Goal: Task Accomplishment & Management: Use online tool/utility

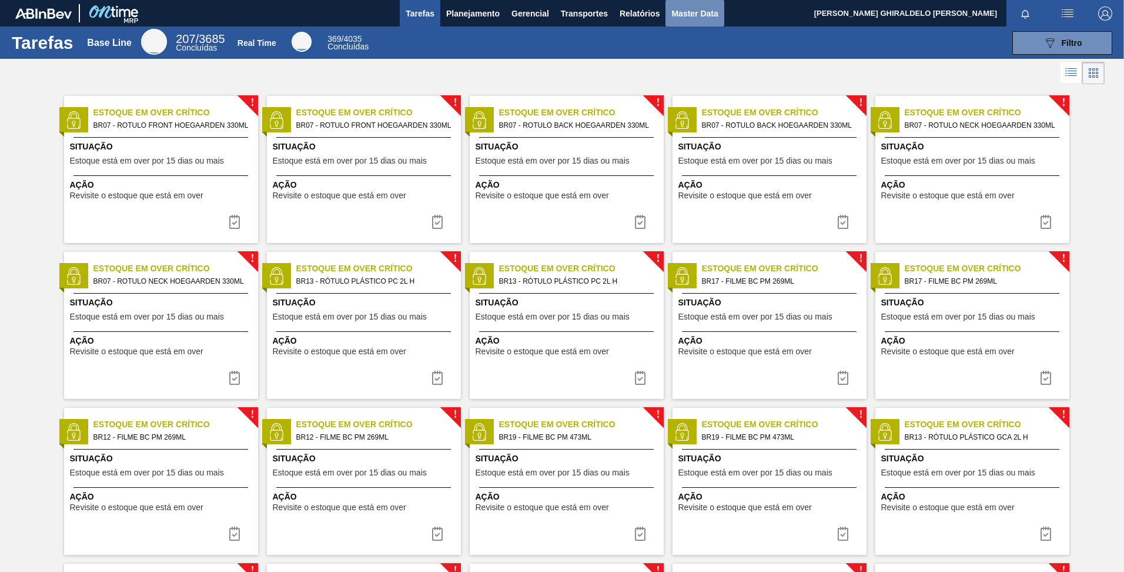
click at [692, 20] on span "Master Data" at bounding box center [695, 13] width 46 height 14
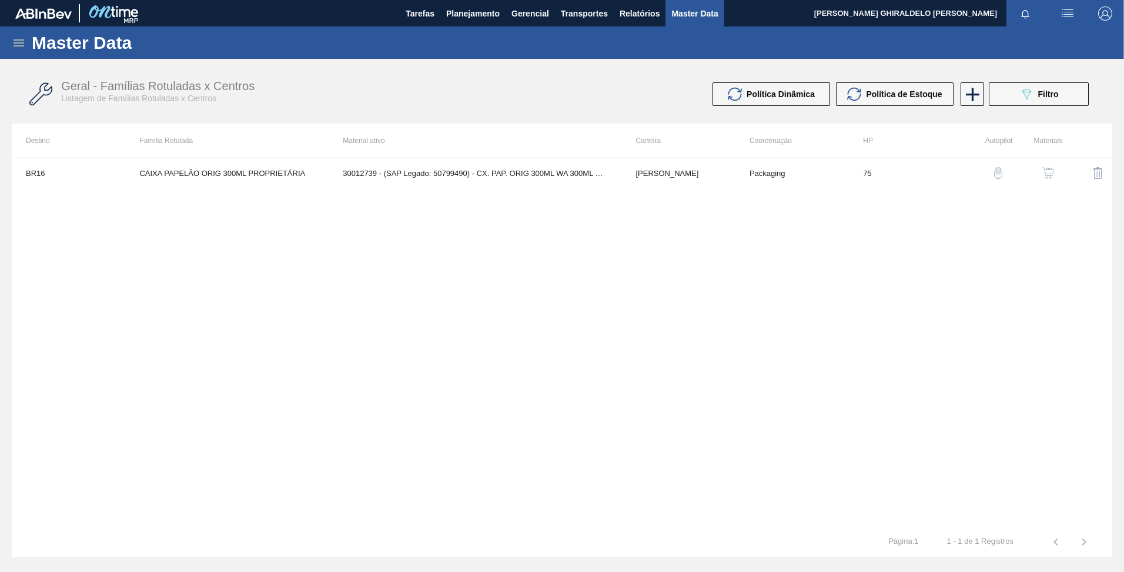
click at [18, 42] on icon at bounding box center [19, 42] width 11 height 7
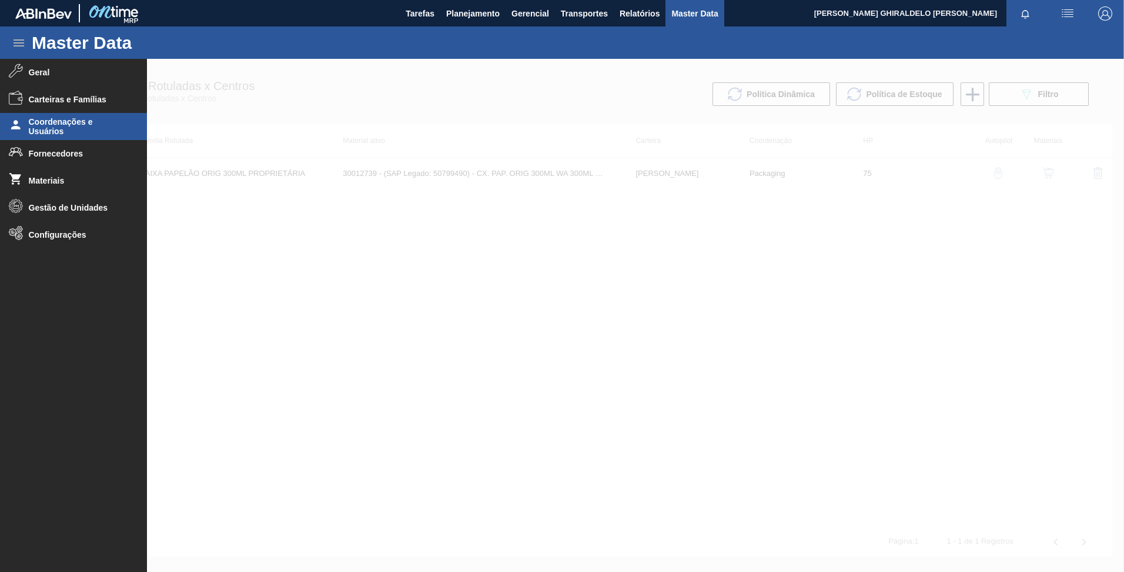
click at [88, 127] on span "Coordenações e Usuários" at bounding box center [77, 126] width 97 height 19
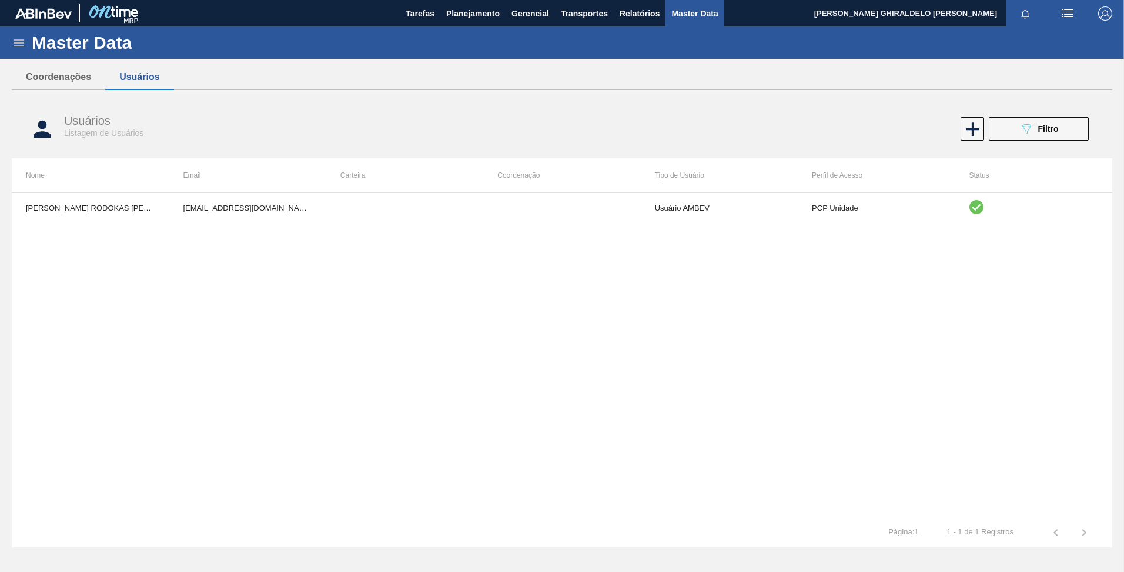
click at [12, 46] on icon at bounding box center [19, 43] width 14 height 14
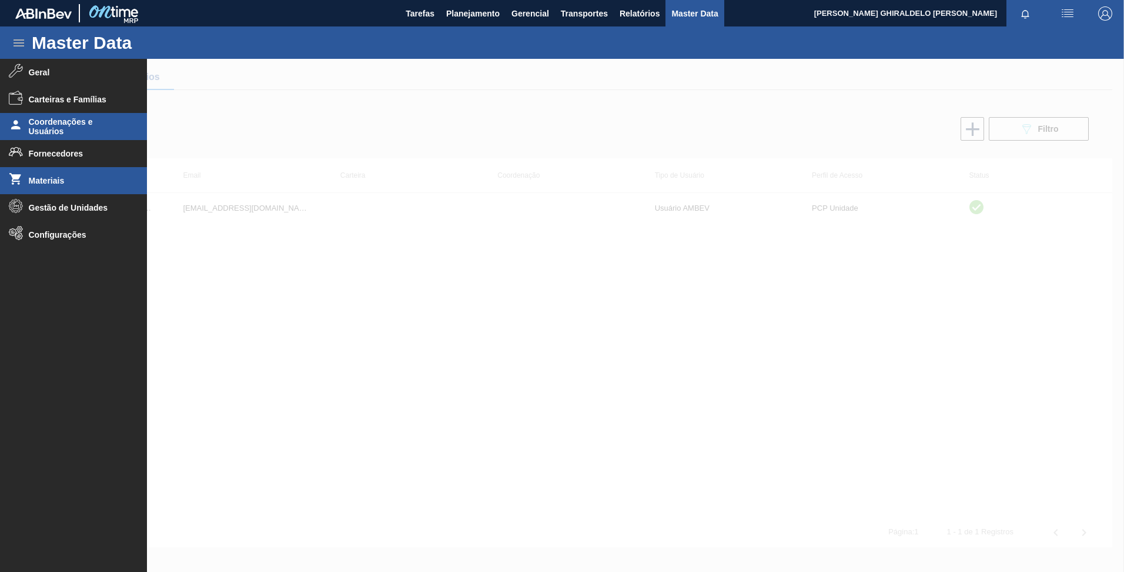
click at [81, 182] on span "Materiais" at bounding box center [77, 180] width 97 height 9
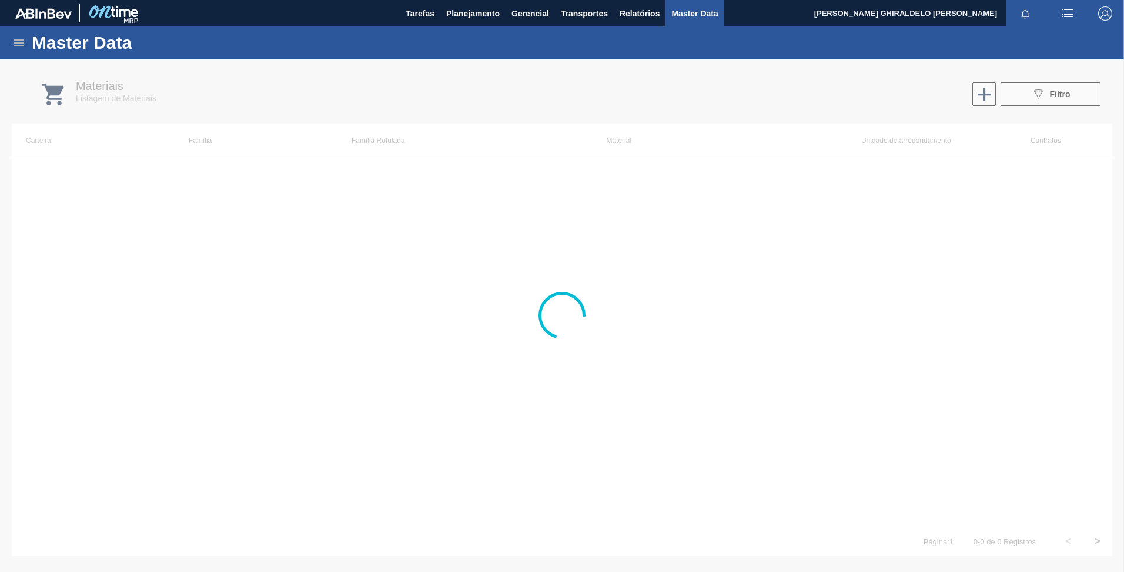
click at [24, 41] on icon at bounding box center [19, 43] width 14 height 14
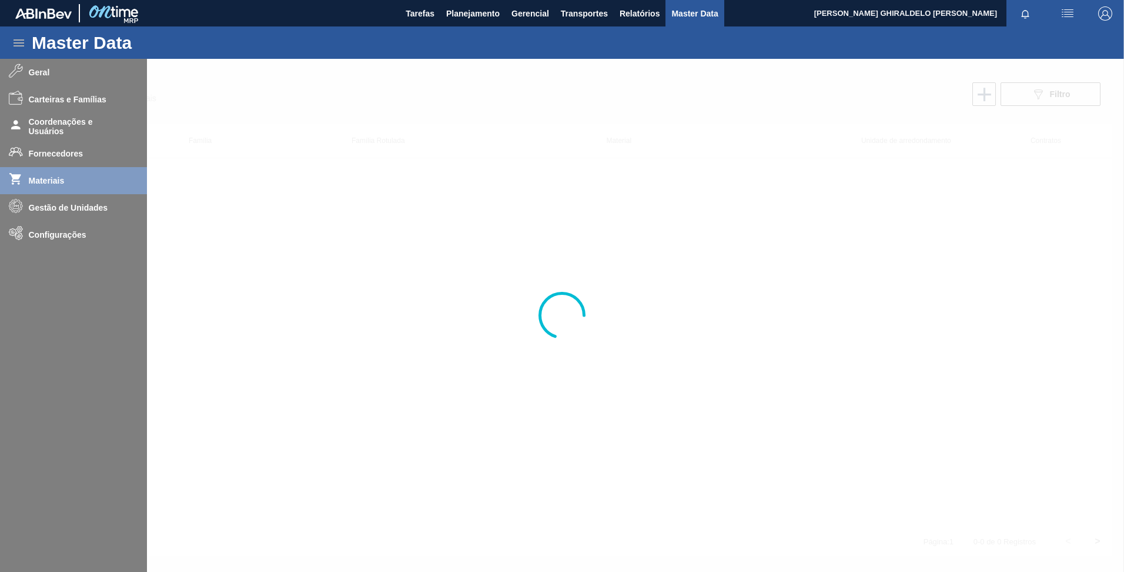
click at [99, 101] on div at bounding box center [562, 315] width 1124 height 513
drag, startPoint x: 99, startPoint y: 101, endPoint x: 74, endPoint y: 99, distance: 24.8
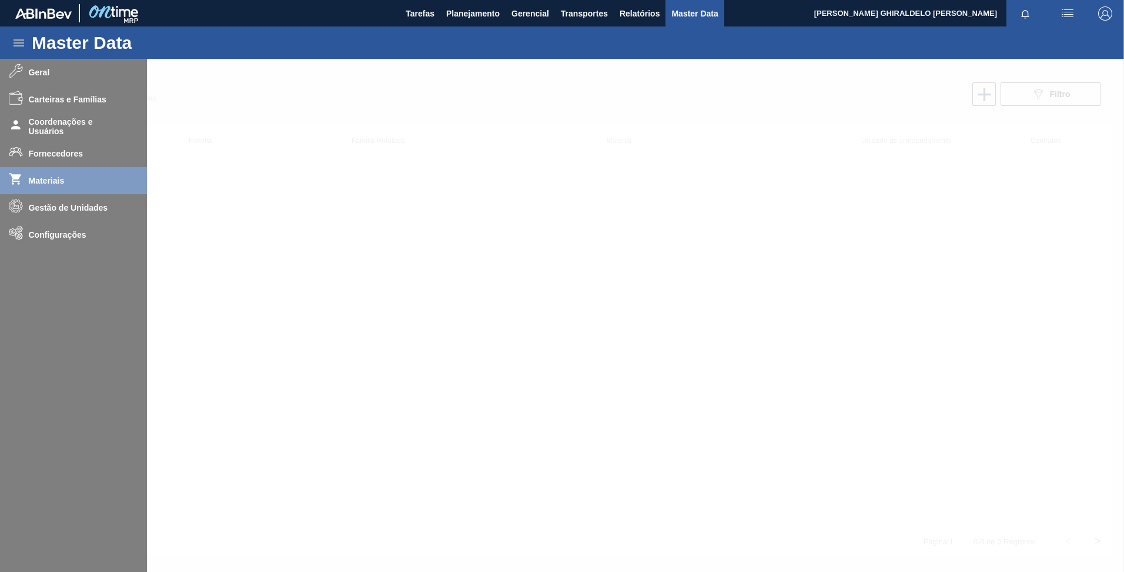
click at [74, 99] on div at bounding box center [562, 315] width 1124 height 513
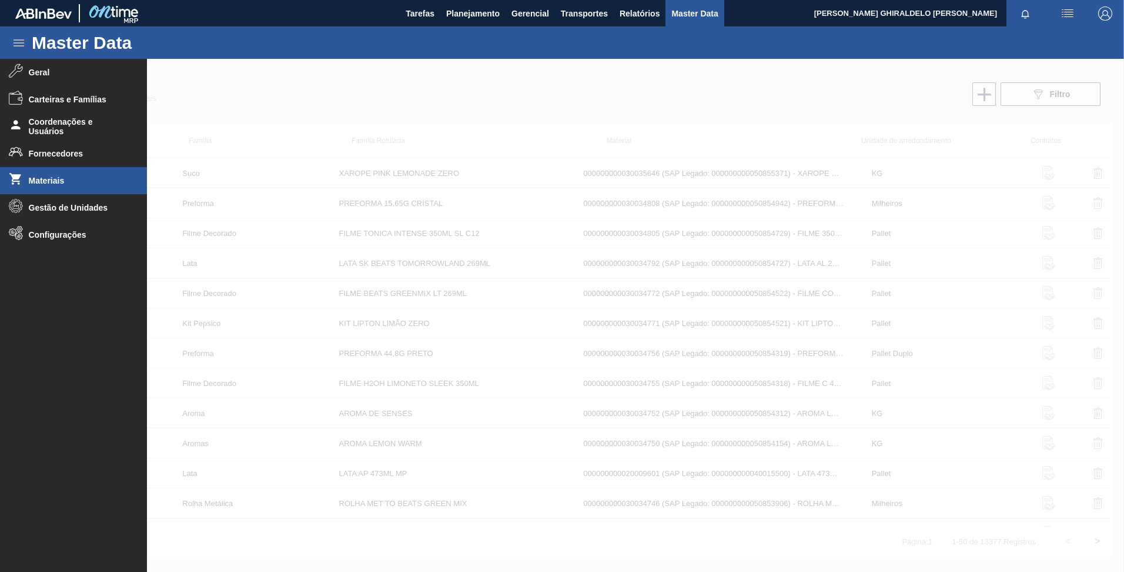
click at [76, 97] on span "Carteiras e Famílias" at bounding box center [77, 99] width 97 height 9
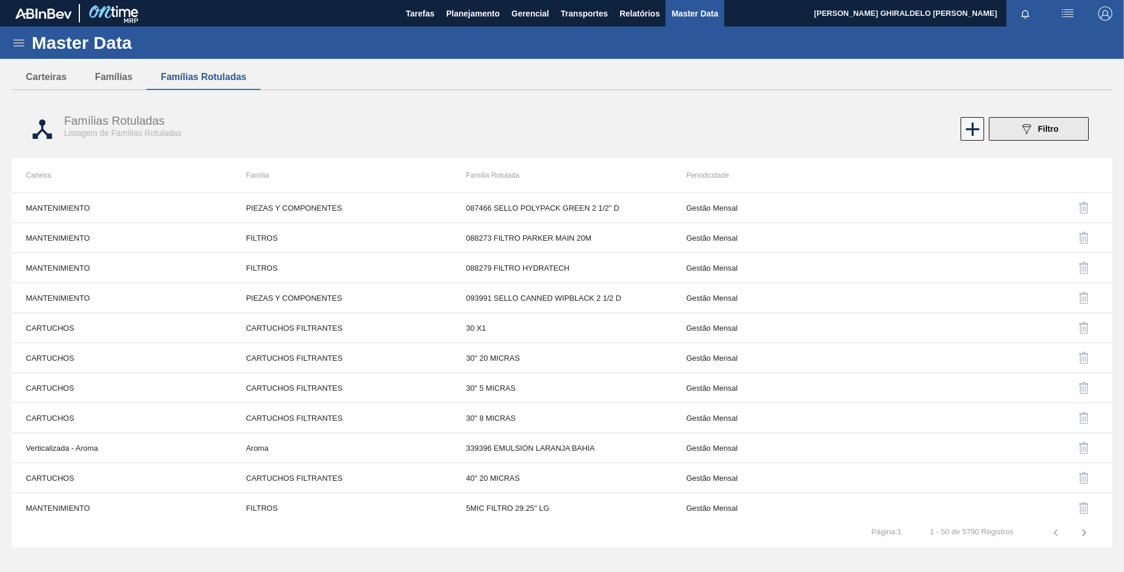
click at [1018, 134] on button "089F7B8B-B2A5-4AFE-B5C0-19BA573D28AC Filtro" at bounding box center [1039, 129] width 100 height 24
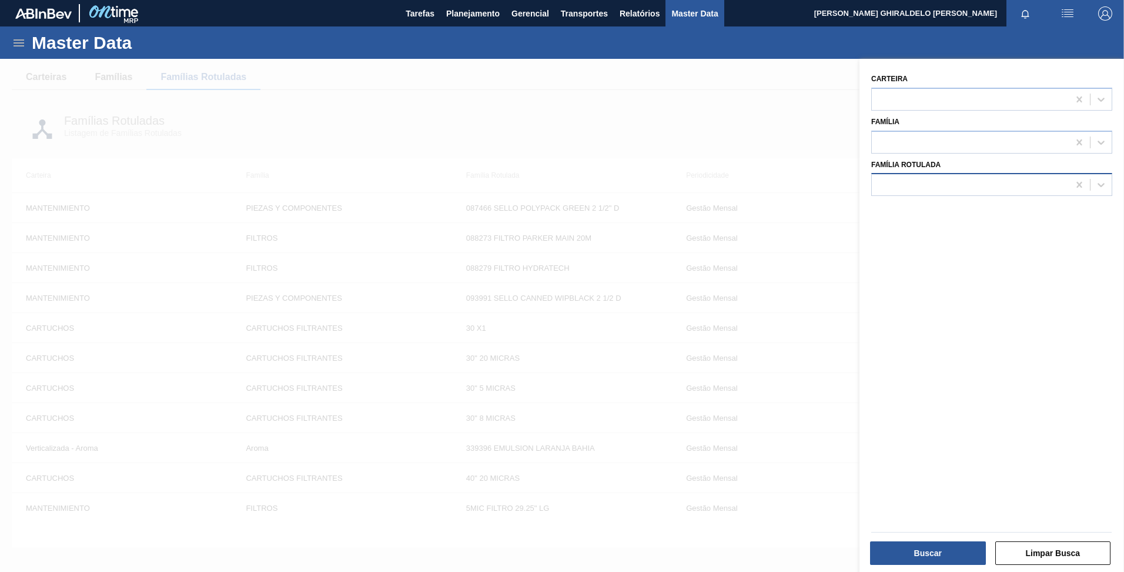
click at [1007, 188] on div at bounding box center [970, 184] width 197 height 17
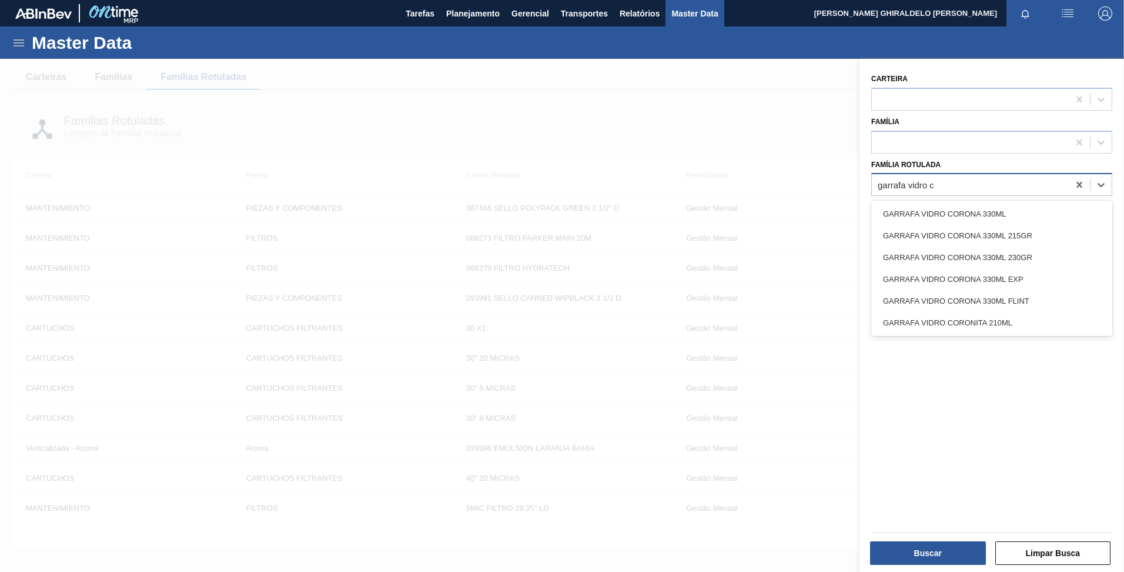
type Rotulada "garrafa vidro co"
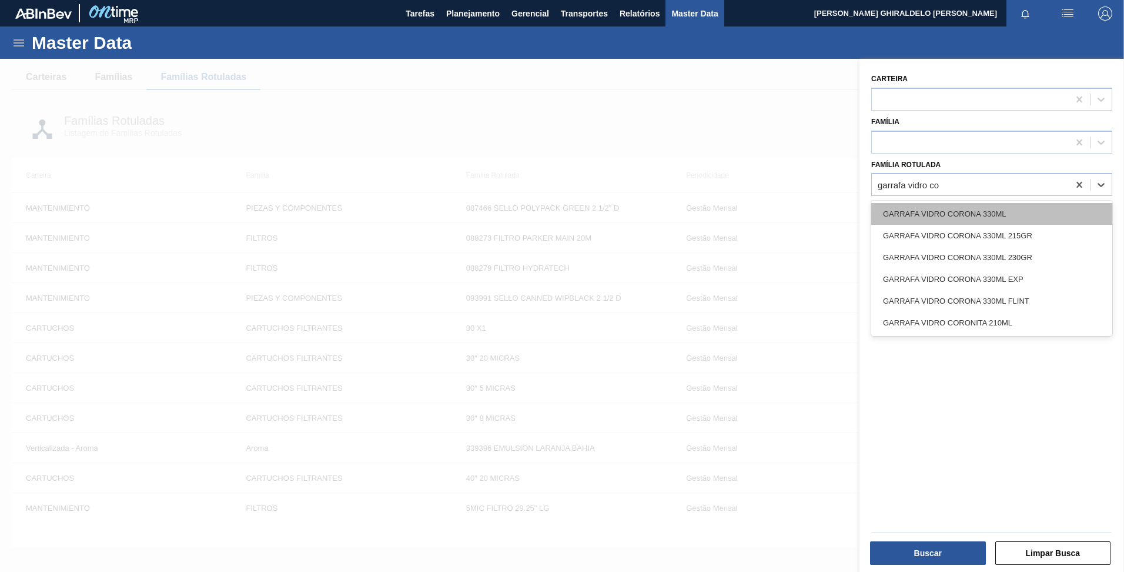
click at [977, 217] on div "GARRAFA VIDRO CORONA 330ML" at bounding box center [991, 214] width 241 height 22
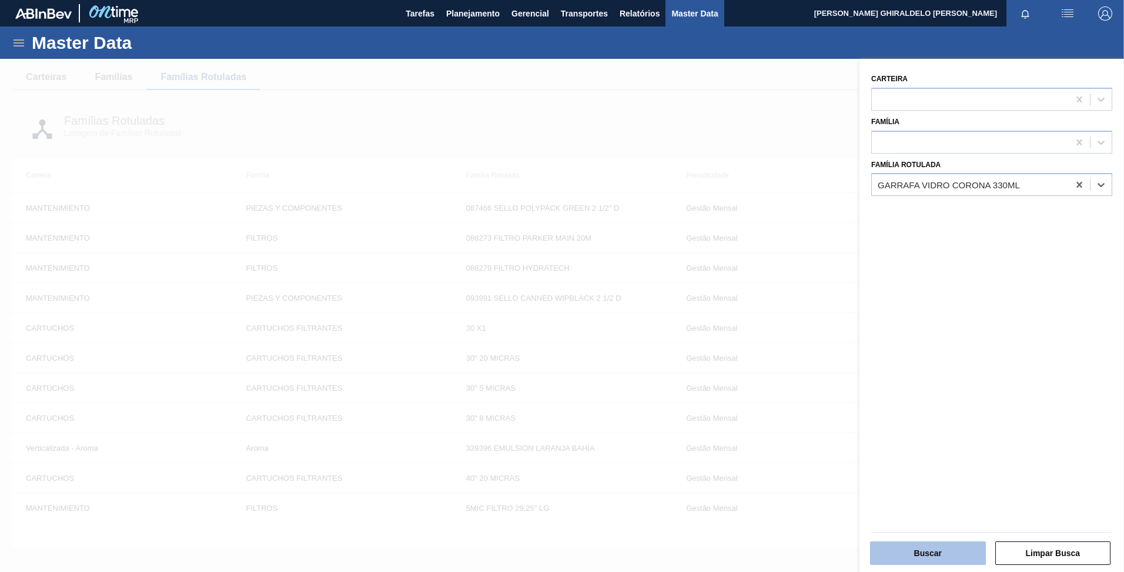
click at [945, 541] on button "Buscar" at bounding box center [928, 553] width 116 height 24
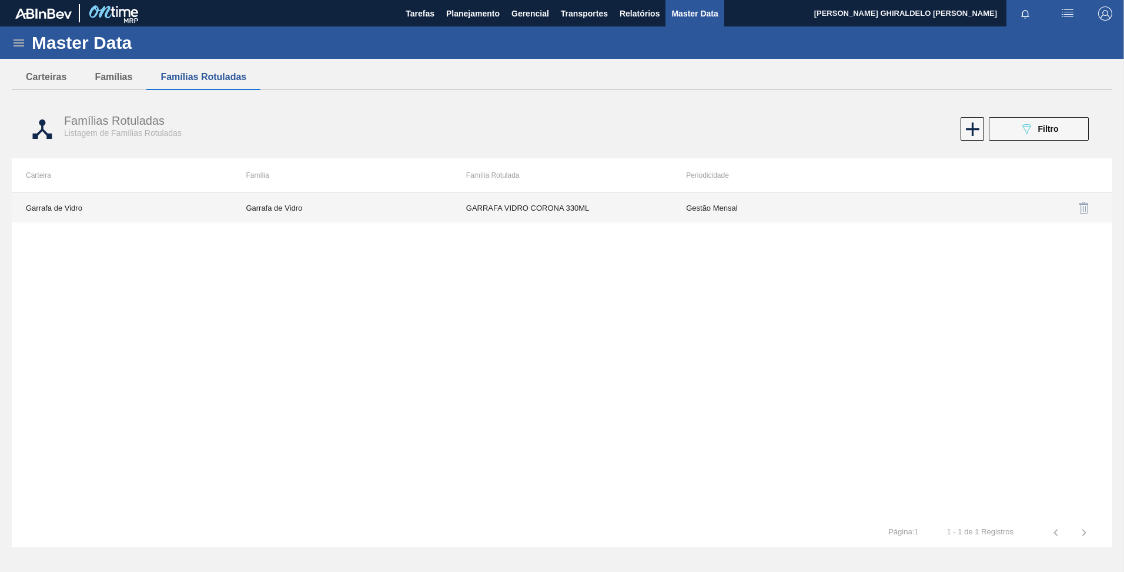
click at [306, 215] on td "Garrafa de Vidro" at bounding box center [342, 207] width 220 height 29
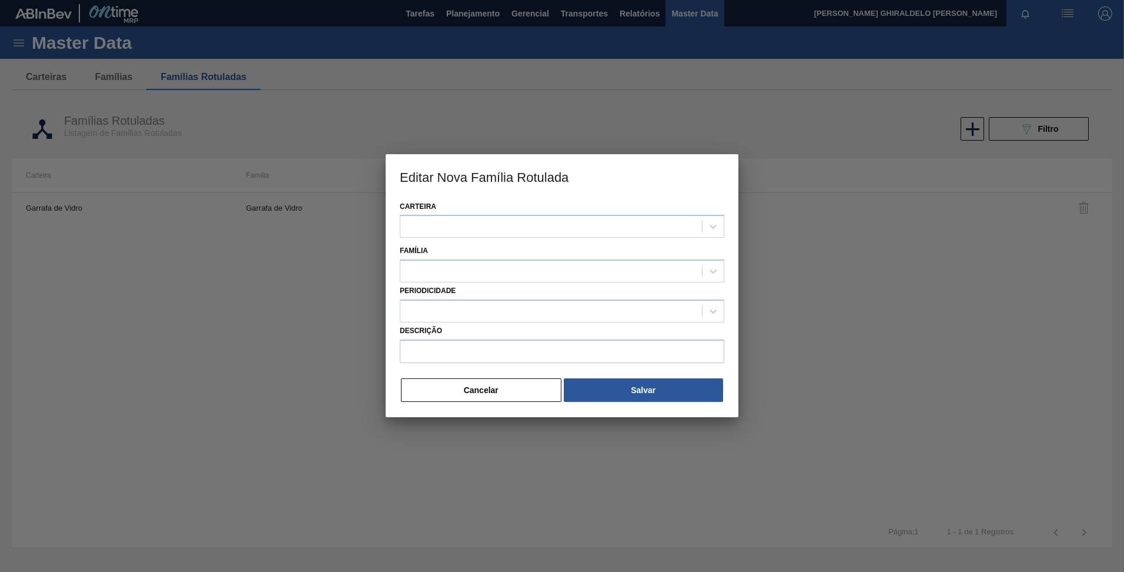
type input "GARRAFA VIDRO CORONA 330ML"
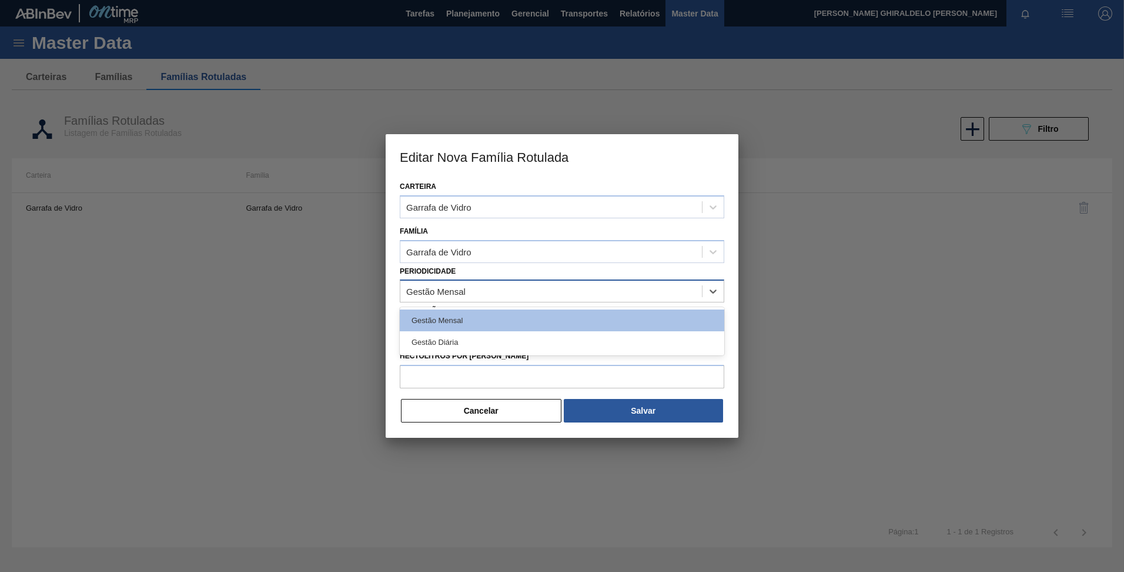
drag, startPoint x: 475, startPoint y: 295, endPoint x: 480, endPoint y: 325, distance: 30.9
click at [475, 295] on div "Gestão Mensal" at bounding box center [551, 291] width 302 height 17
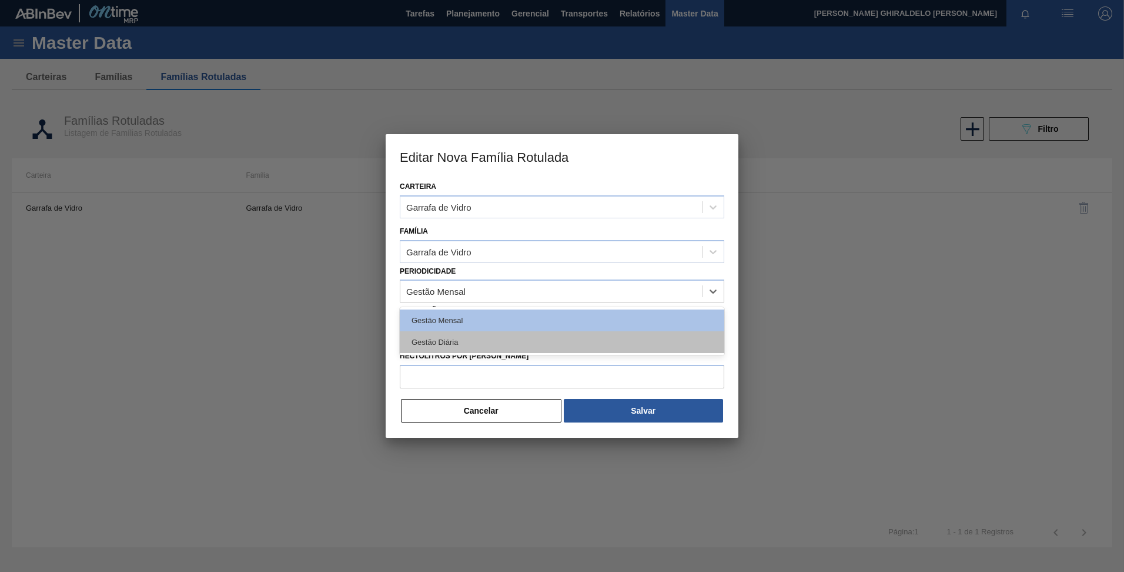
click at [479, 343] on div "Gestão Diária" at bounding box center [562, 342] width 325 height 22
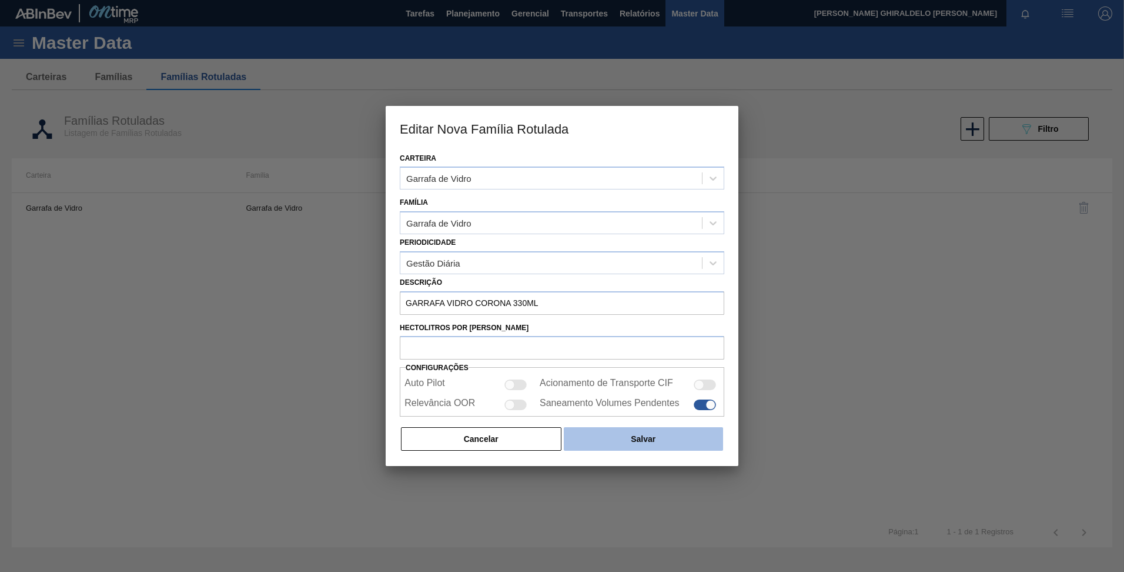
click at [627, 442] on button "Salvar" at bounding box center [643, 439] width 159 height 24
click at [624, 445] on button "Salvar" at bounding box center [643, 439] width 159 height 24
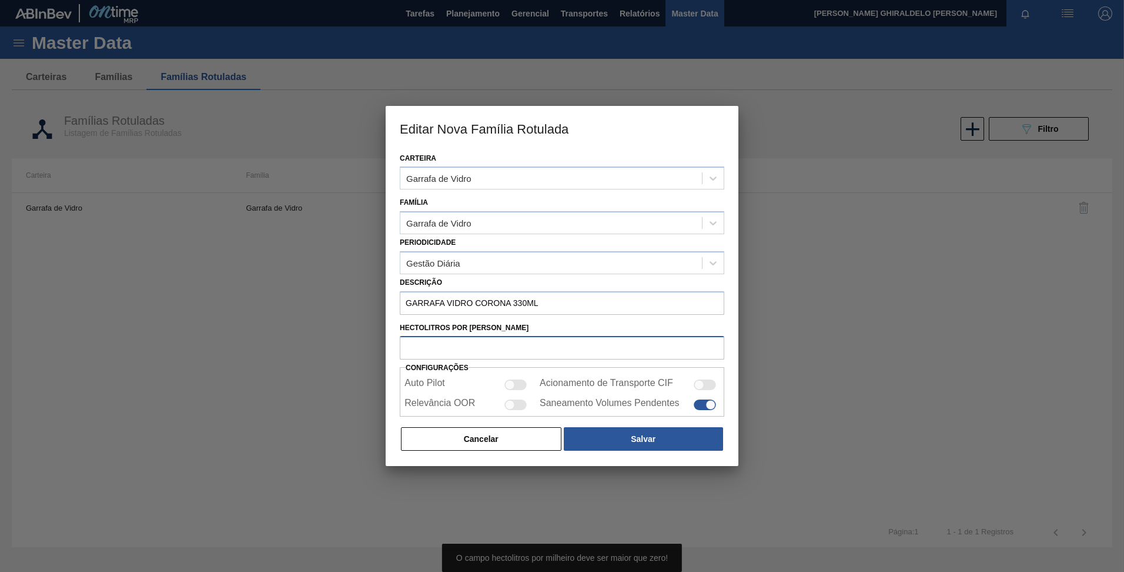
click at [467, 350] on input "Hectolitros por [PERSON_NAME]" at bounding box center [562, 348] width 325 height 24
type input "3"
type input "3.3"
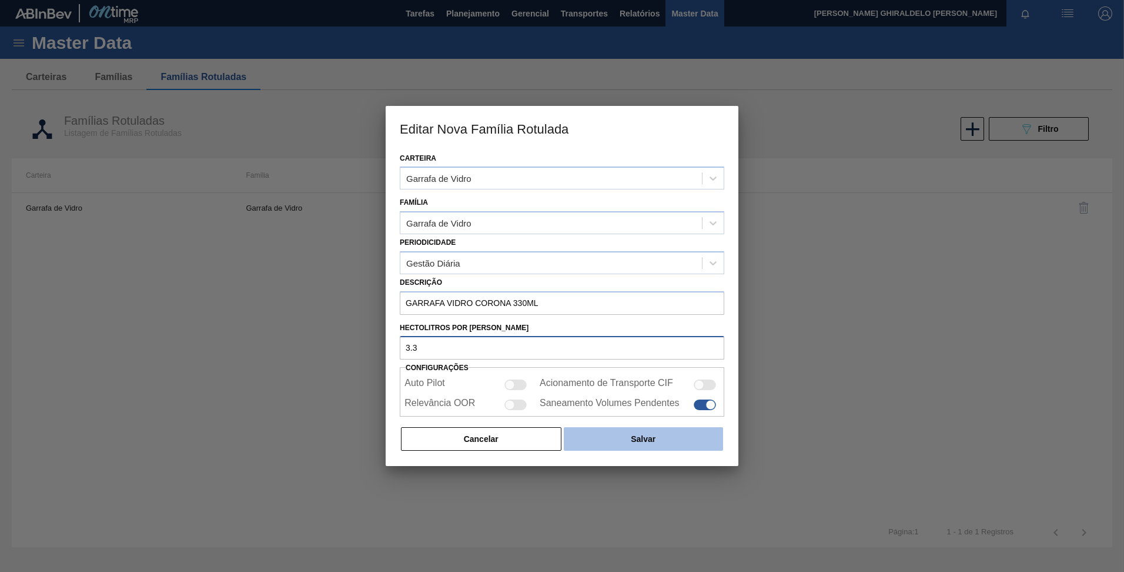
type input "3.3"
drag, startPoint x: 619, startPoint y: 444, endPoint x: 653, endPoint y: 470, distance: 43.2
click at [619, 444] on button "Salvar" at bounding box center [643, 439] width 159 height 24
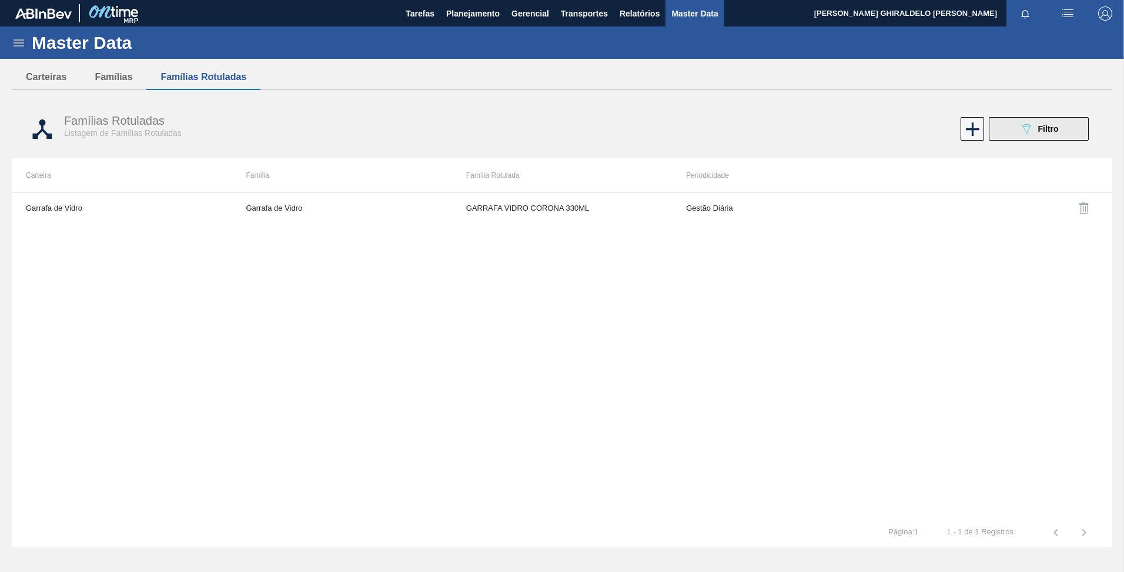
click at [1024, 137] on button "089F7B8B-B2A5-4AFE-B5C0-19BA573D28AC Filtro" at bounding box center [1039, 129] width 100 height 24
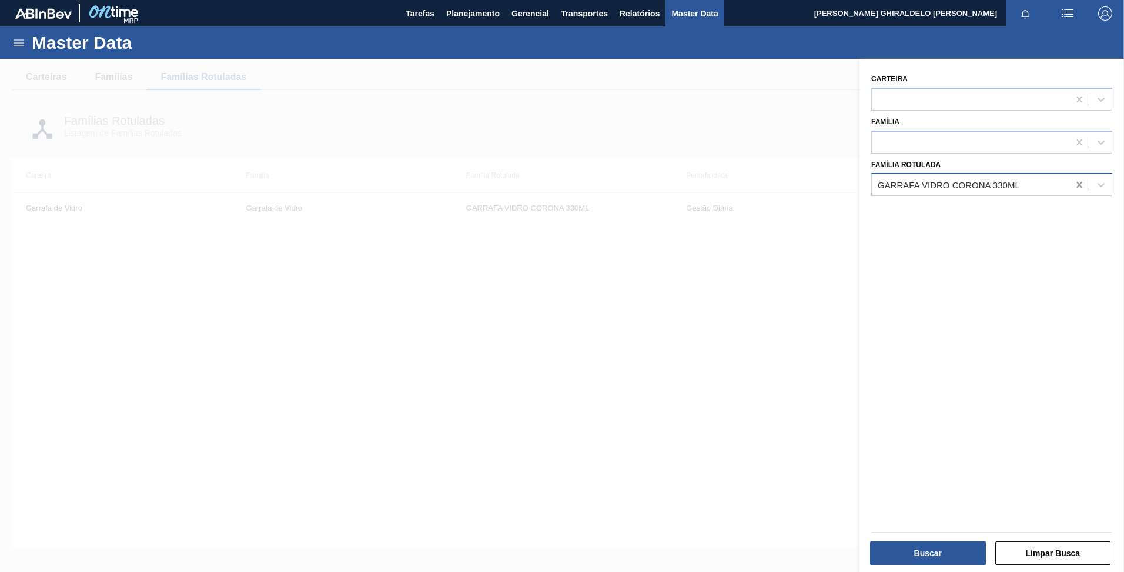
click at [1079, 187] on icon at bounding box center [1079, 185] width 5 height 6
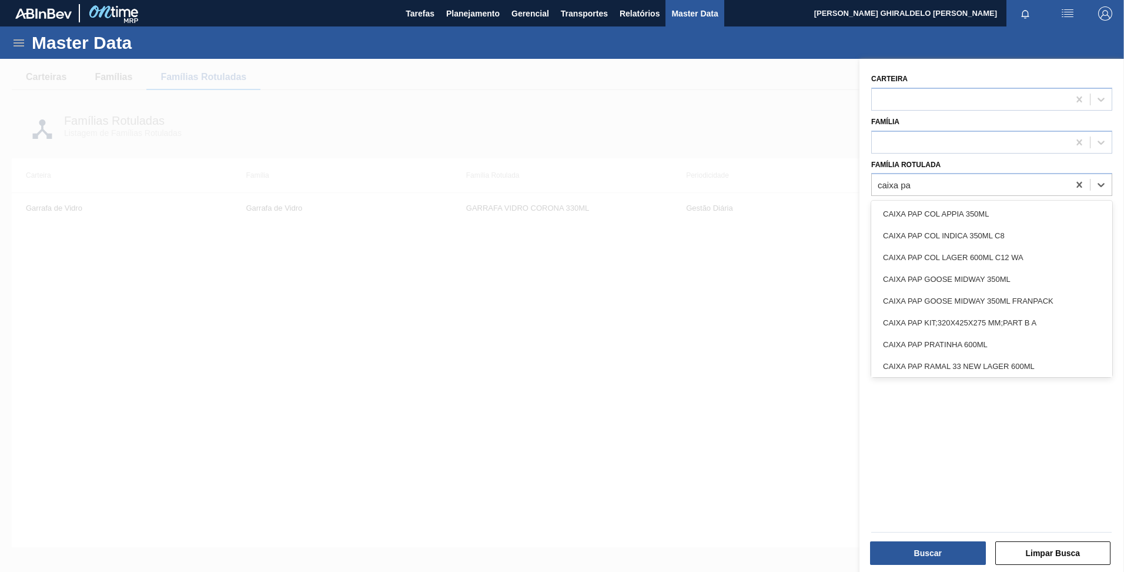
type Rotulada "caixa pap"
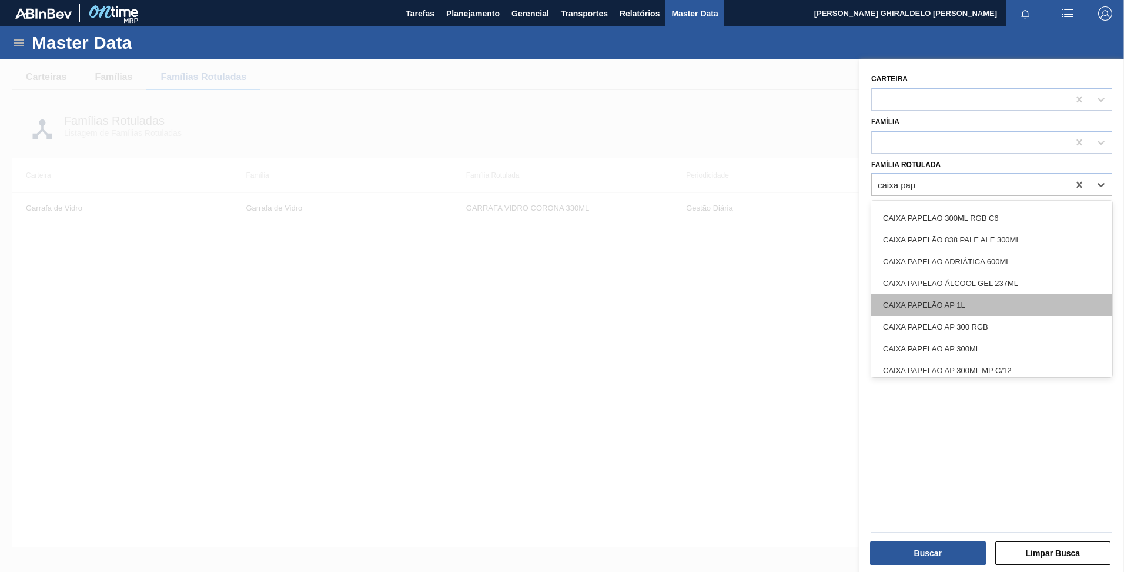
scroll to position [294, 0]
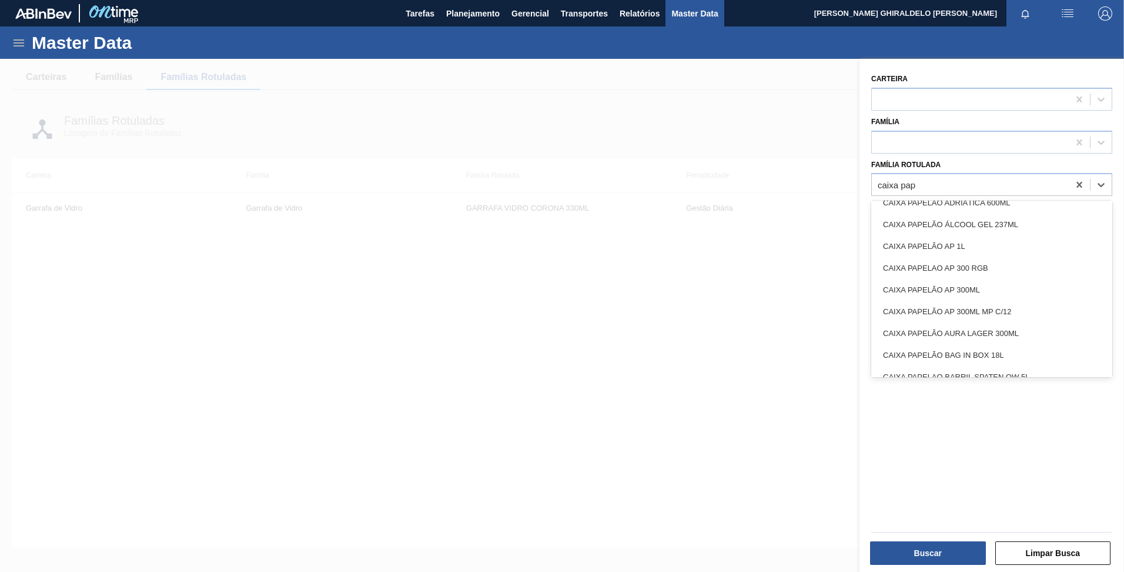
click at [1014, 287] on div "CAIXA PAPELÃO AP 300ML" at bounding box center [991, 290] width 241 height 22
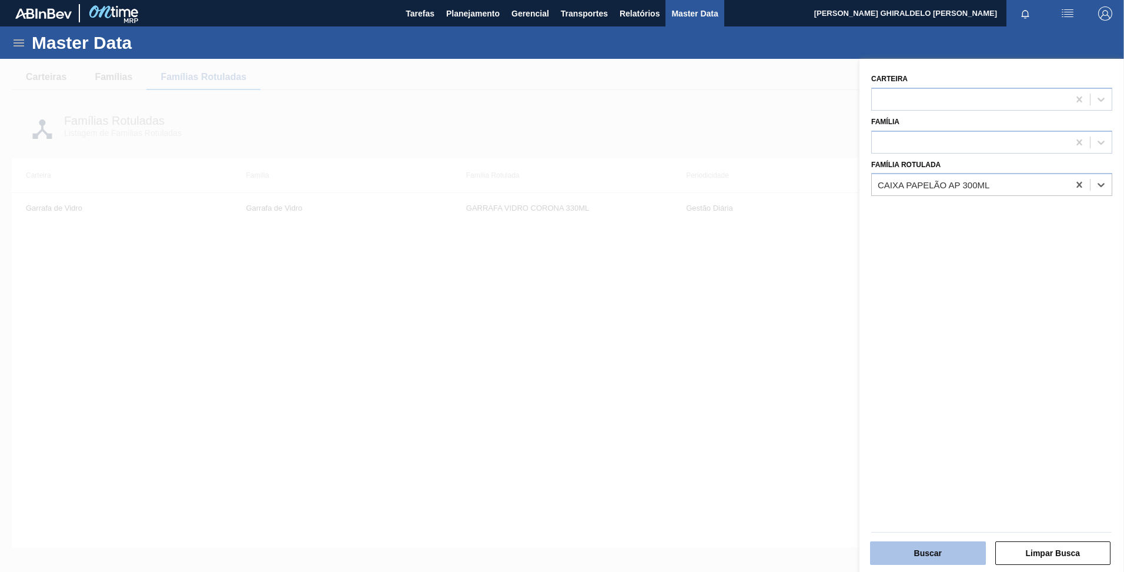
click at [947, 547] on button "Buscar" at bounding box center [928, 553] width 116 height 24
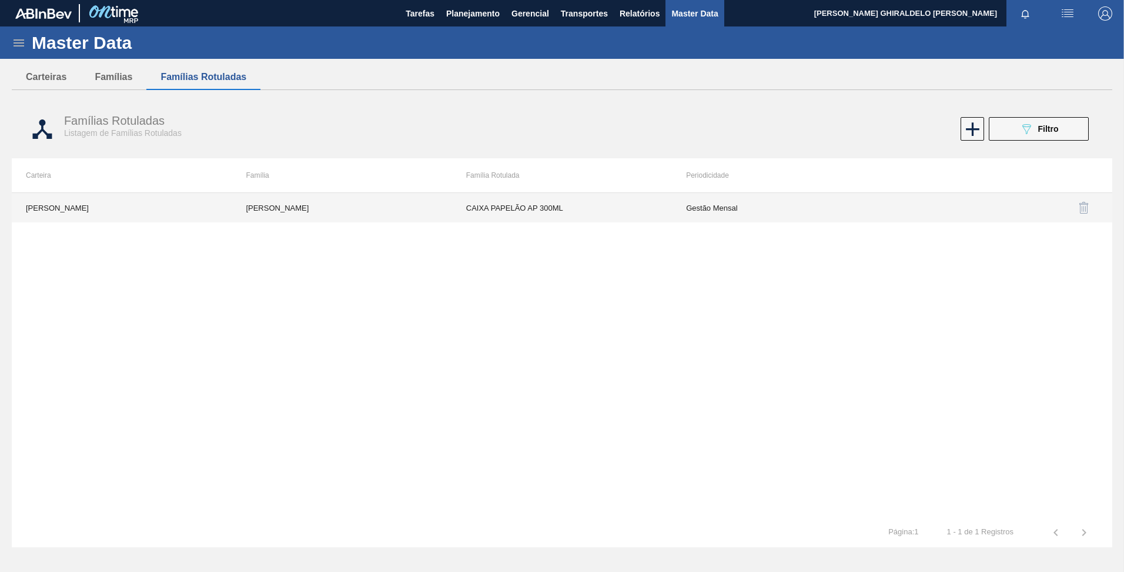
click at [594, 202] on td "CAIXA PAPELÃO AP 300ML" at bounding box center [562, 207] width 220 height 29
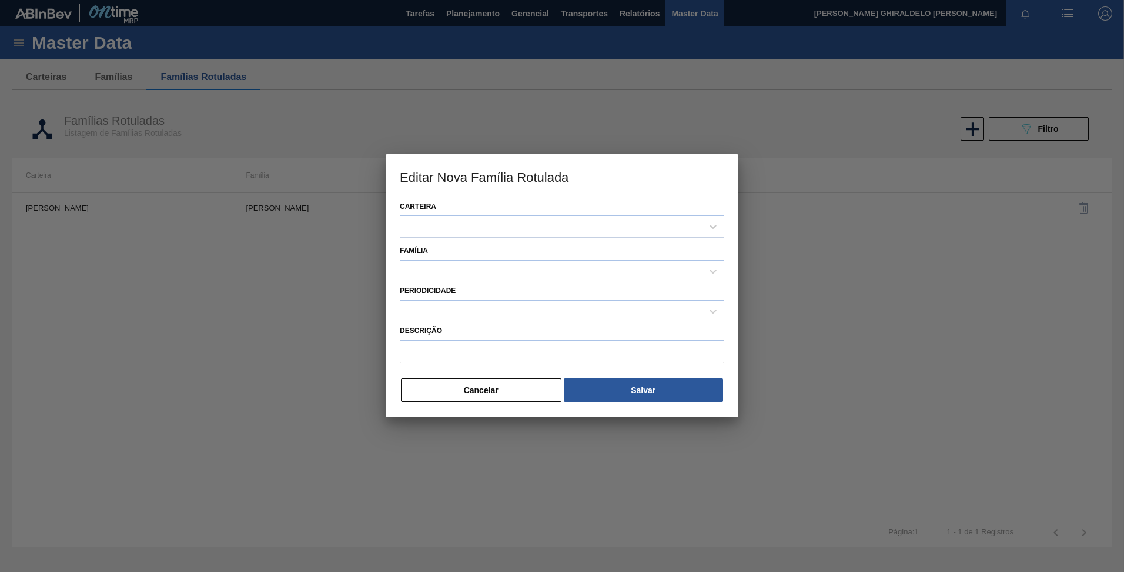
type input "CAIXA PAPELÃO AP 300ML"
click at [487, 388] on button "Cancelar" at bounding box center [481, 391] width 161 height 24
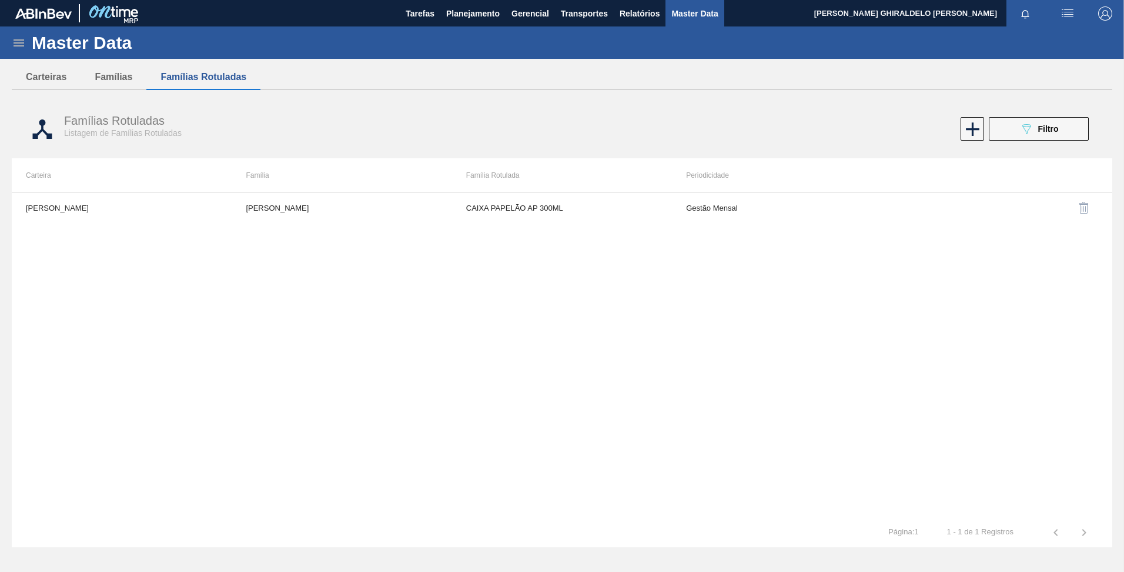
click at [5, 41] on div "Master Data" at bounding box center [562, 42] width 1124 height 32
click at [25, 42] on icon at bounding box center [19, 43] width 14 height 14
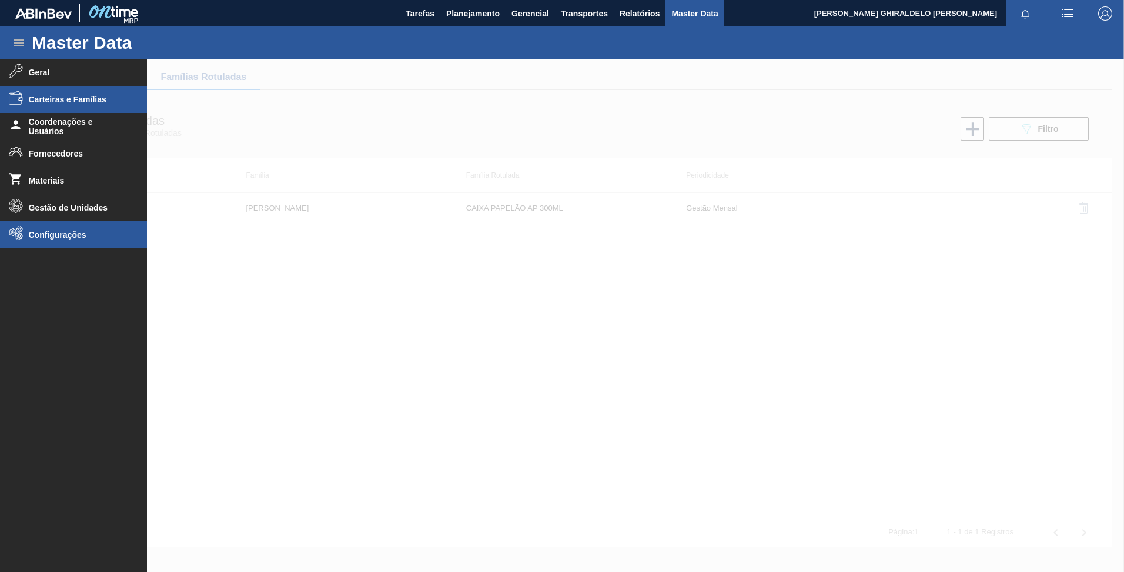
drag, startPoint x: 65, startPoint y: 225, endPoint x: 67, endPoint y: 232, distance: 7.8
click at [65, 226] on li "Configurações" at bounding box center [73, 234] width 147 height 27
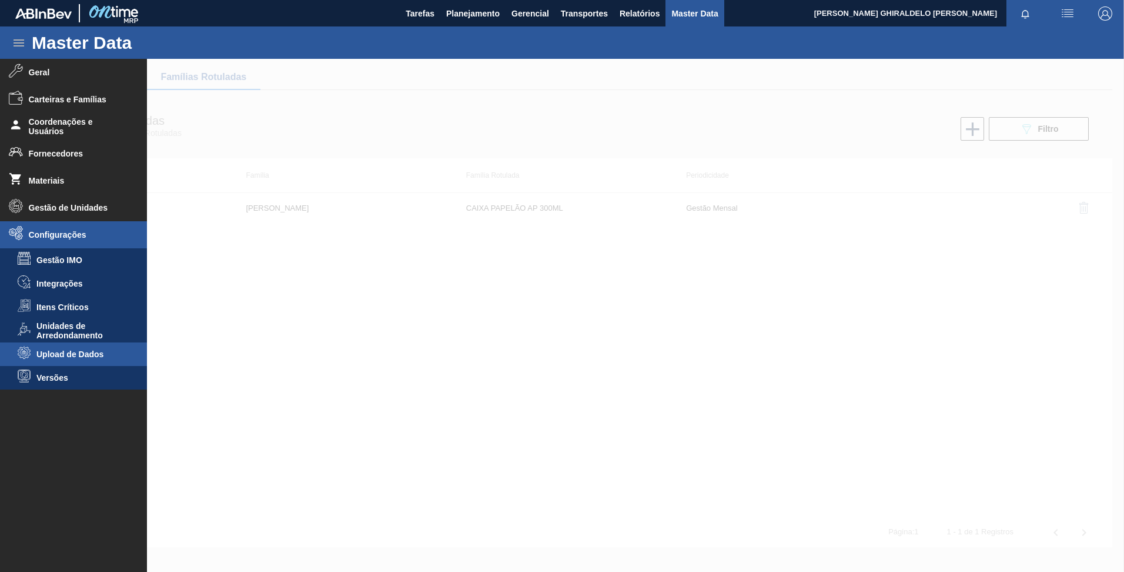
click at [100, 359] on li "Upload de Dados" at bounding box center [73, 354] width 147 height 24
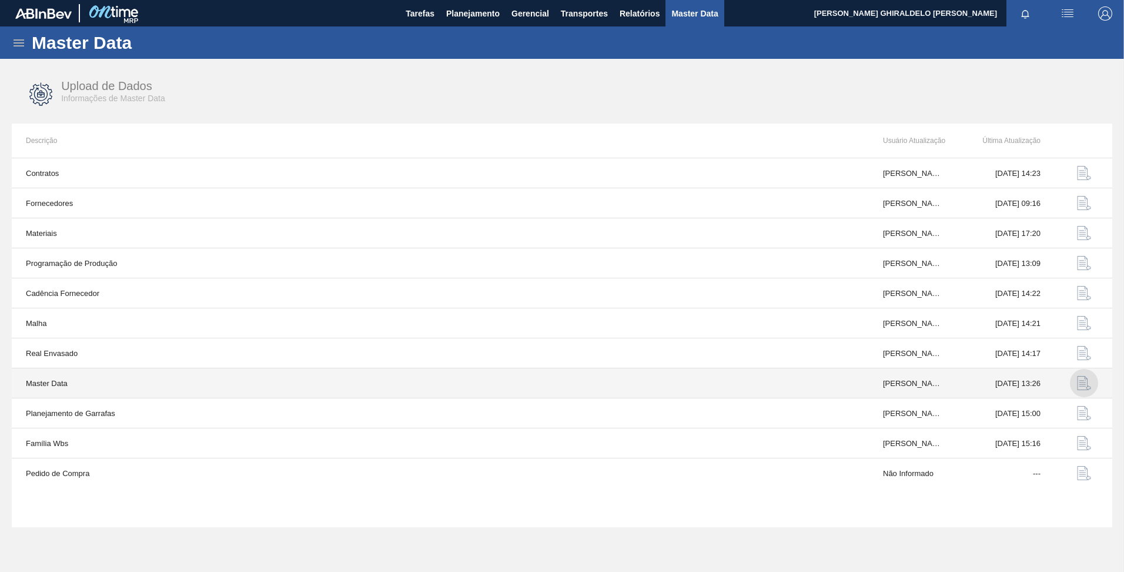
click at [1089, 385] on img "button" at bounding box center [1084, 383] width 14 height 14
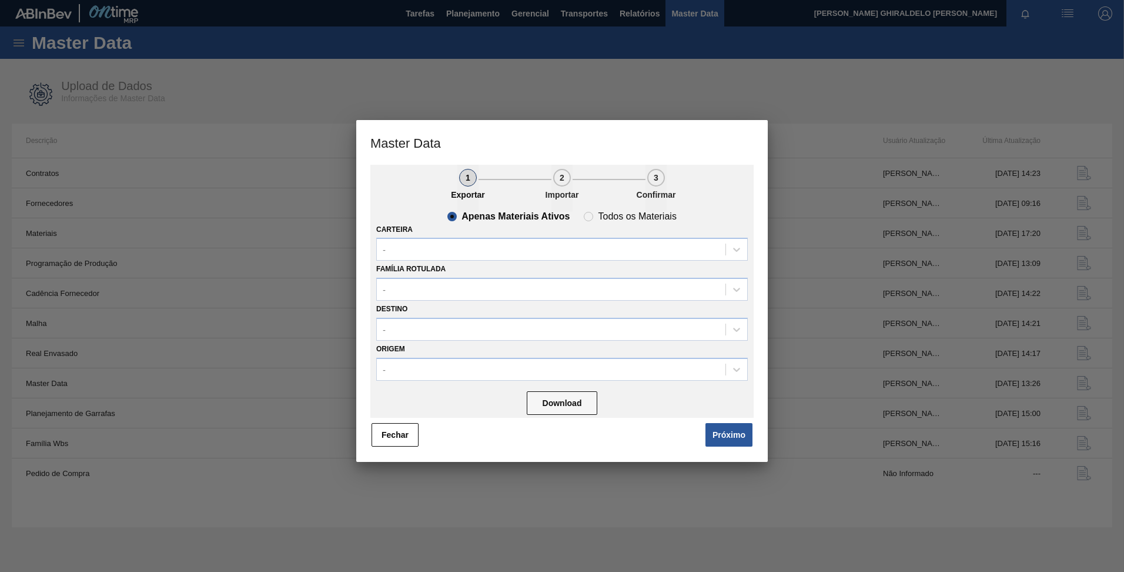
click at [738, 444] on button "Próximo" at bounding box center [729, 435] width 47 height 24
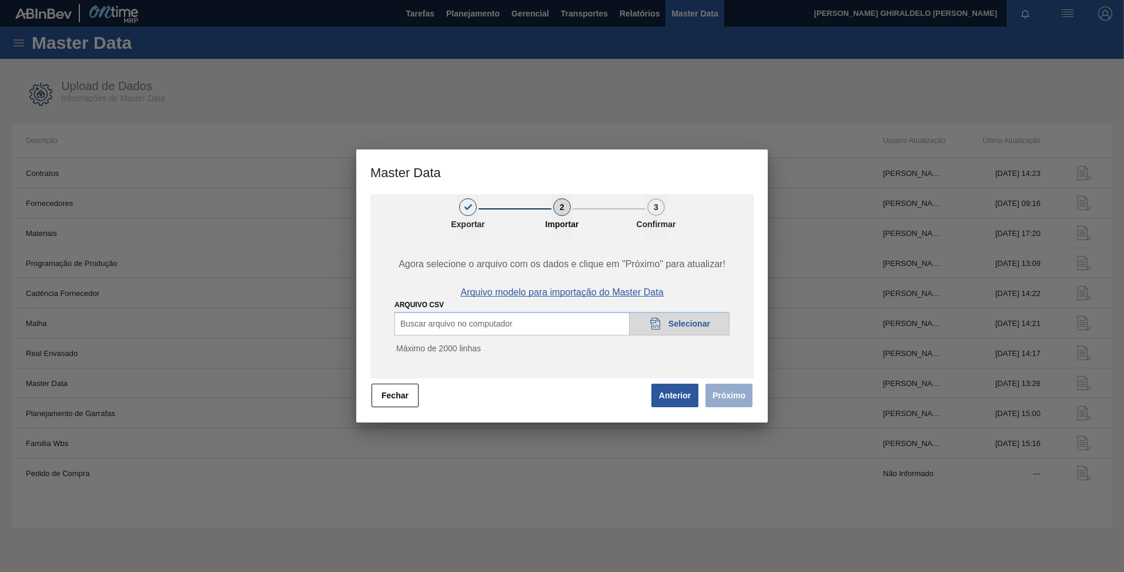
click at [518, 295] on span "Arquivo modelo para importação do Master Data" at bounding box center [561, 292] width 203 height 11
click at [687, 325] on span "Selecionar" at bounding box center [690, 323] width 42 height 9
click at [733, 402] on button "Próximo" at bounding box center [729, 395] width 47 height 24
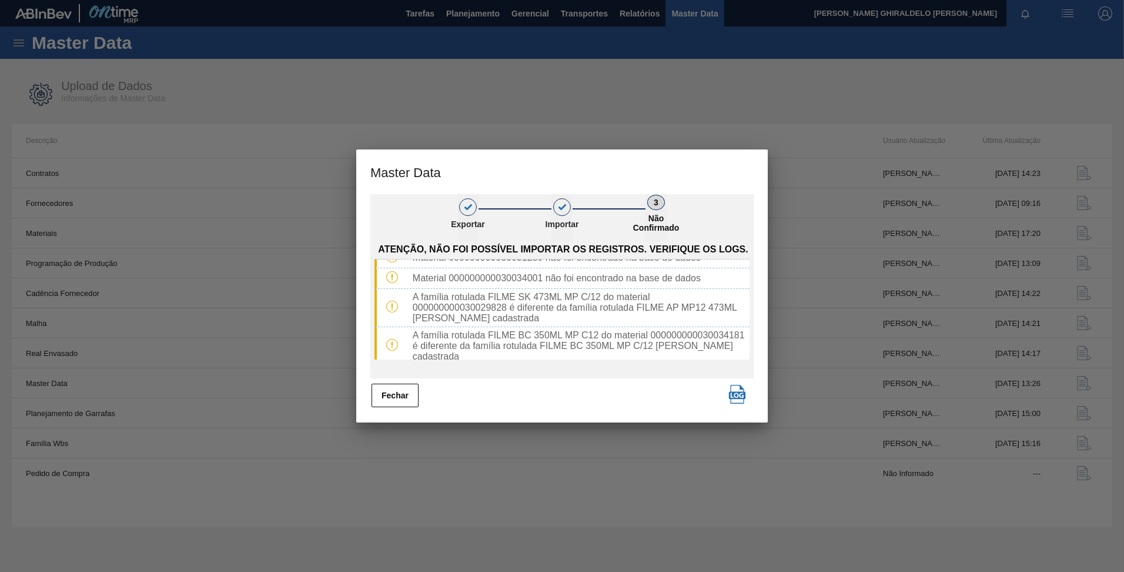
scroll to position [156, 0]
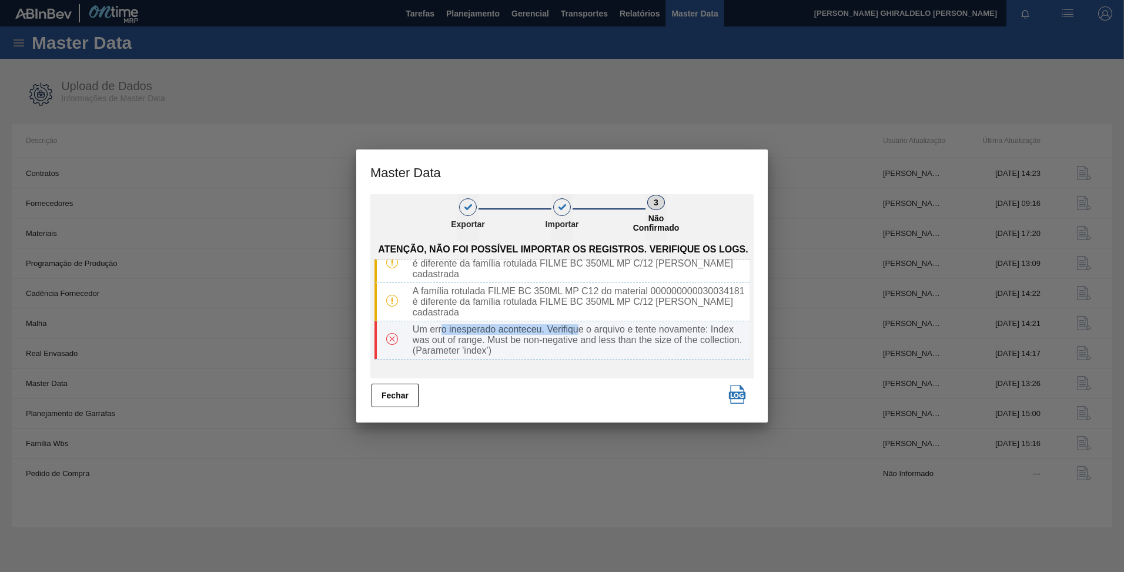
drag, startPoint x: 580, startPoint y: 333, endPoint x: 443, endPoint y: 326, distance: 137.2
click at [443, 326] on div "Um erro inesperado aconteceu. Verifique o arquivo e tente novamente: Index was …" at bounding box center [579, 340] width 342 height 32
click at [585, 346] on div "Um erro inesperado aconteceu. Verifique o arquivo e tente novamente: Index was …" at bounding box center [579, 340] width 342 height 32
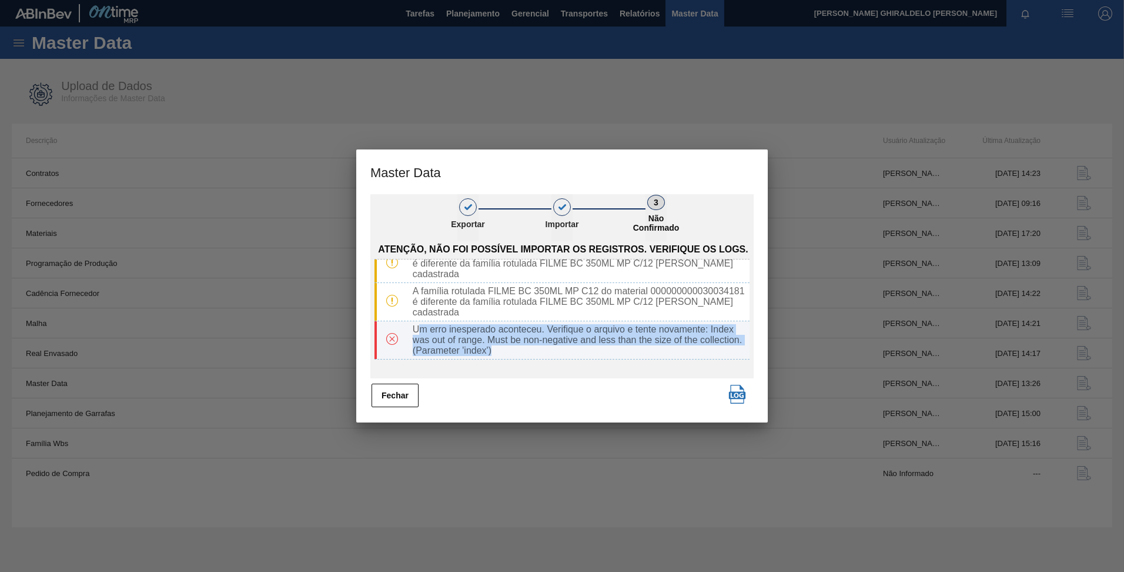
drag, startPoint x: 592, startPoint y: 351, endPoint x: 420, endPoint y: 331, distance: 172.3
click at [420, 331] on div "Um erro inesperado aconteceu. Verifique o arquivo e tente novamente: Index was …" at bounding box center [579, 340] width 342 height 32
drag, startPoint x: 420, startPoint y: 331, endPoint x: 458, endPoint y: 344, distance: 39.8
click at [458, 344] on div "Um erro inesperado aconteceu. Verifique o arquivo e tente novamente: Index was …" at bounding box center [579, 340] width 342 height 32
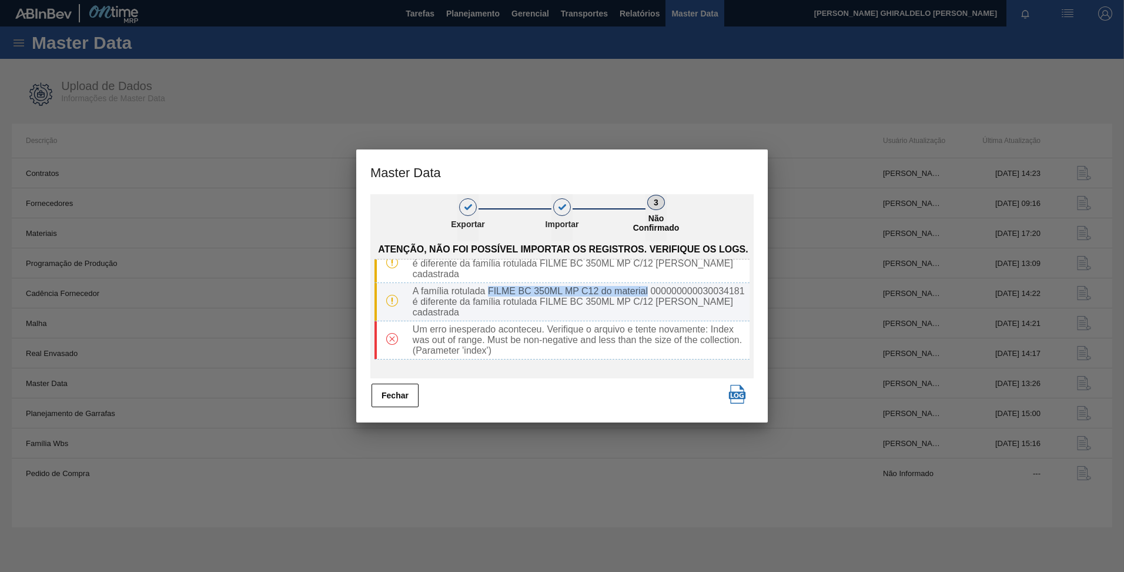
drag, startPoint x: 490, startPoint y: 290, endPoint x: 649, endPoint y: 286, distance: 159.4
click at [649, 286] on div "A família rotulada FILME BC 350ML MP C12 do material 000000000030034181 é difer…" at bounding box center [579, 302] width 342 height 32
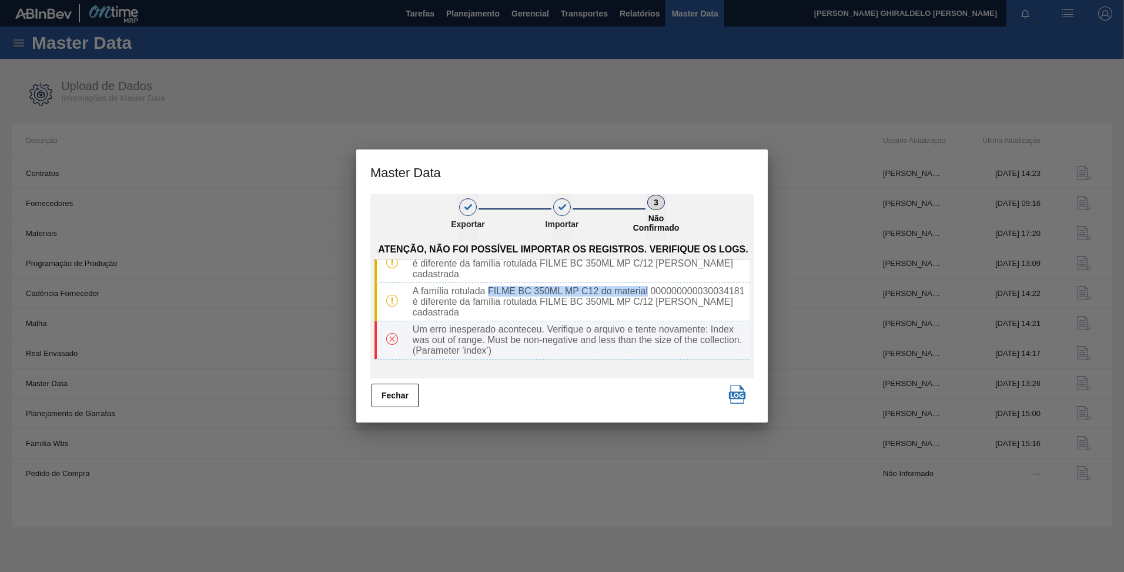
copy div "FILME BC 350ML MP C12 do material"
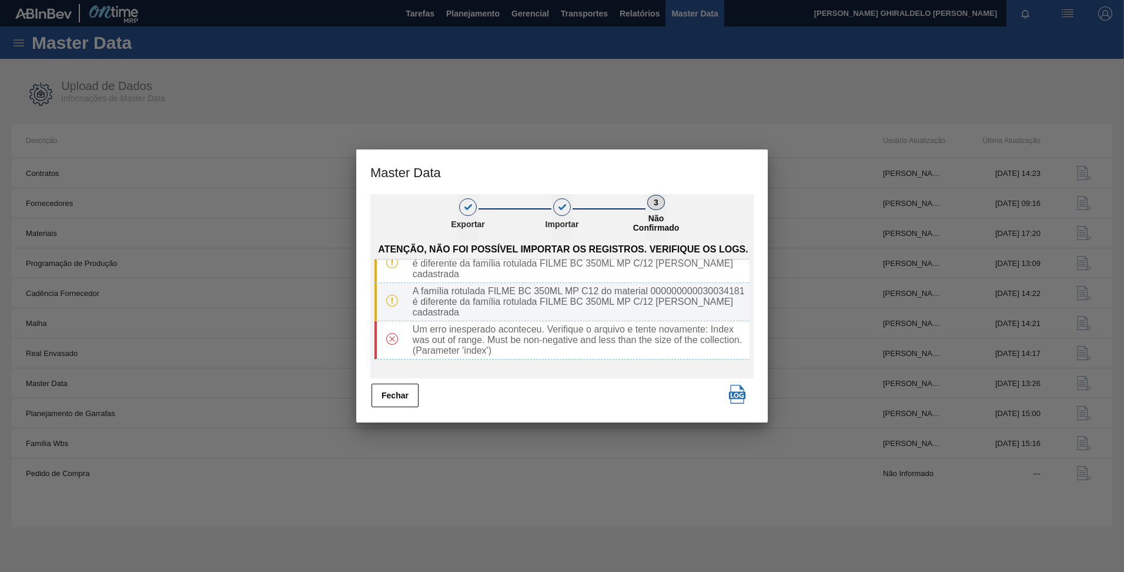
click at [557, 307] on div "A família rotulada FILME BC 350ML MP C12 do material 000000000030034181 é difer…" at bounding box center [579, 302] width 342 height 32
click at [740, 400] on img "button" at bounding box center [737, 394] width 19 height 19
drag, startPoint x: 384, startPoint y: 395, endPoint x: 363, endPoint y: 382, distance: 24.3
click at [382, 397] on button "Fechar" at bounding box center [395, 395] width 47 height 24
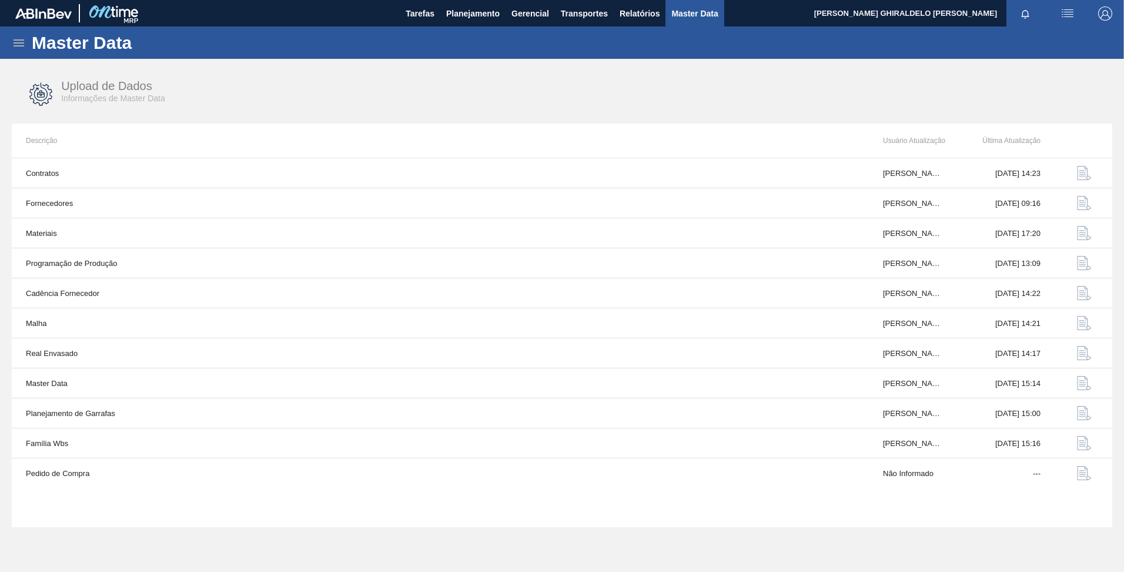
click at [6, 41] on div "Master Data" at bounding box center [562, 42] width 1124 height 32
click at [18, 44] on icon at bounding box center [19, 43] width 14 height 14
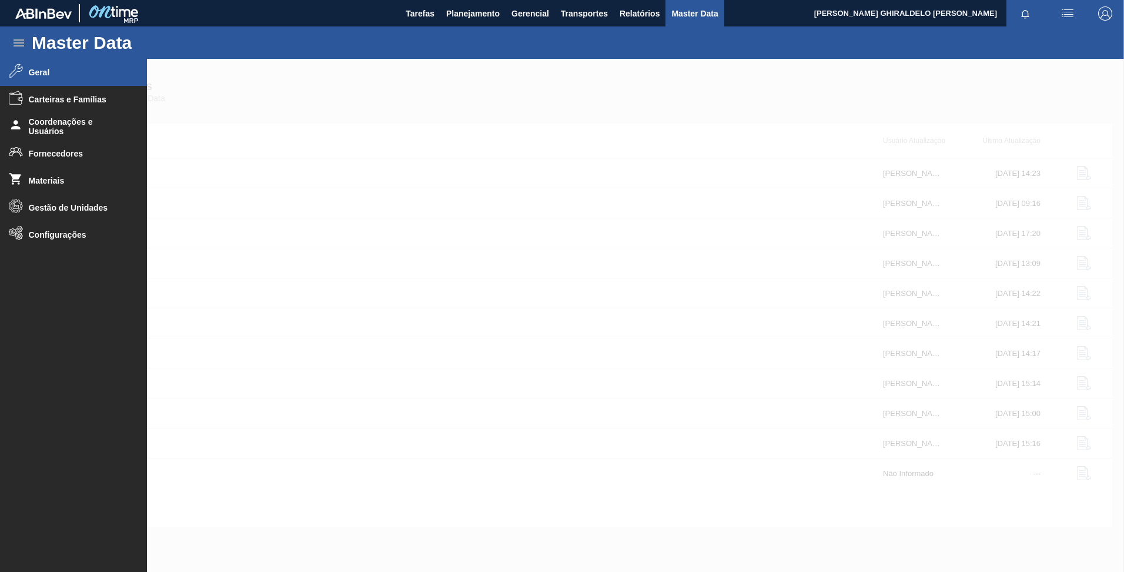
click at [44, 74] on span "Geral" at bounding box center [77, 72] width 97 height 9
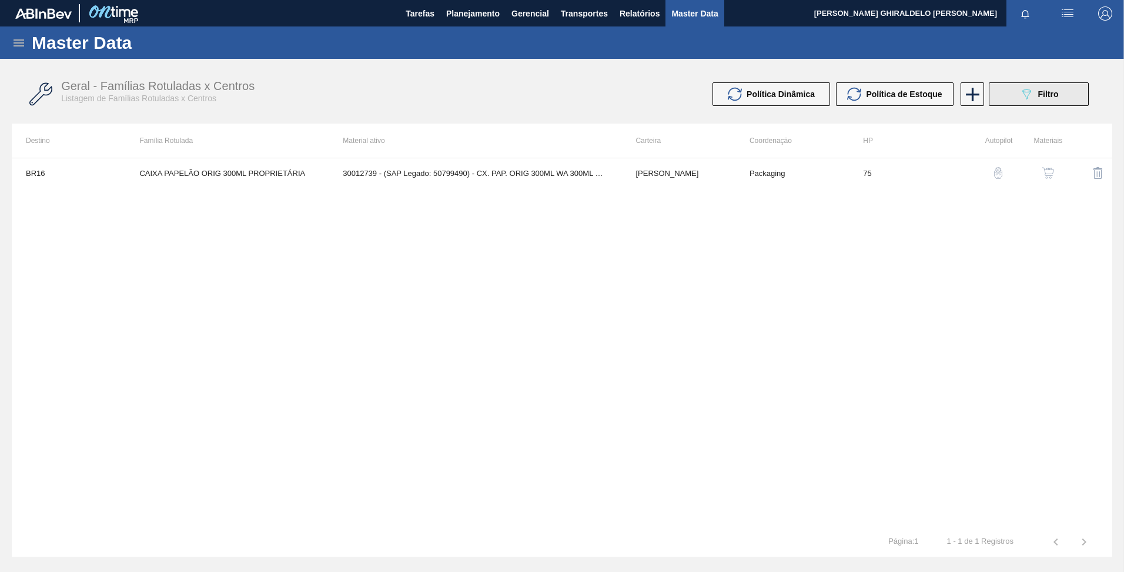
click at [1014, 95] on button "089F7B8B-B2A5-4AFE-B5C0-19BA573D28AC Filtro" at bounding box center [1039, 94] width 100 height 24
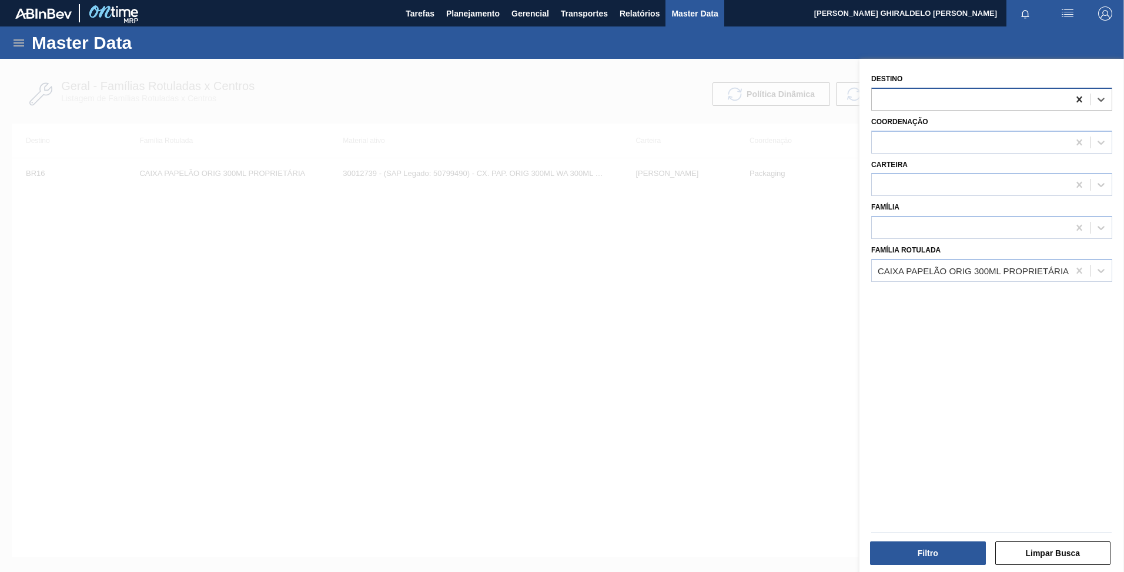
drag, startPoint x: 1076, startPoint y: 102, endPoint x: 1089, endPoint y: 205, distance: 103.8
click at [1076, 103] on icon at bounding box center [1080, 99] width 12 height 12
click at [1077, 270] on icon at bounding box center [1080, 271] width 12 height 12
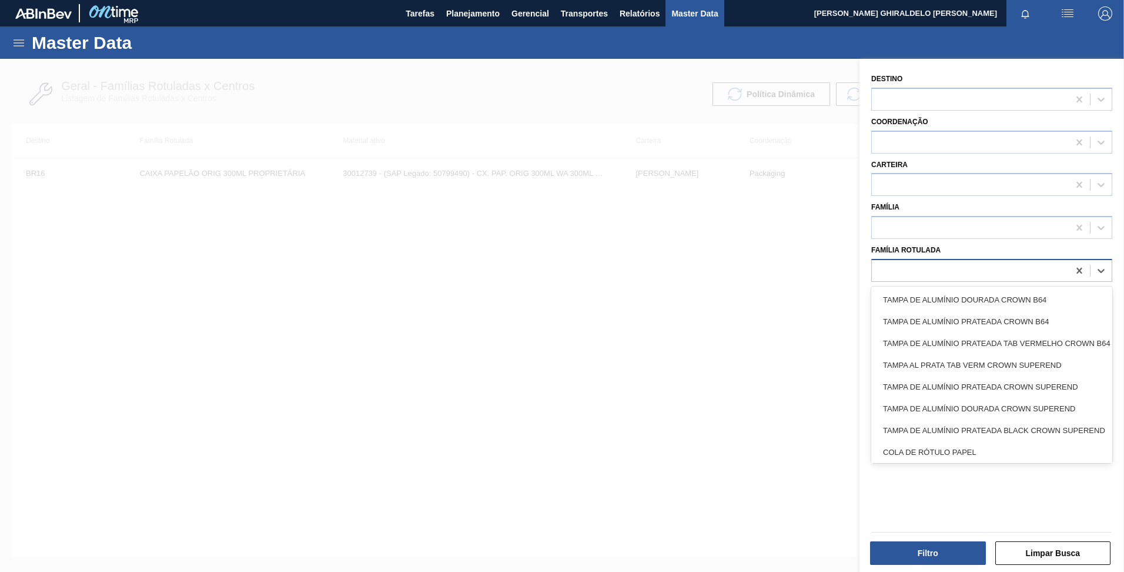
click at [1024, 273] on div at bounding box center [970, 270] width 197 height 17
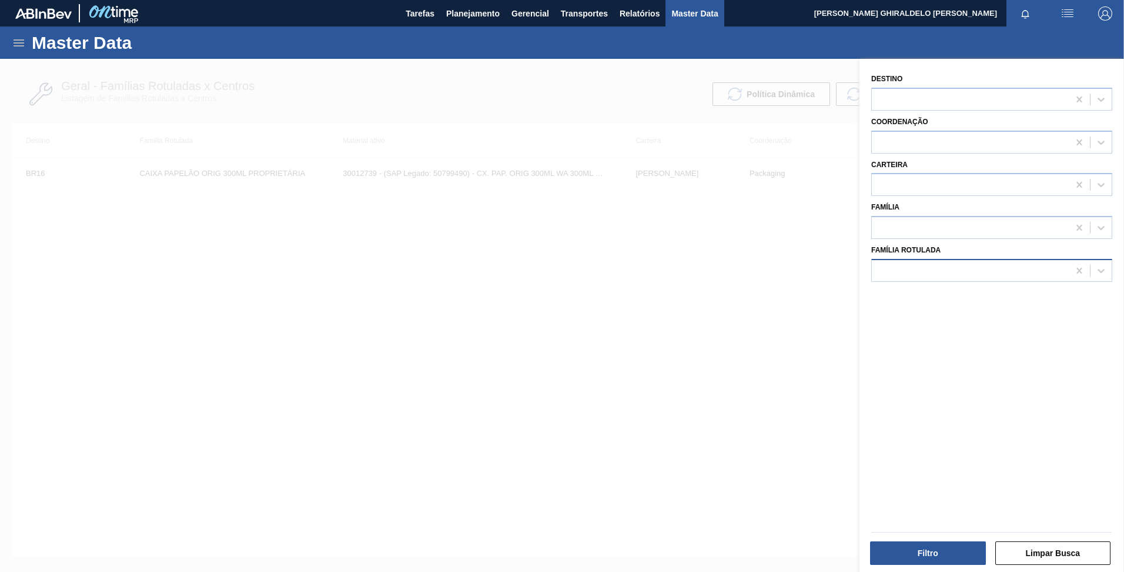
click at [1020, 265] on div at bounding box center [970, 270] width 197 height 17
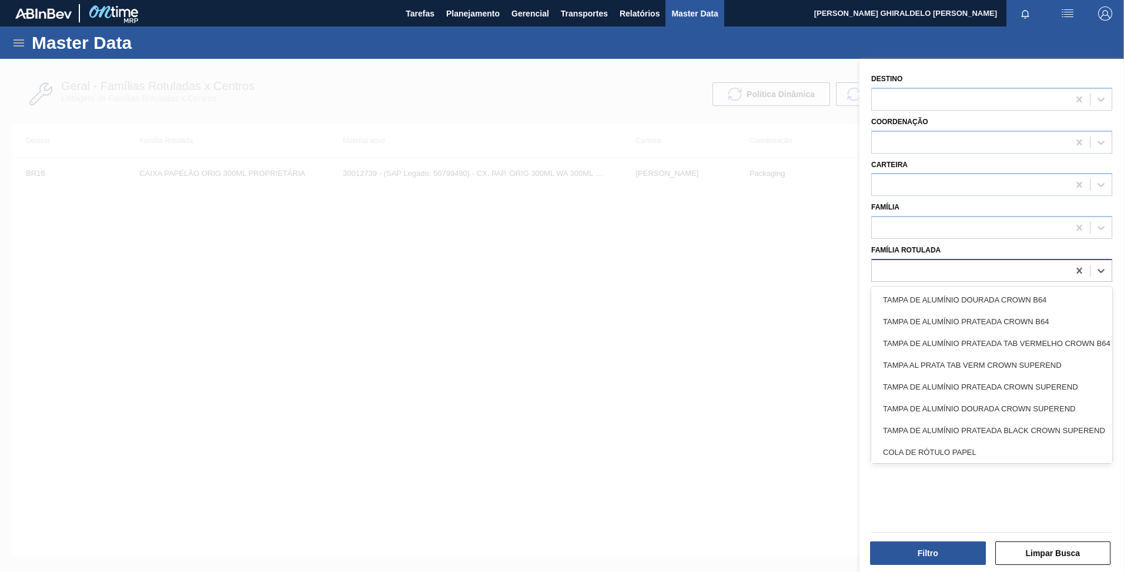
paste Rotulada "FILME BC 350ML MP C12"
type Rotulada "FILME BC 350ML MP C12"
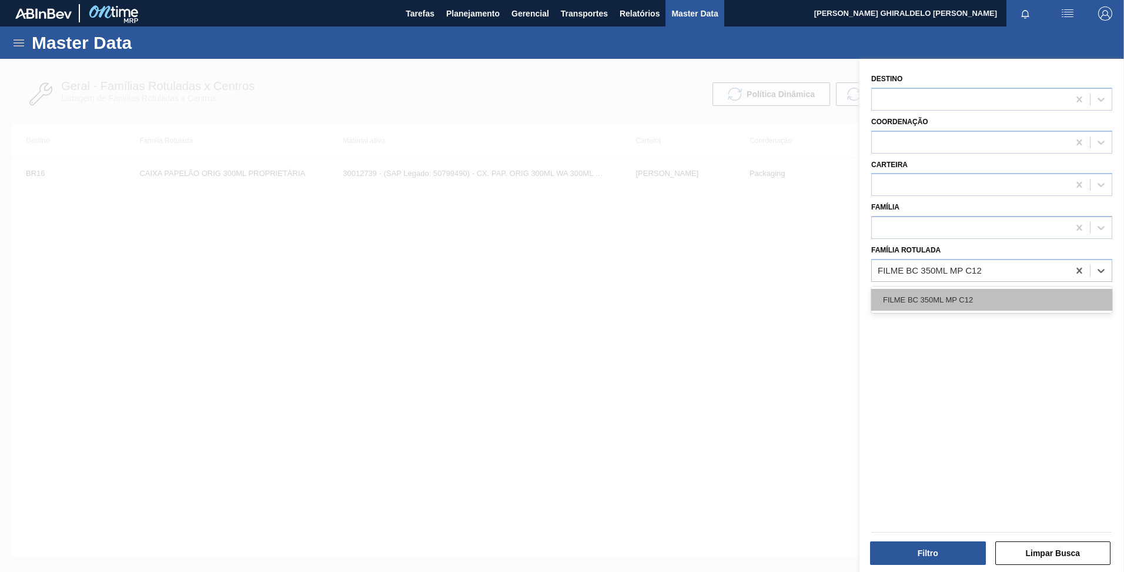
click at [956, 306] on div "FILME BC 350ML MP C12" at bounding box center [991, 300] width 241 height 22
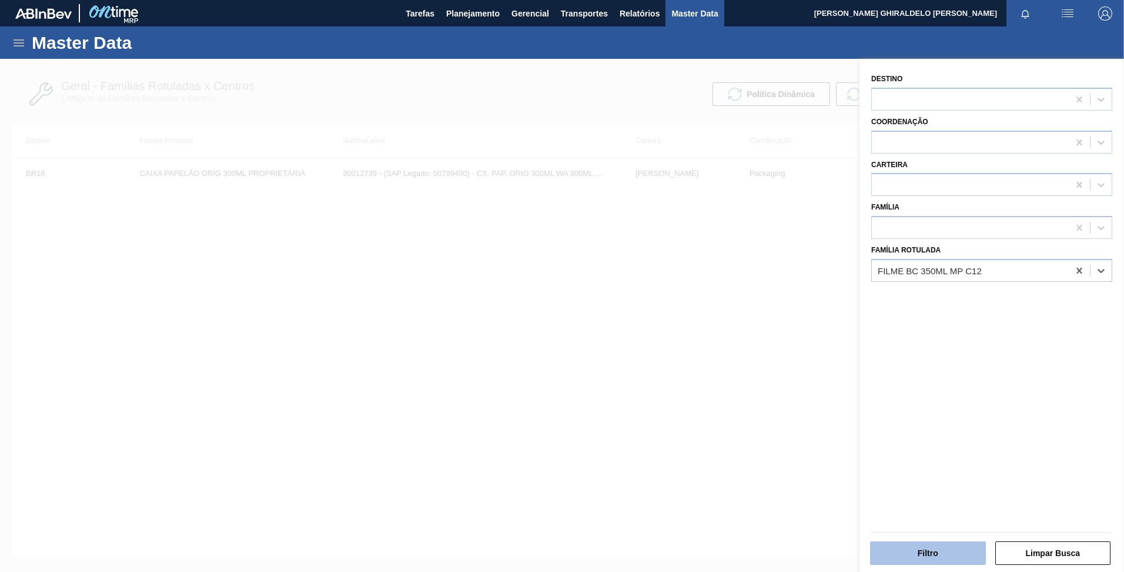
click at [941, 555] on button "Filtro" at bounding box center [928, 553] width 116 height 24
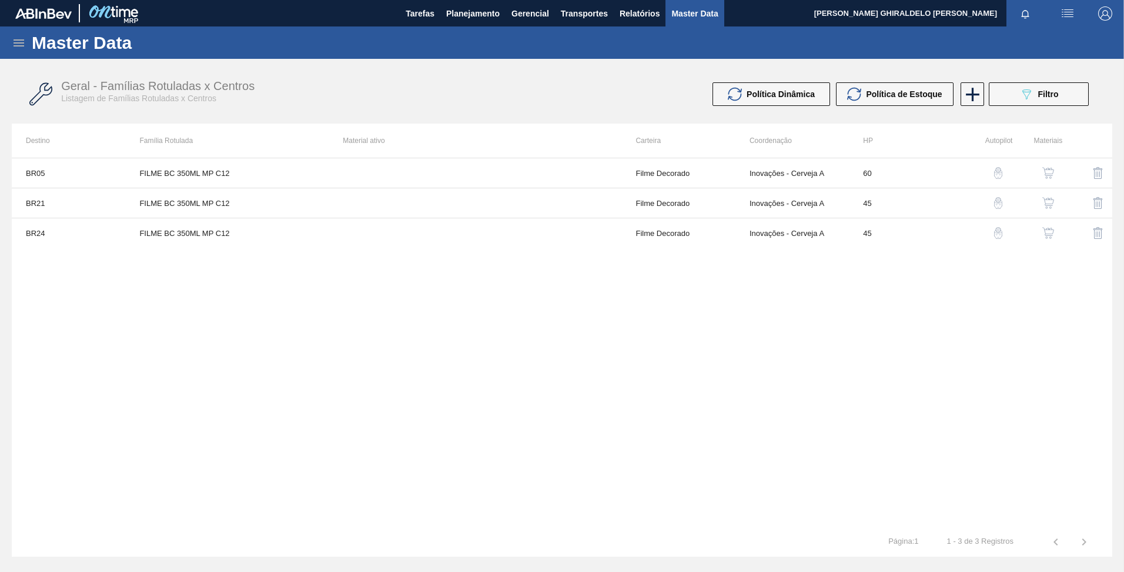
click at [28, 38] on div "Master Data" at bounding box center [562, 42] width 1124 height 32
click at [16, 43] on icon at bounding box center [19, 42] width 11 height 7
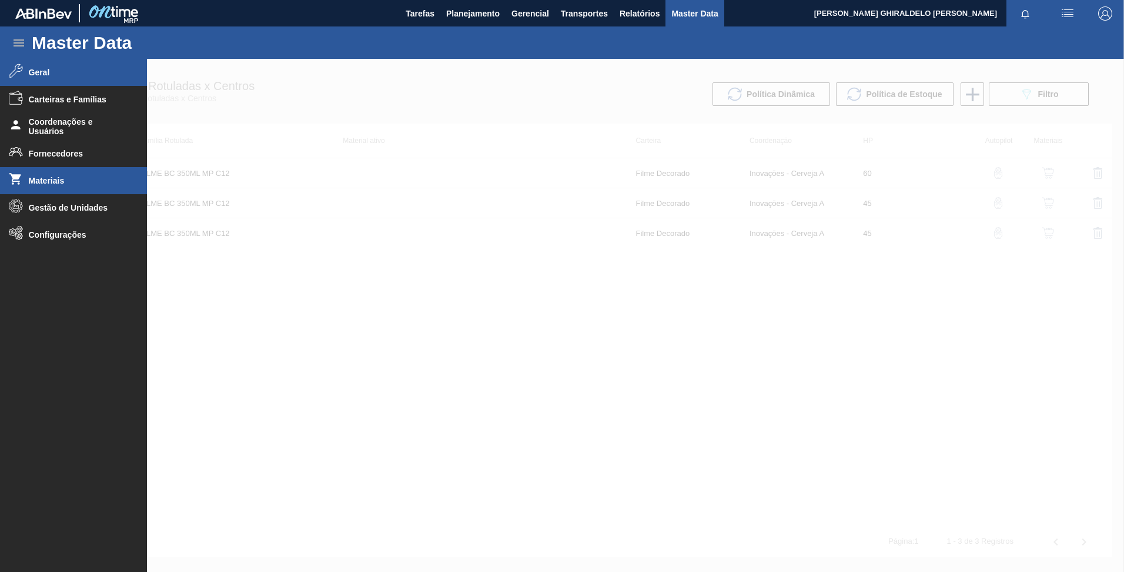
click at [69, 178] on span "Materiais" at bounding box center [77, 180] width 97 height 9
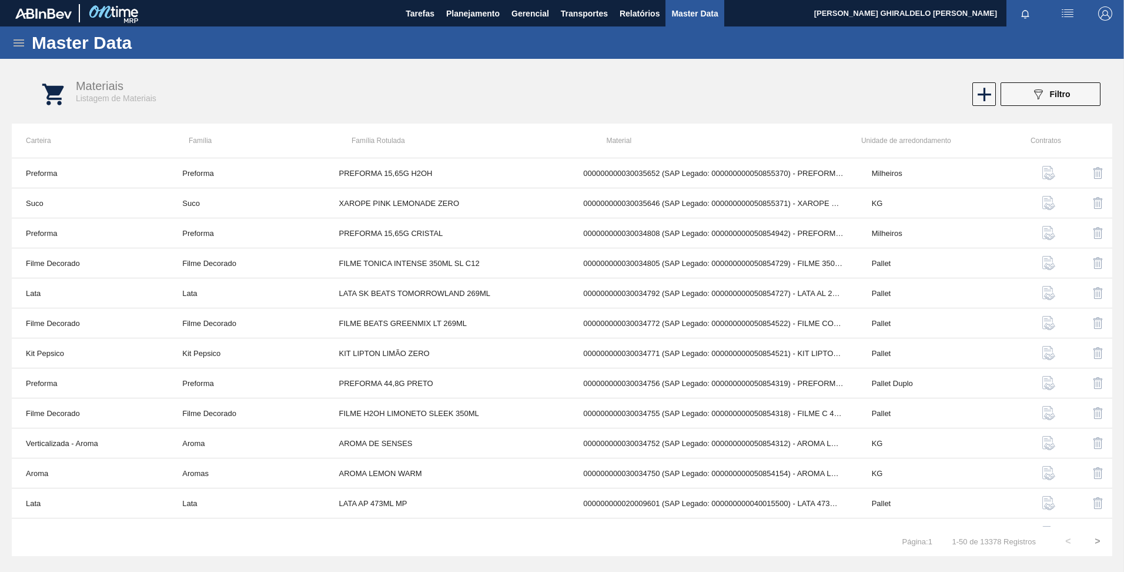
click at [1041, 88] on icon "089F7B8B-B2A5-4AFE-B5C0-19BA573D28AC" at bounding box center [1038, 94] width 14 height 14
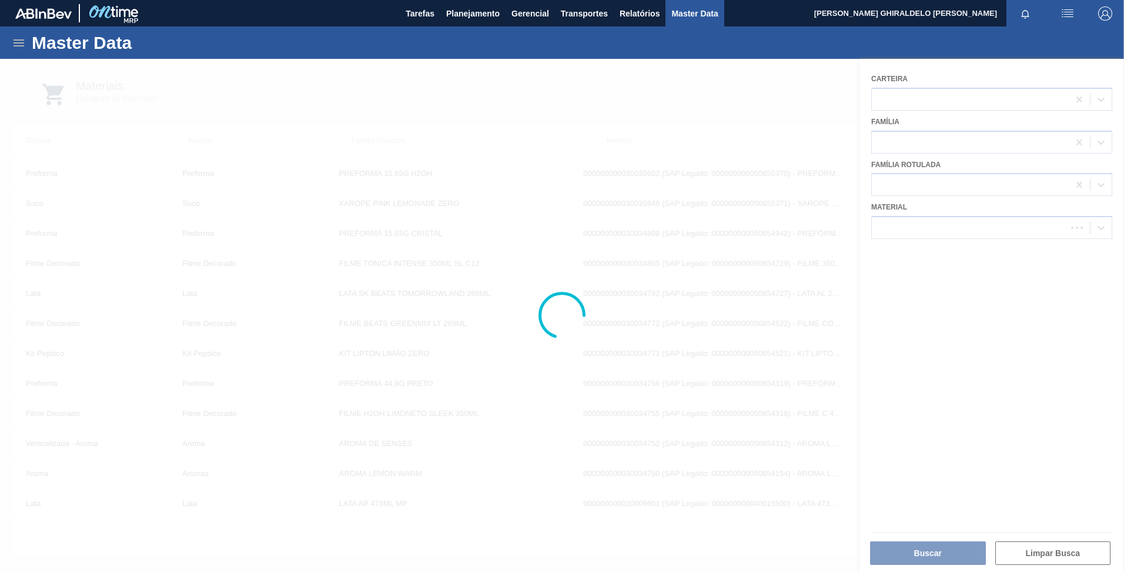
click at [1007, 225] on div at bounding box center [562, 315] width 1124 height 513
click at [946, 270] on div "Carteira Família Família Rotulada Material" at bounding box center [992, 317] width 265 height 516
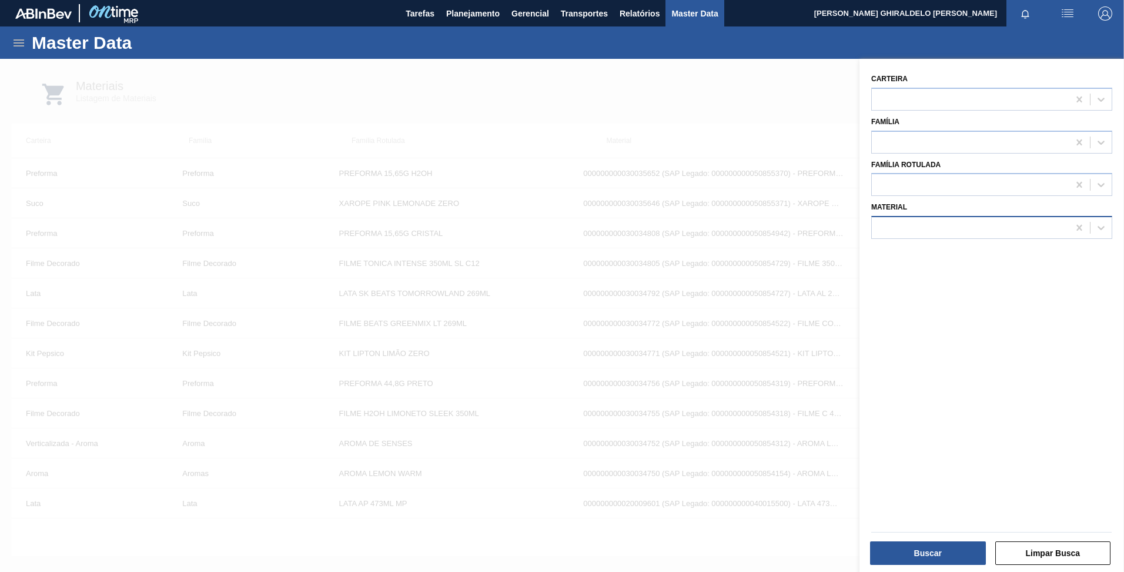
click at [924, 233] on div at bounding box center [970, 227] width 197 height 17
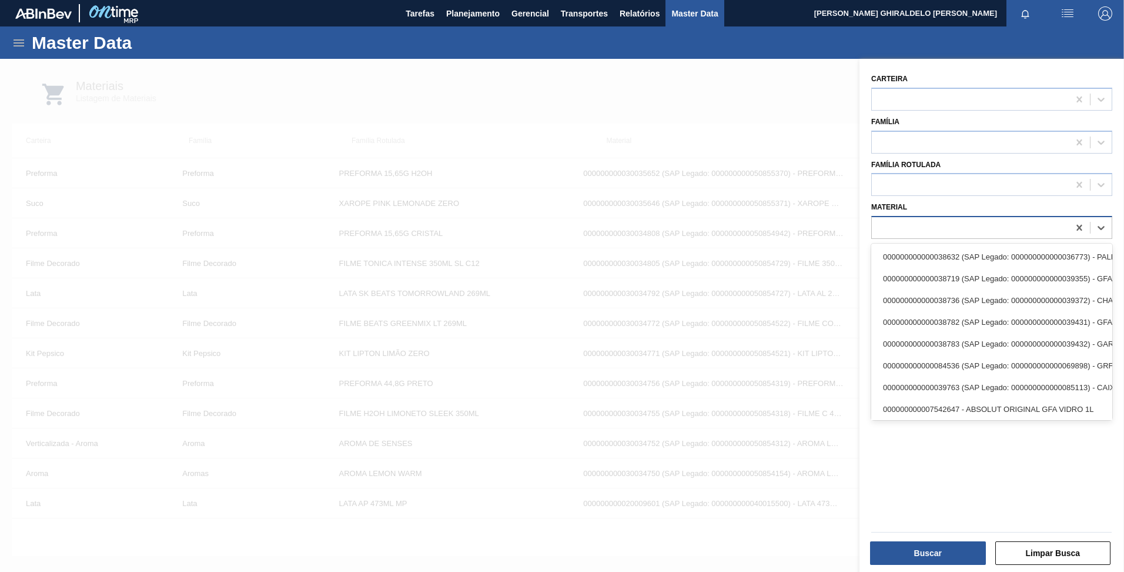
paste input "30034181"
type input "30034181"
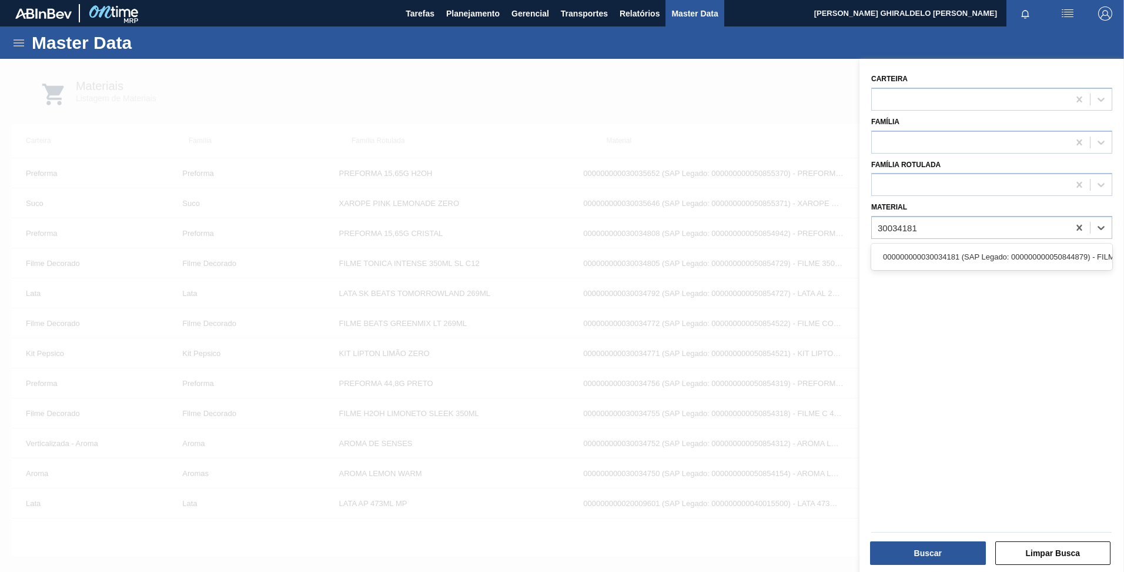
click at [924, 258] on div "000000000030034181 (SAP Legado: 000000000050844879) - FILME 770X65 BC 350ML MP …" at bounding box center [991, 257] width 241 height 22
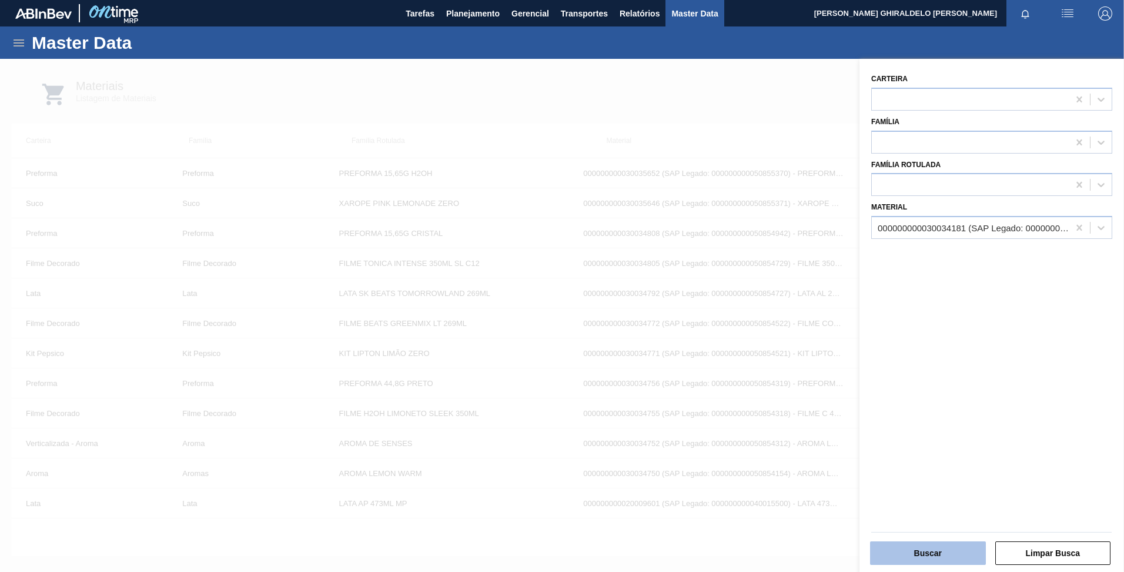
click at [948, 559] on button "Buscar" at bounding box center [928, 553] width 116 height 24
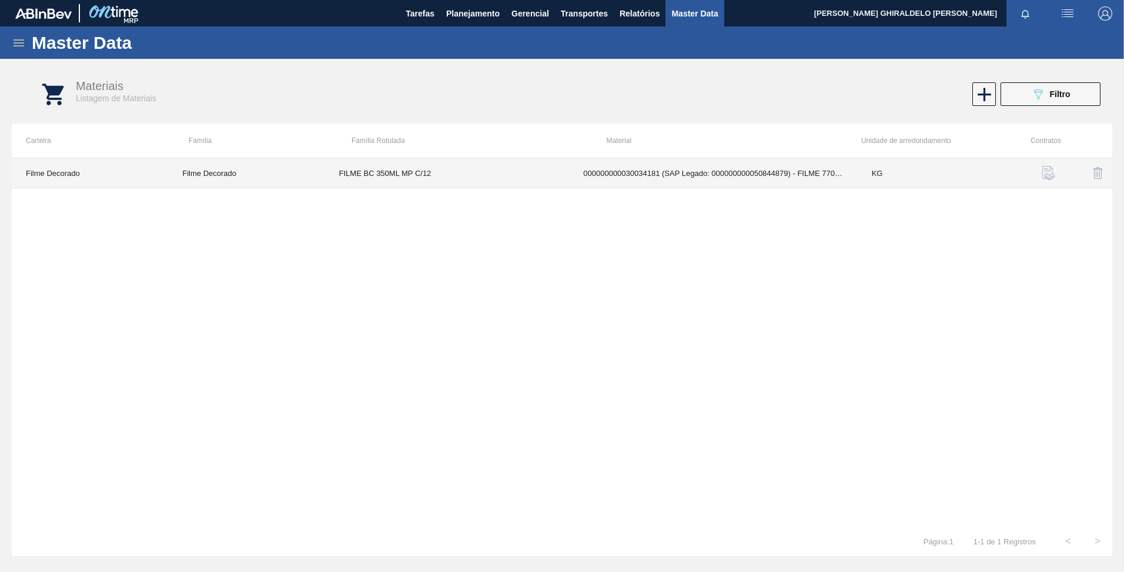
click at [406, 180] on td "FILME BC 350ML MP C/12" at bounding box center [447, 173] width 245 height 30
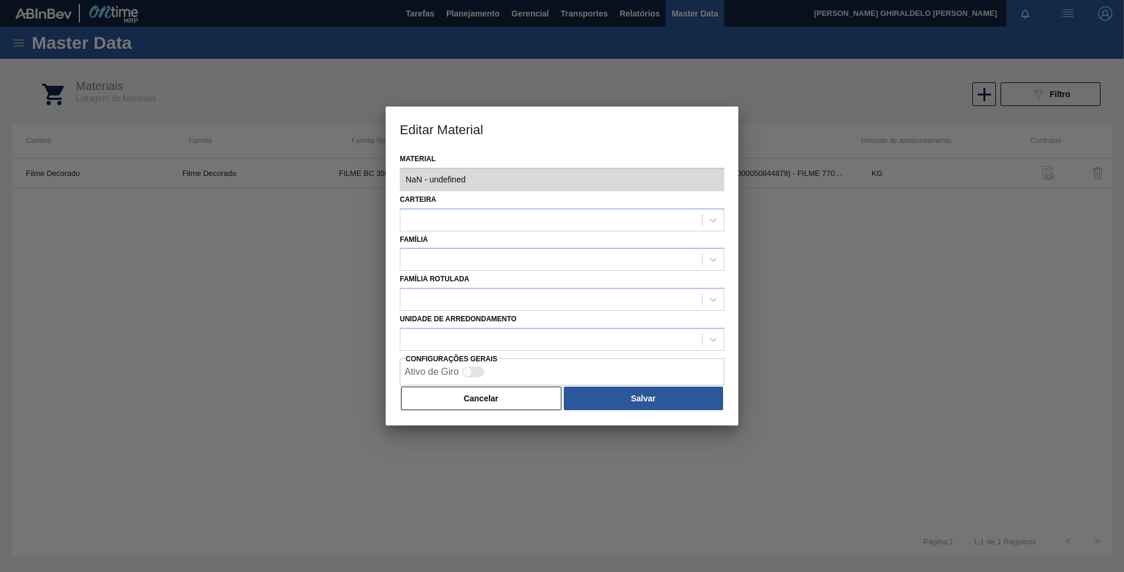
type input "30034181 - 000000000030034181 (SAP Legado: 000000000050844879) - FILME 770X65 B…"
click at [498, 405] on button "Cancelar" at bounding box center [481, 398] width 161 height 24
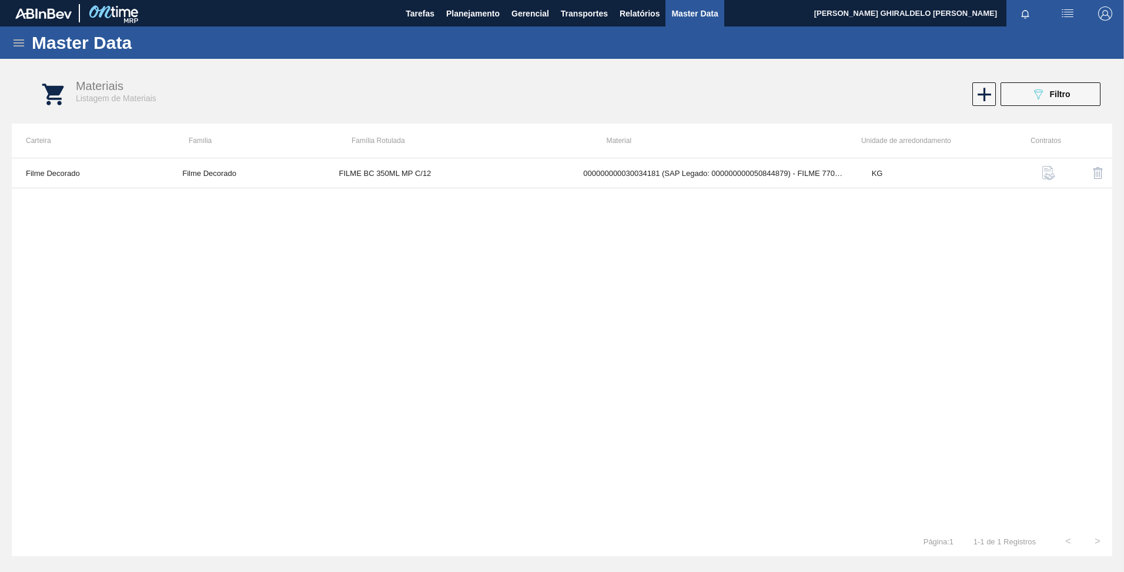
click at [27, 45] on div "Master Data" at bounding box center [562, 42] width 1124 height 32
click at [18, 48] on icon at bounding box center [19, 43] width 14 height 14
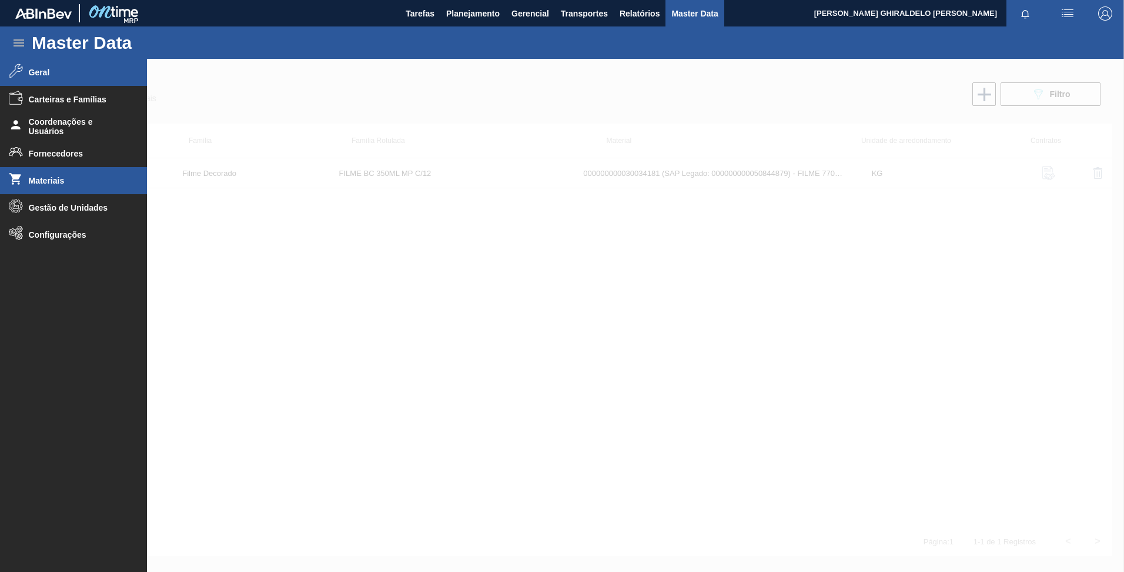
click at [36, 80] on li "Geral" at bounding box center [73, 72] width 147 height 27
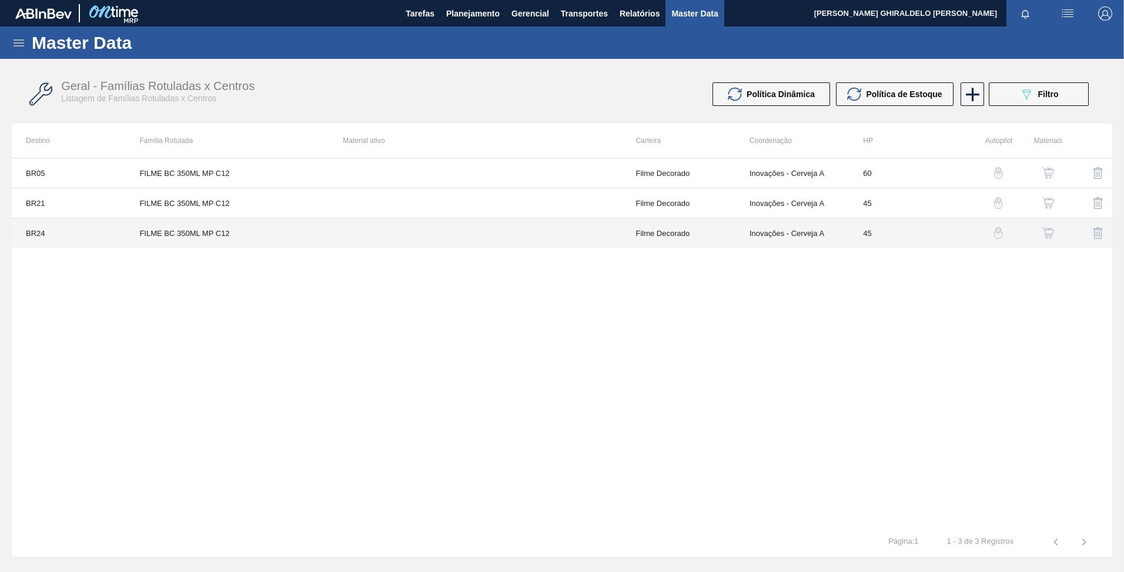
click at [201, 235] on td "FILME BC 350ML MP C12" at bounding box center [226, 233] width 203 height 30
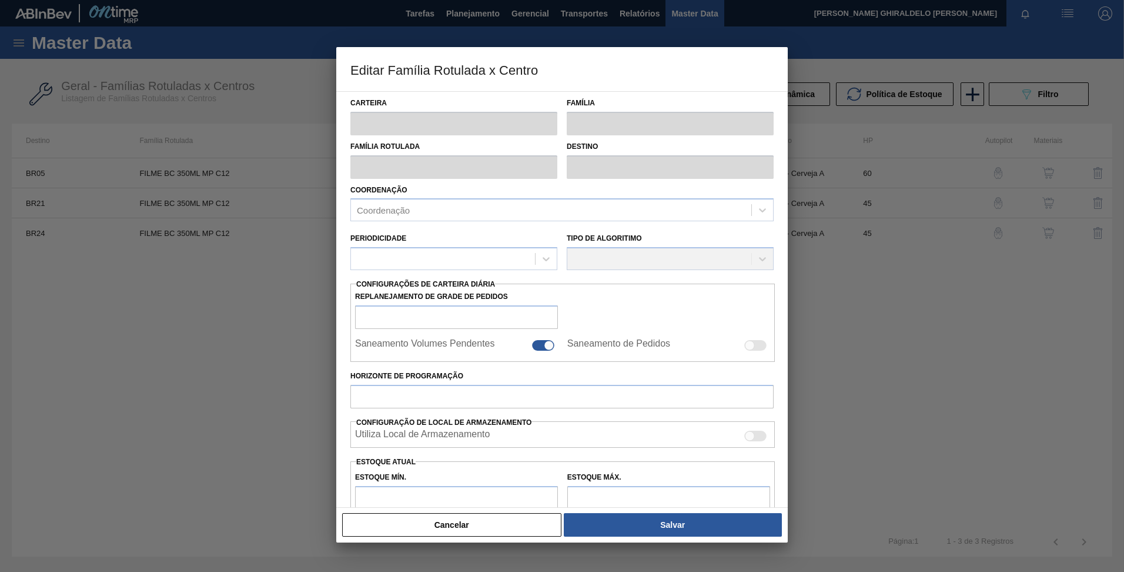
type input "Filme Decorado"
type input "FILME BC 350ML MP C12"
type input "BR24 - [GEOGRAPHIC_DATA]"
type input "45"
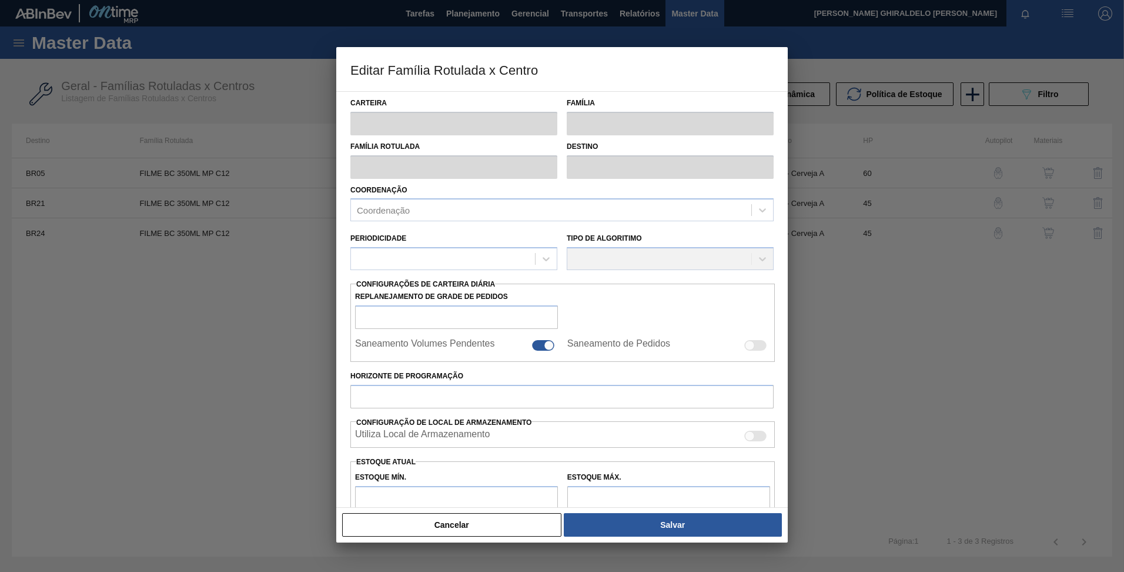
type input "0"
type input "100"
type input "0,000"
checkbox input "true"
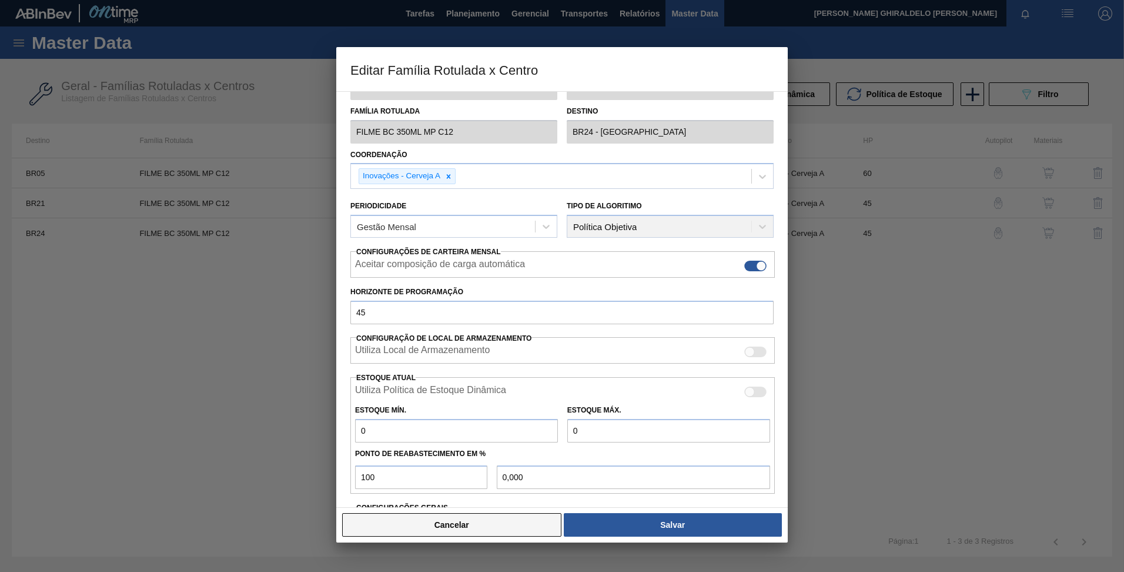
scroll to position [124, 0]
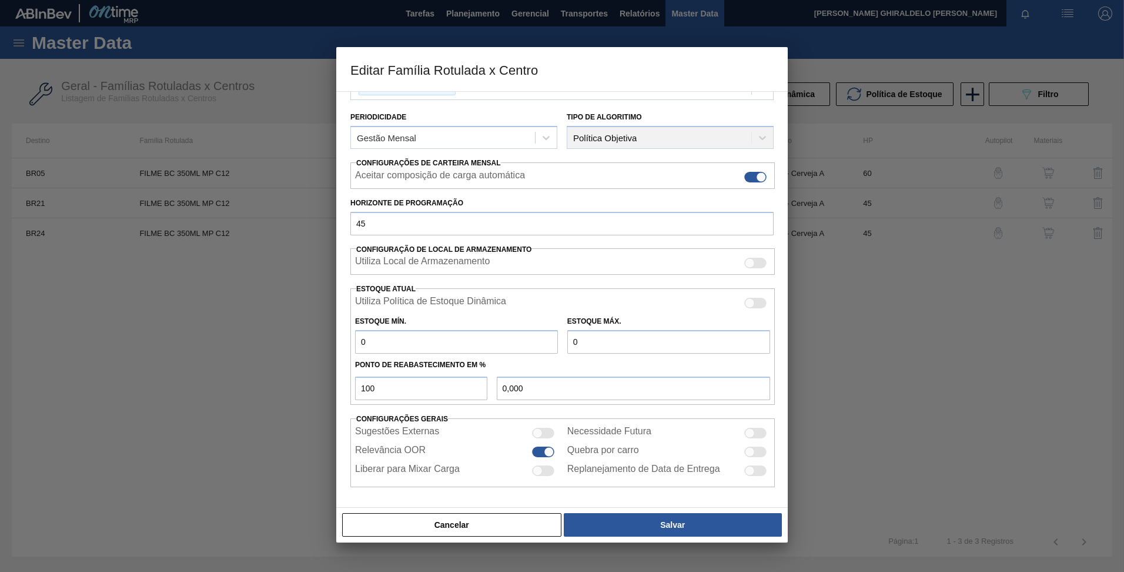
click at [495, 525] on button "Cancelar" at bounding box center [451, 525] width 219 height 24
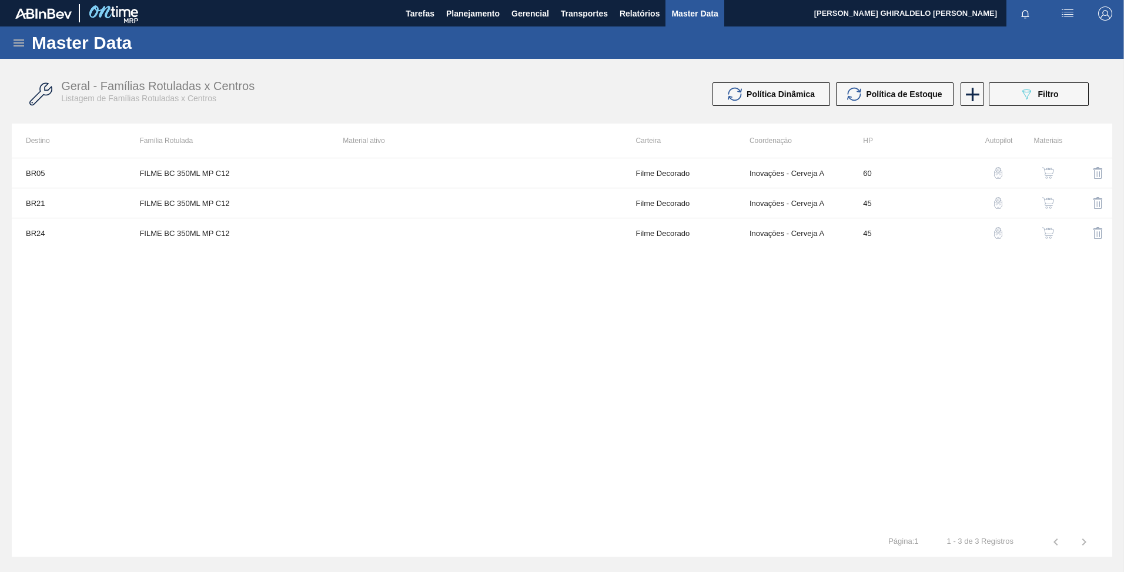
click at [1043, 227] on img "button" at bounding box center [1049, 233] width 12 height 12
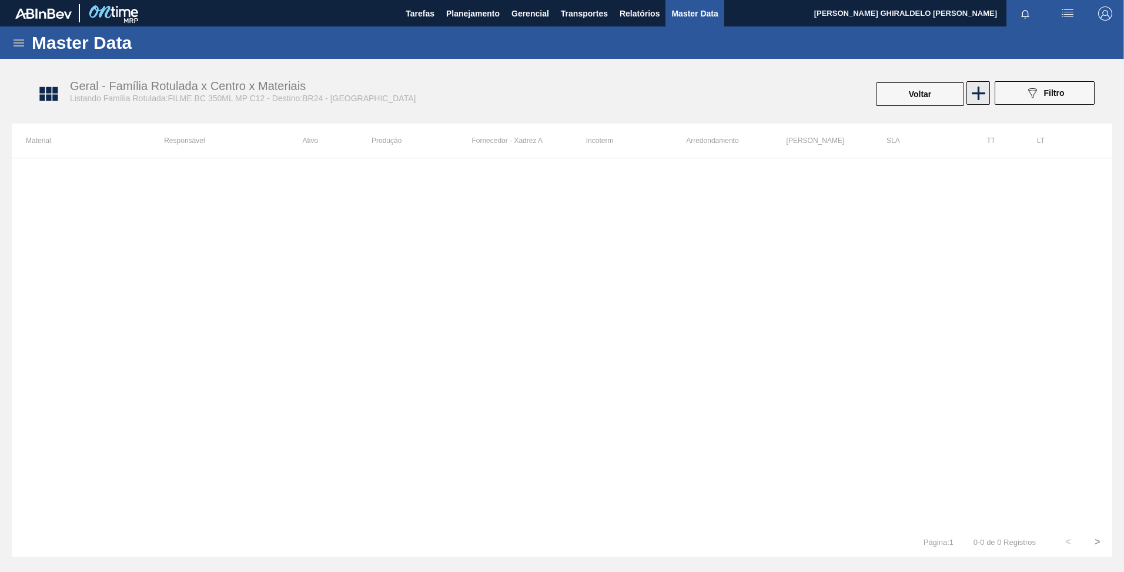
click at [984, 94] on icon at bounding box center [978, 93] width 23 height 23
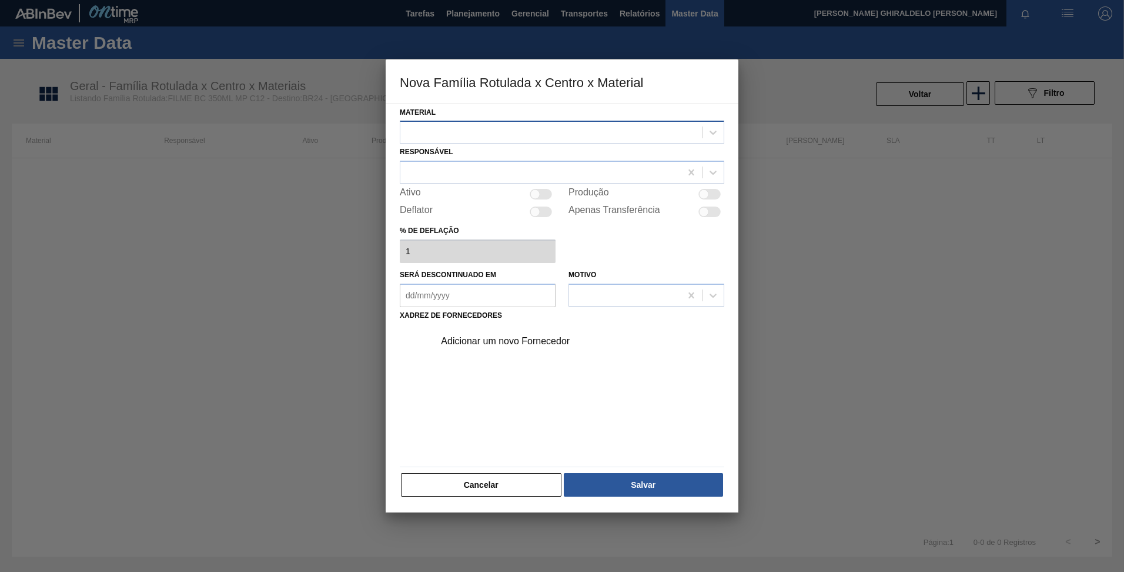
click at [576, 135] on div at bounding box center [551, 132] width 302 height 17
click at [520, 136] on div at bounding box center [551, 132] width 302 height 17
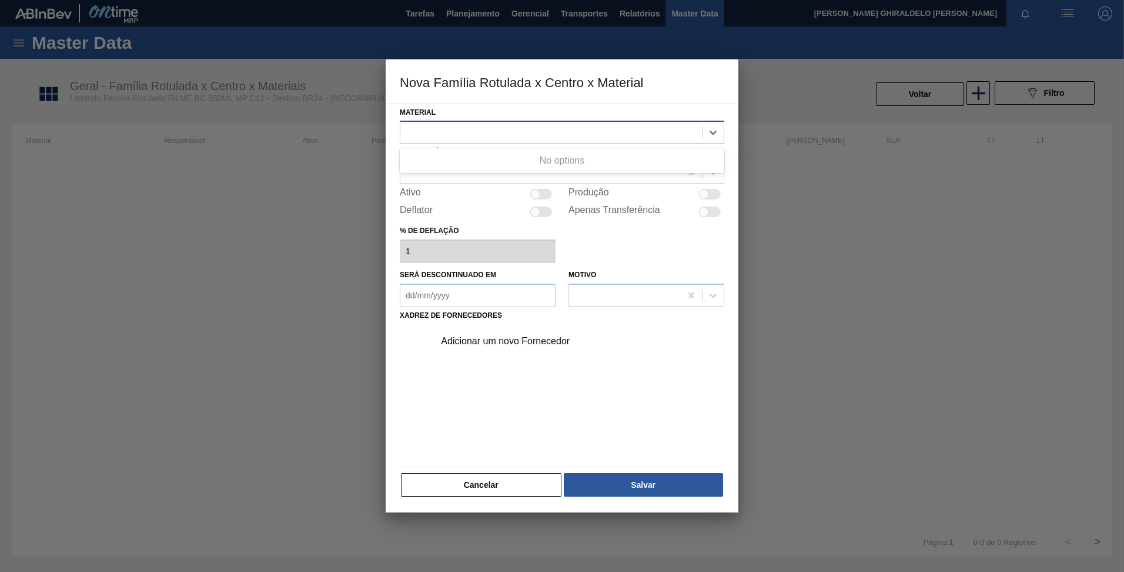
click at [520, 136] on div at bounding box center [551, 132] width 302 height 17
click at [520, 137] on div at bounding box center [551, 132] width 302 height 17
click at [517, 174] on div at bounding box center [540, 172] width 280 height 17
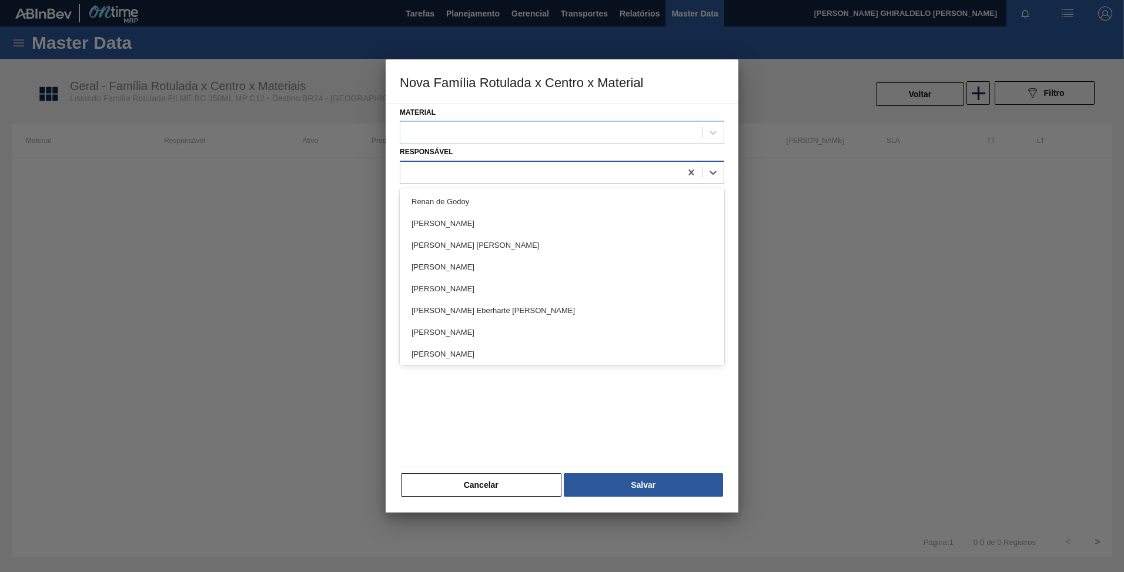
click at [517, 174] on div at bounding box center [540, 172] width 280 height 17
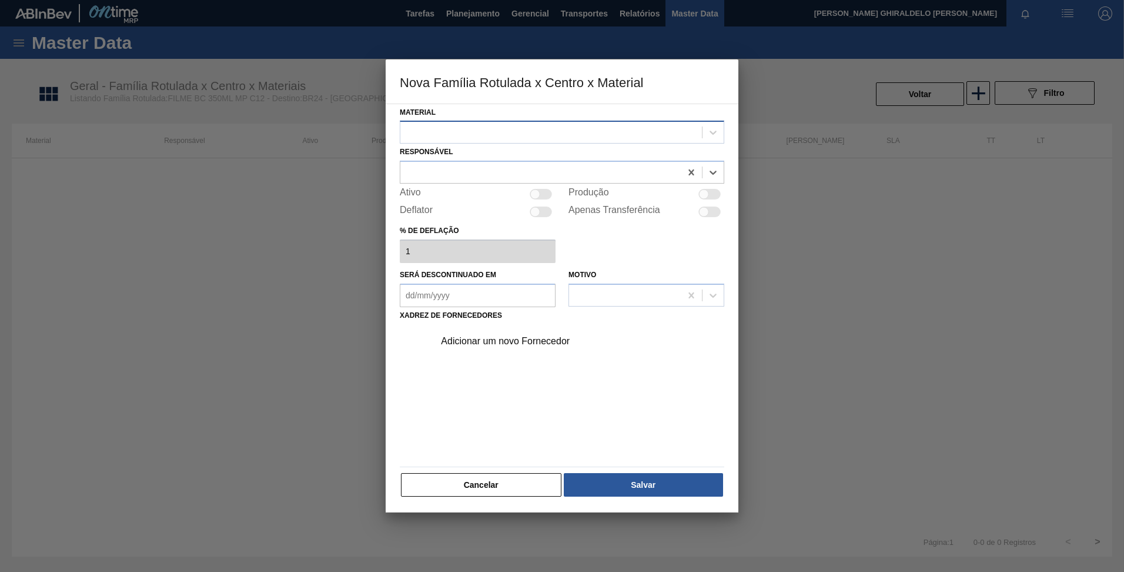
drag, startPoint x: 486, startPoint y: 135, endPoint x: 492, endPoint y: 139, distance: 7.7
click at [486, 138] on div at bounding box center [551, 132] width 302 height 17
click at [497, 138] on div at bounding box center [551, 132] width 302 height 17
click at [500, 481] on button "Cancelar" at bounding box center [481, 485] width 161 height 24
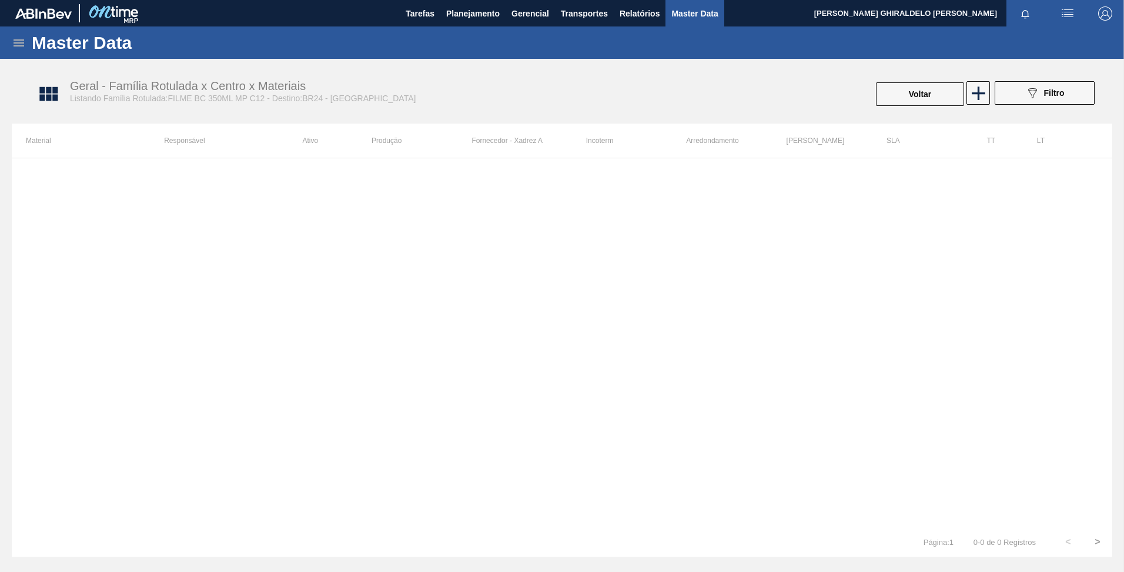
click at [17, 40] on icon at bounding box center [19, 43] width 14 height 14
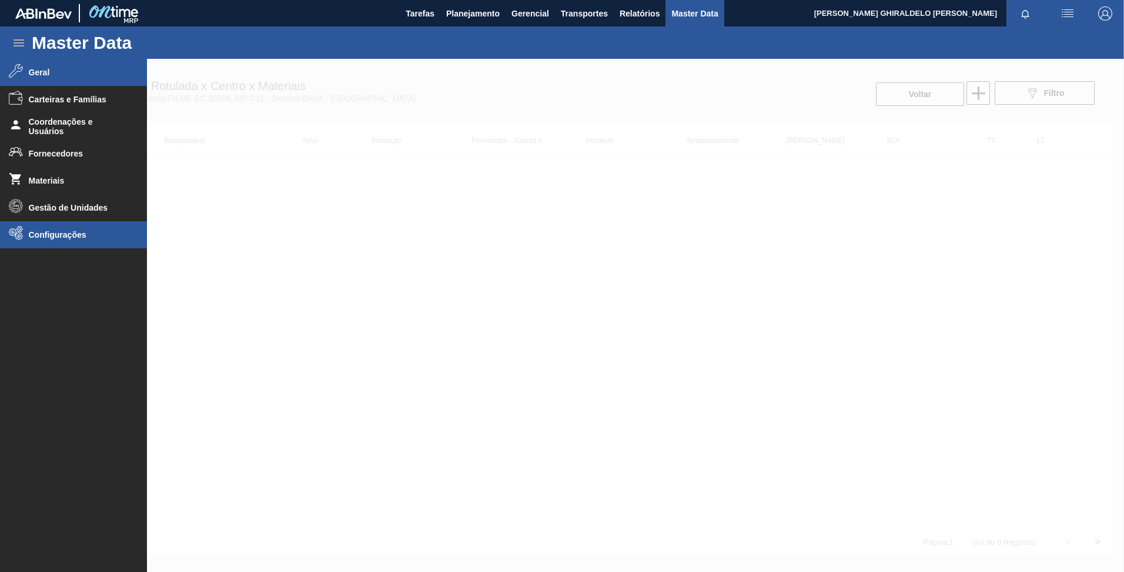
click at [63, 239] on span "Configurações" at bounding box center [77, 234] width 97 height 9
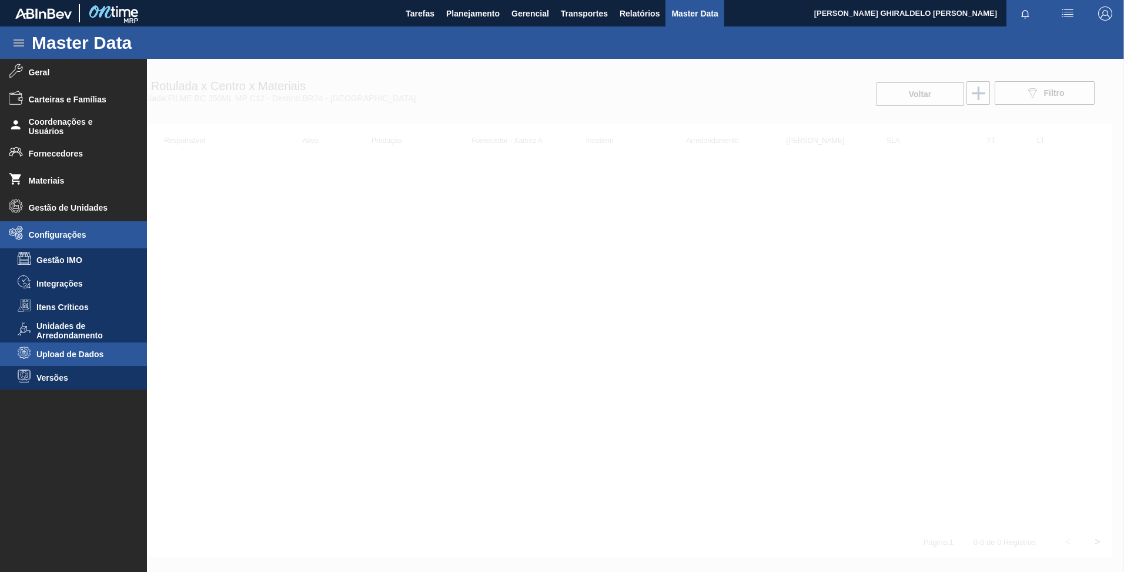
click at [98, 352] on span "Upload de Dados" at bounding box center [81, 353] width 91 height 9
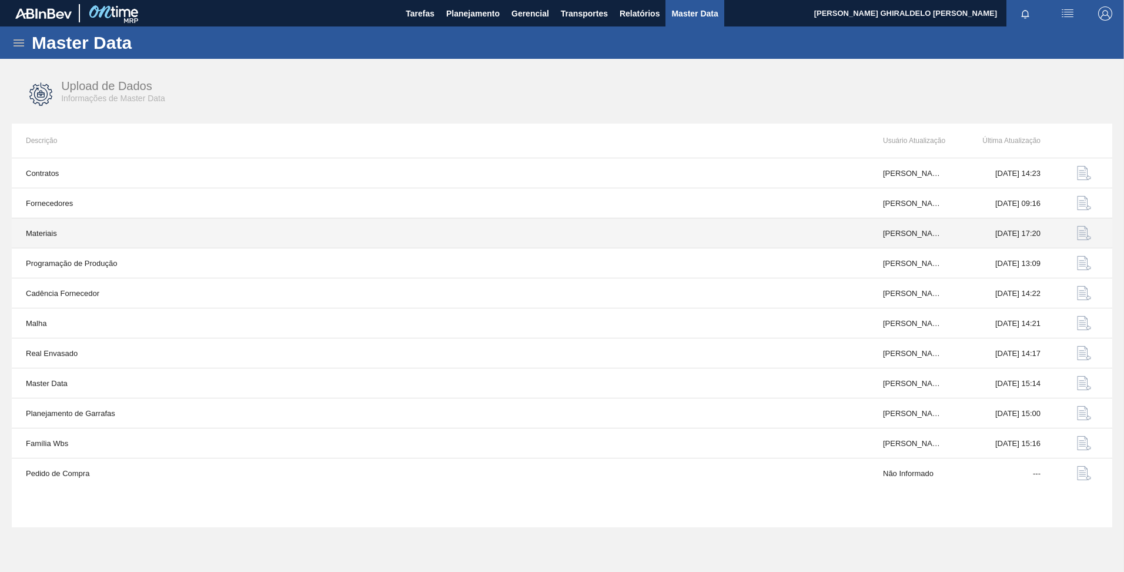
click at [1085, 232] on img "button" at bounding box center [1084, 233] width 14 height 14
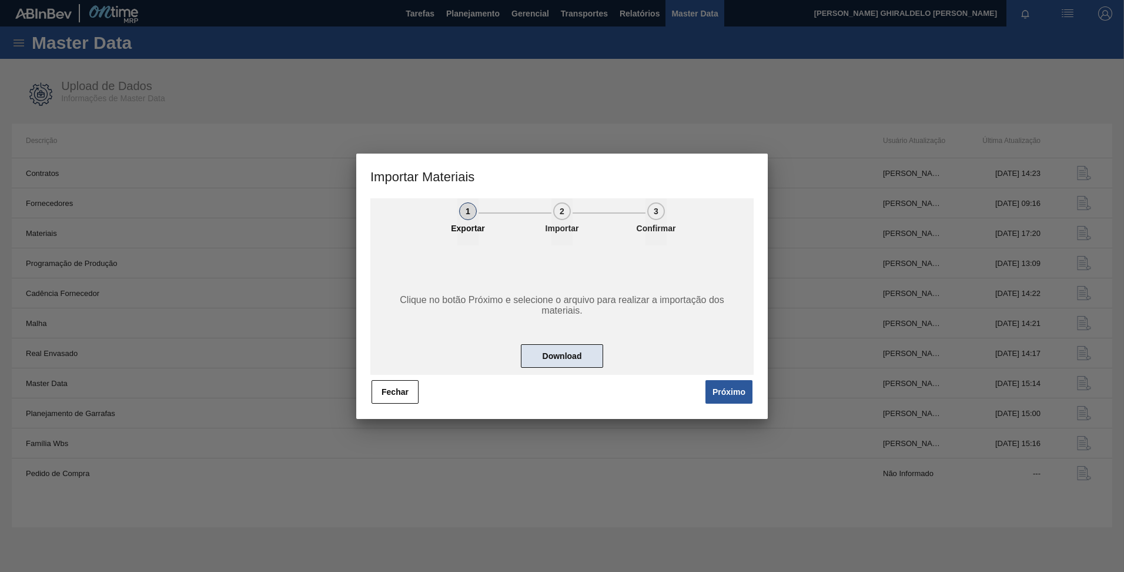
click at [577, 353] on button "Download" at bounding box center [562, 356] width 82 height 24
click at [393, 396] on button "Fechar" at bounding box center [395, 392] width 47 height 24
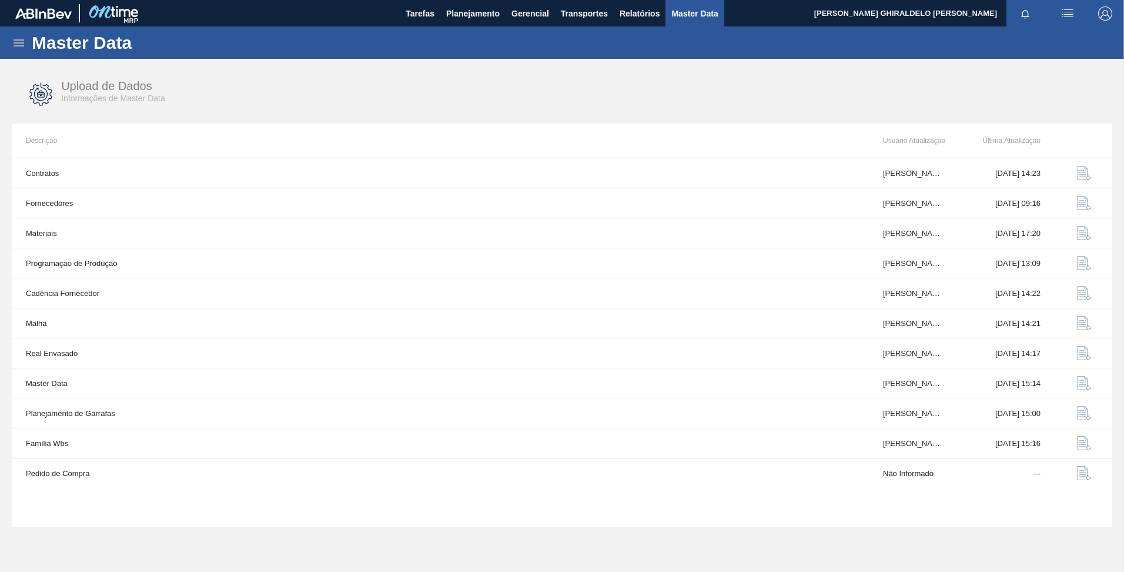
click at [13, 39] on icon at bounding box center [19, 43] width 14 height 14
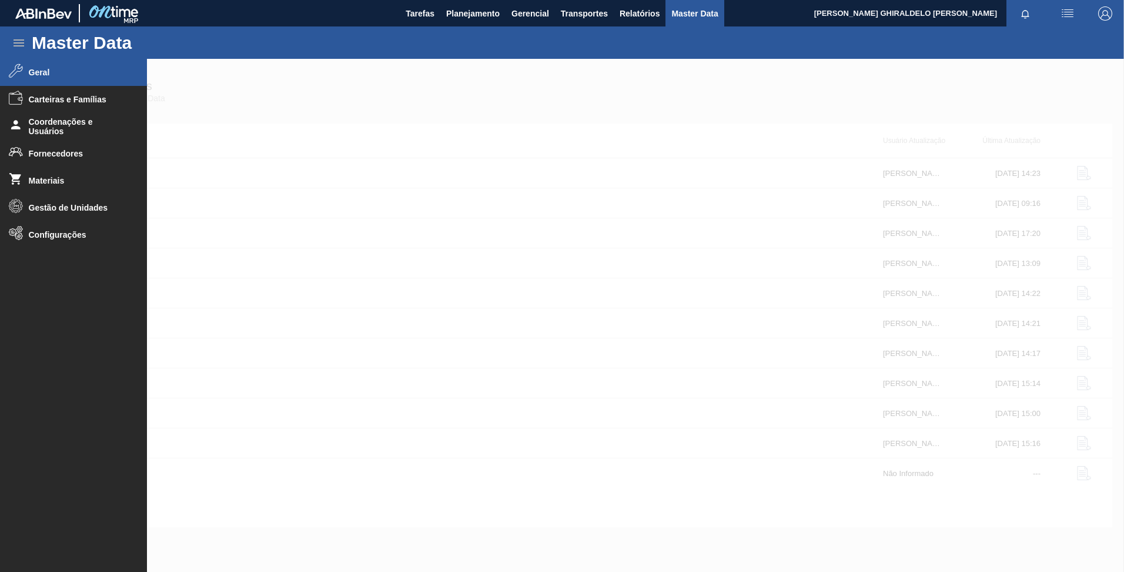
click at [35, 71] on span "Geral" at bounding box center [77, 72] width 97 height 9
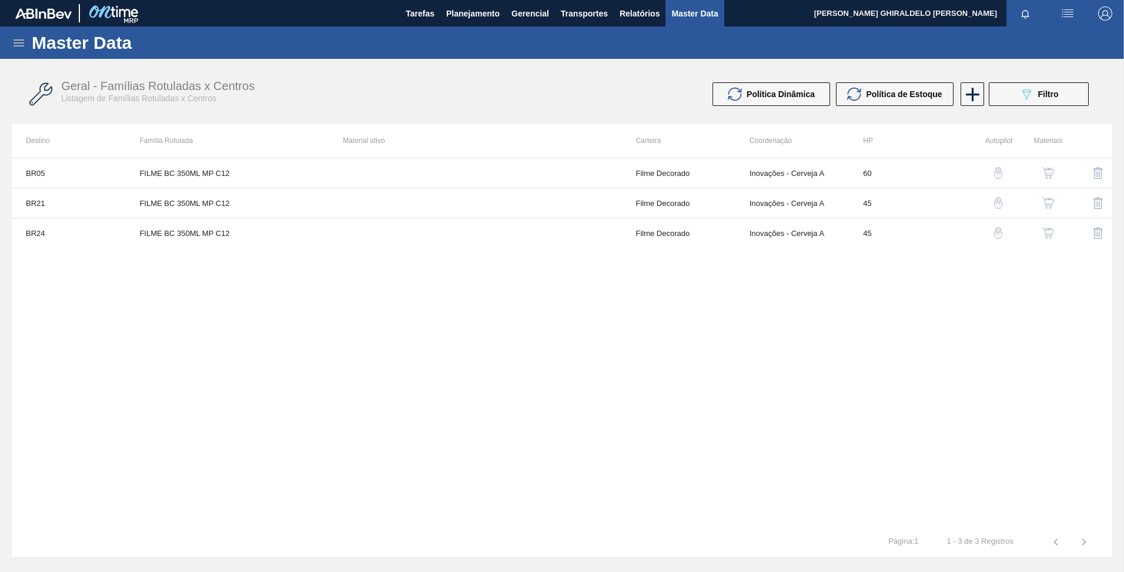
click at [1057, 230] on button "button" at bounding box center [1048, 233] width 28 height 28
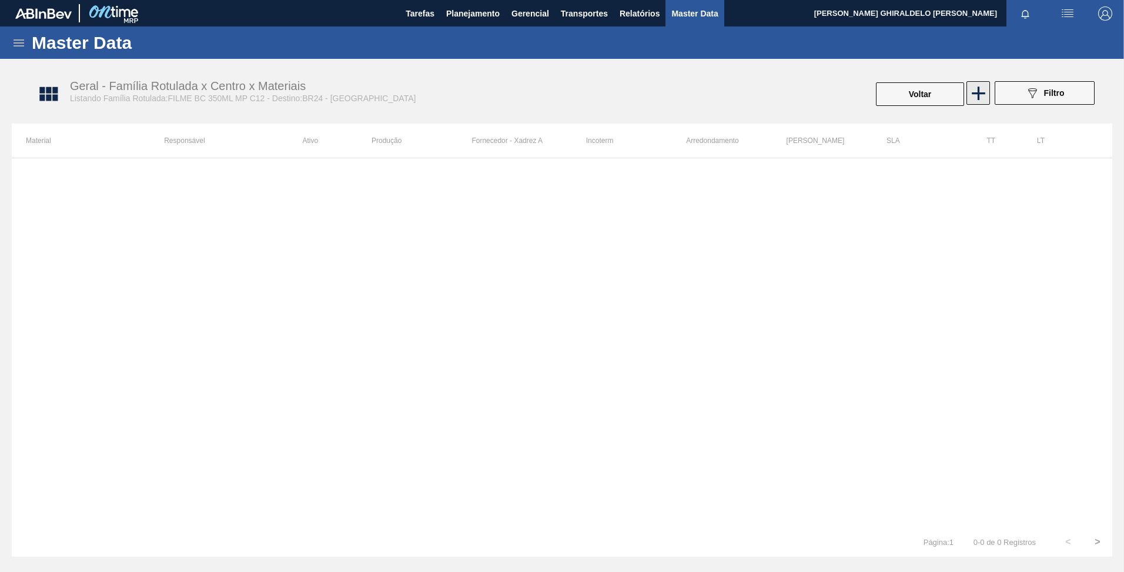
click at [976, 98] on icon at bounding box center [978, 93] width 23 height 23
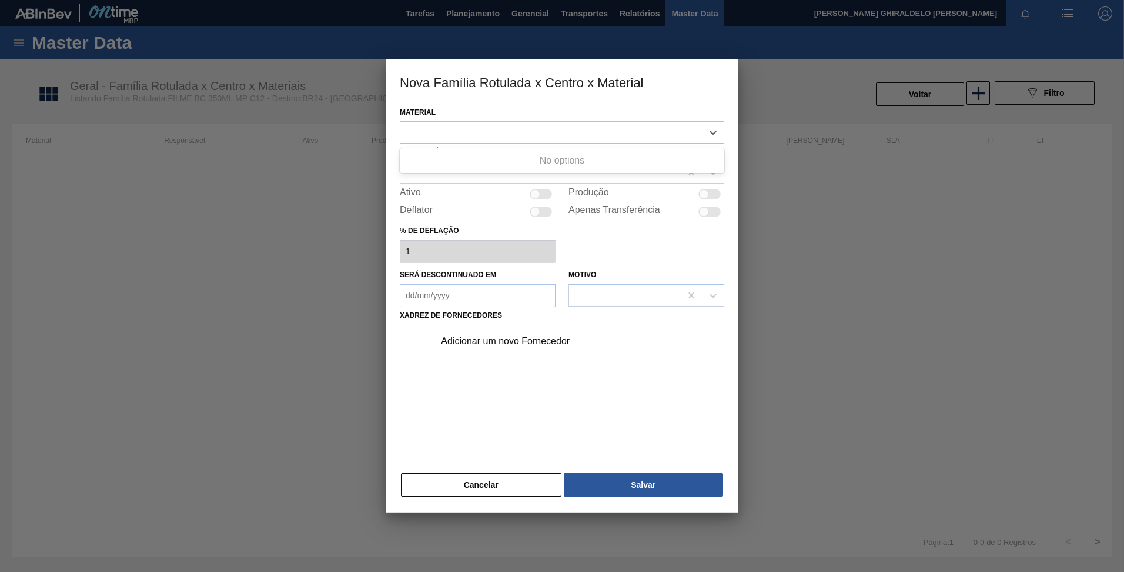
click at [586, 147] on div "Material Use Up and Down to choose options, press Enter to select the currently…" at bounding box center [562, 301] width 325 height 394
click at [558, 130] on div at bounding box center [551, 132] width 302 height 17
click at [499, 483] on button "Cancelar" at bounding box center [481, 485] width 161 height 24
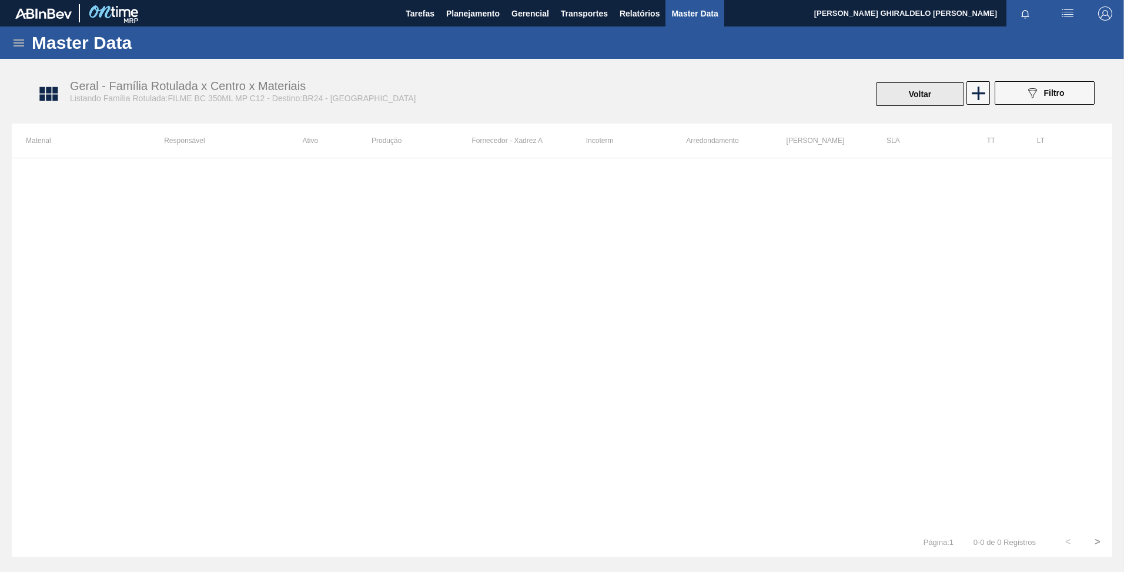
click at [912, 92] on button "Voltar" at bounding box center [920, 94] width 88 height 24
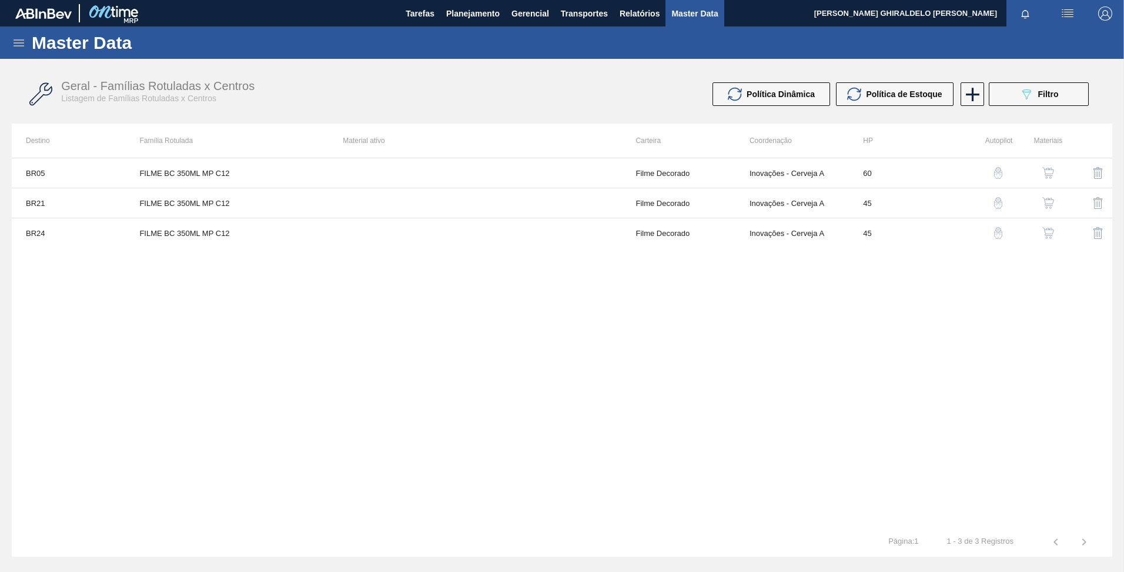
click at [1046, 207] on img "button" at bounding box center [1049, 203] width 12 height 12
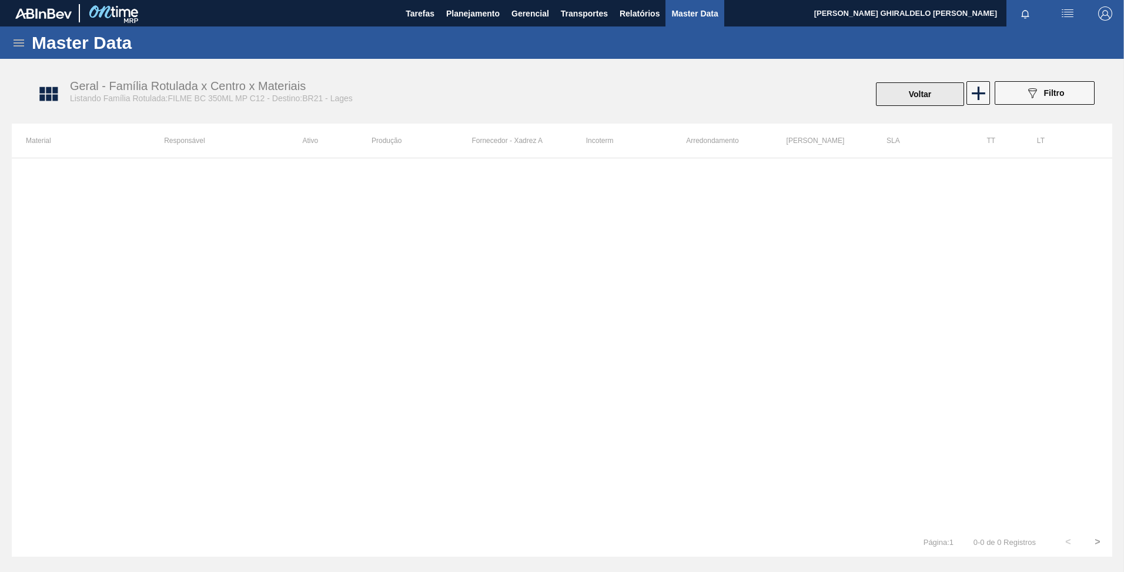
click at [893, 101] on button "Voltar" at bounding box center [920, 94] width 88 height 24
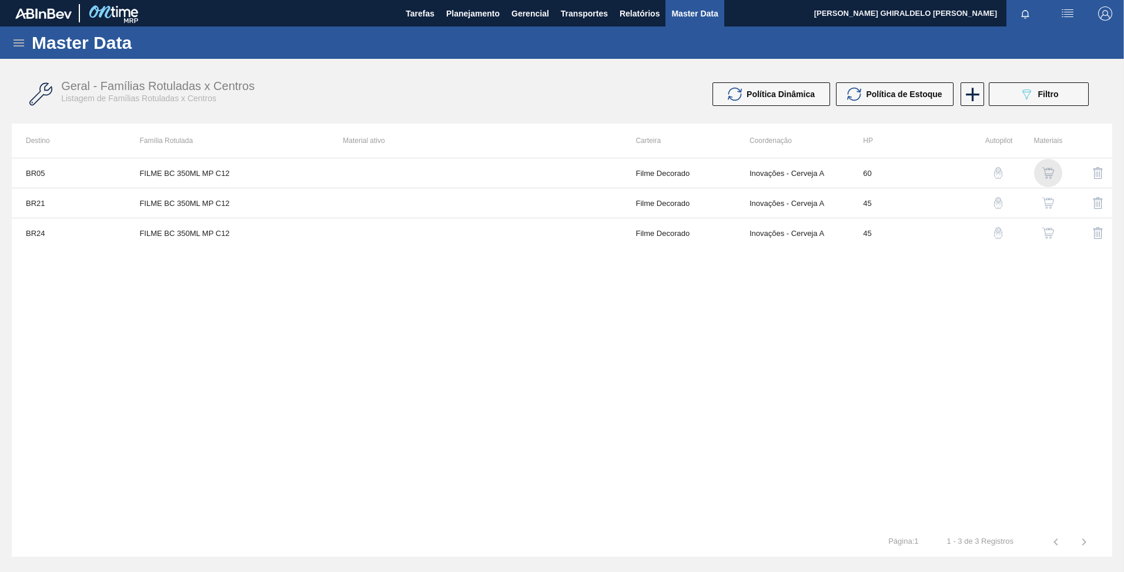
click at [1044, 169] on img "button" at bounding box center [1049, 173] width 12 height 12
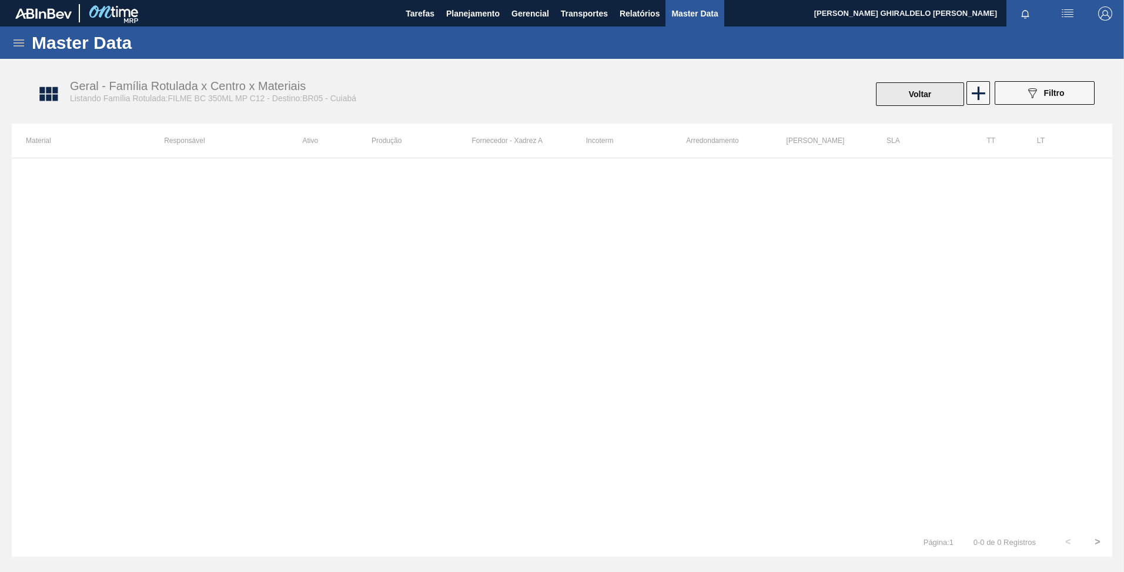
click at [933, 98] on button "Voltar" at bounding box center [920, 94] width 88 height 24
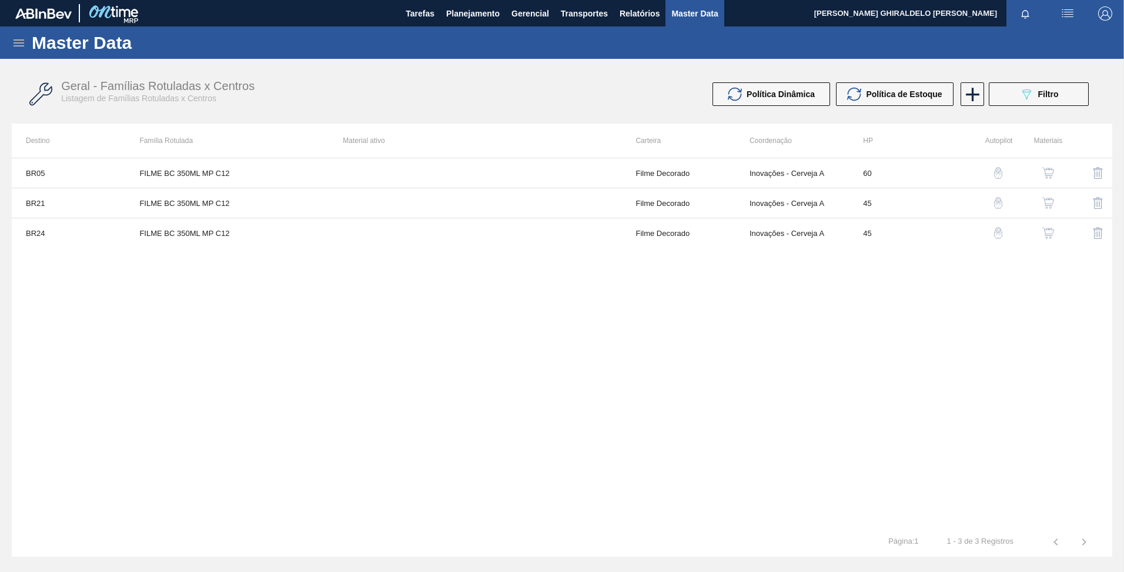
click at [12, 38] on icon at bounding box center [19, 43] width 14 height 14
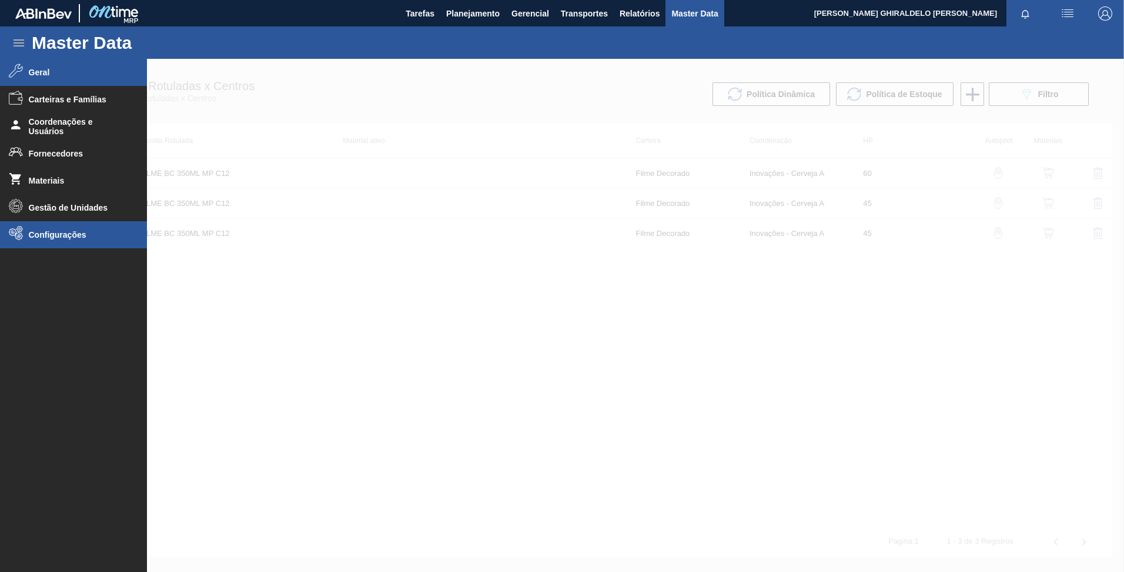
click at [61, 237] on span "Configurações" at bounding box center [77, 234] width 97 height 9
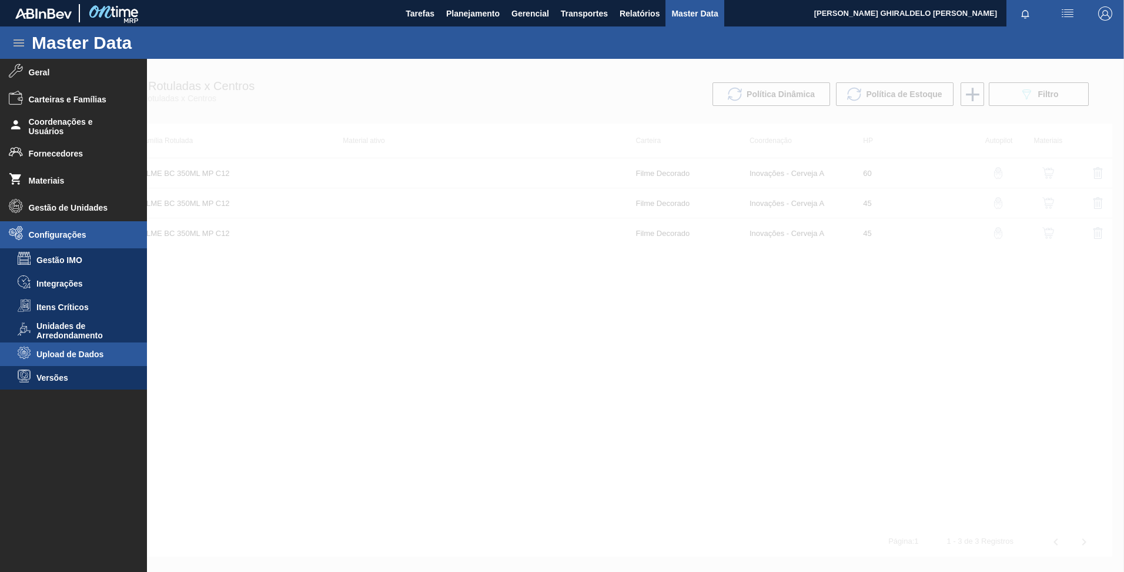
click at [69, 355] on span "Upload de Dados" at bounding box center [81, 353] width 91 height 9
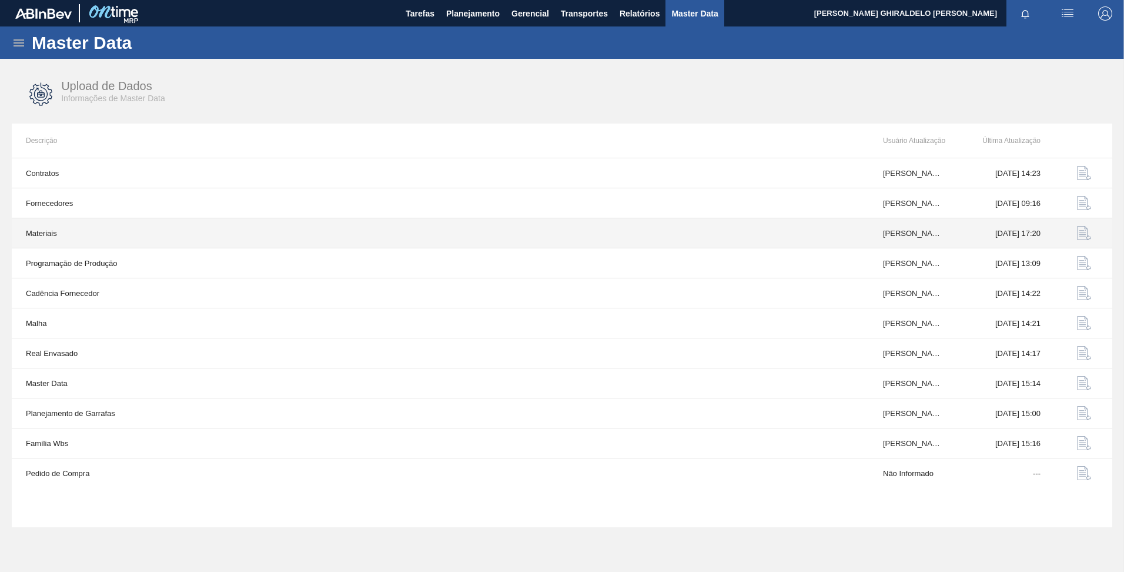
click at [860, 238] on td "Materiais" at bounding box center [440, 233] width 857 height 30
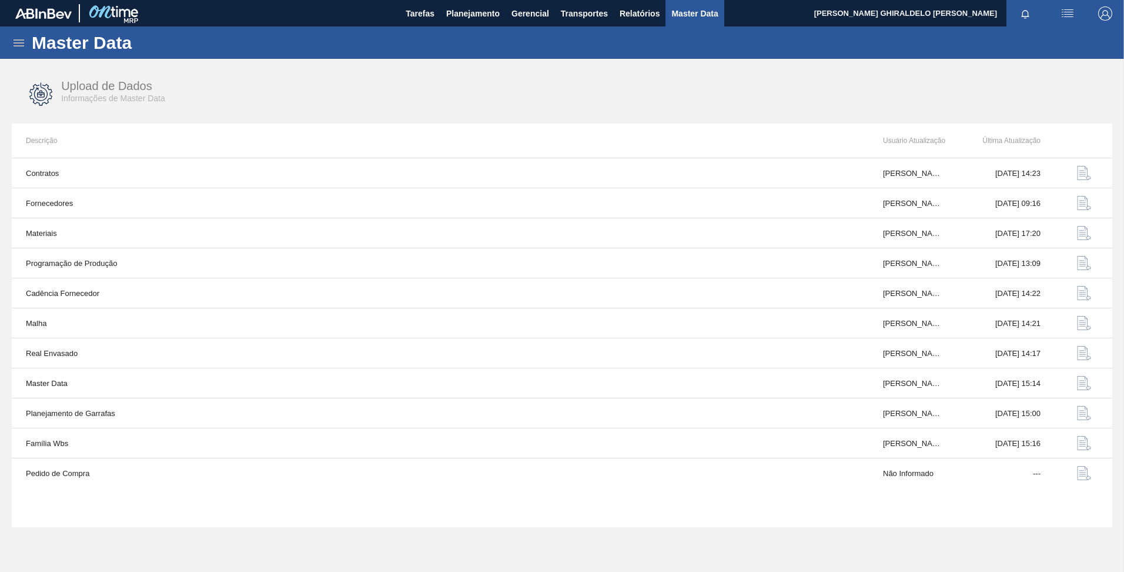
click at [258, 101] on div "Upload de Dados Informações de Master Data" at bounding box center [321, 91] width 521 height 24
click at [25, 46] on icon at bounding box center [19, 43] width 14 height 14
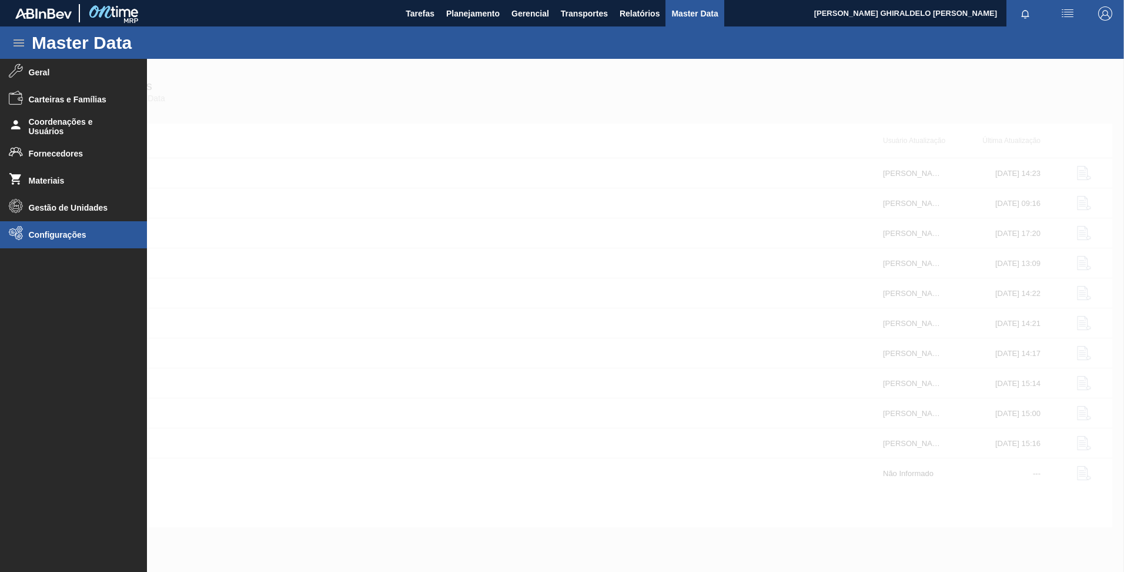
click at [45, 235] on span "Configurações" at bounding box center [77, 234] width 97 height 9
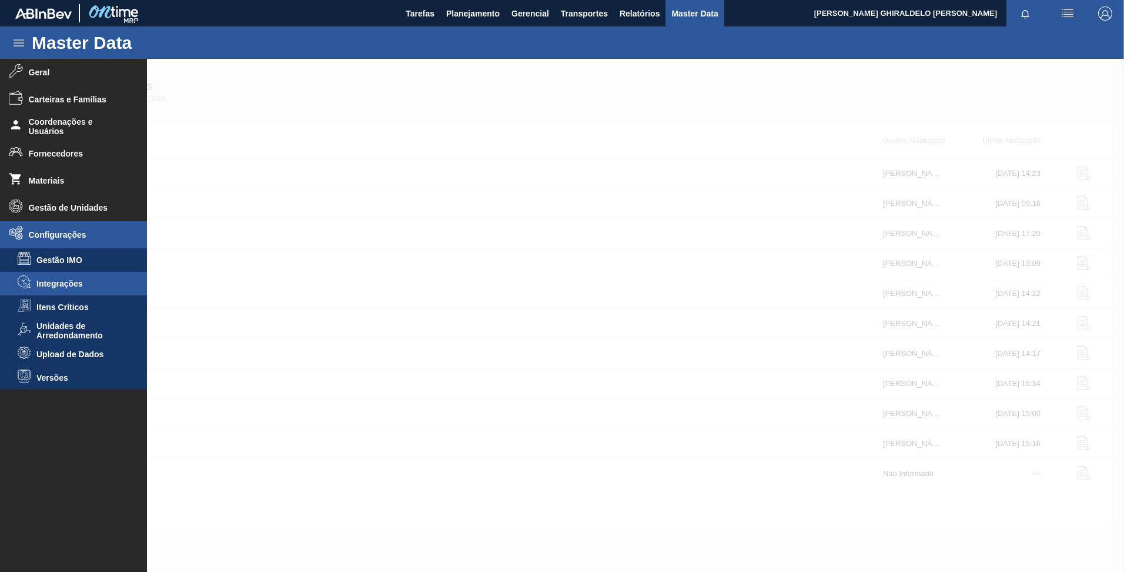
click at [69, 282] on span "Integrações" at bounding box center [81, 283] width 91 height 9
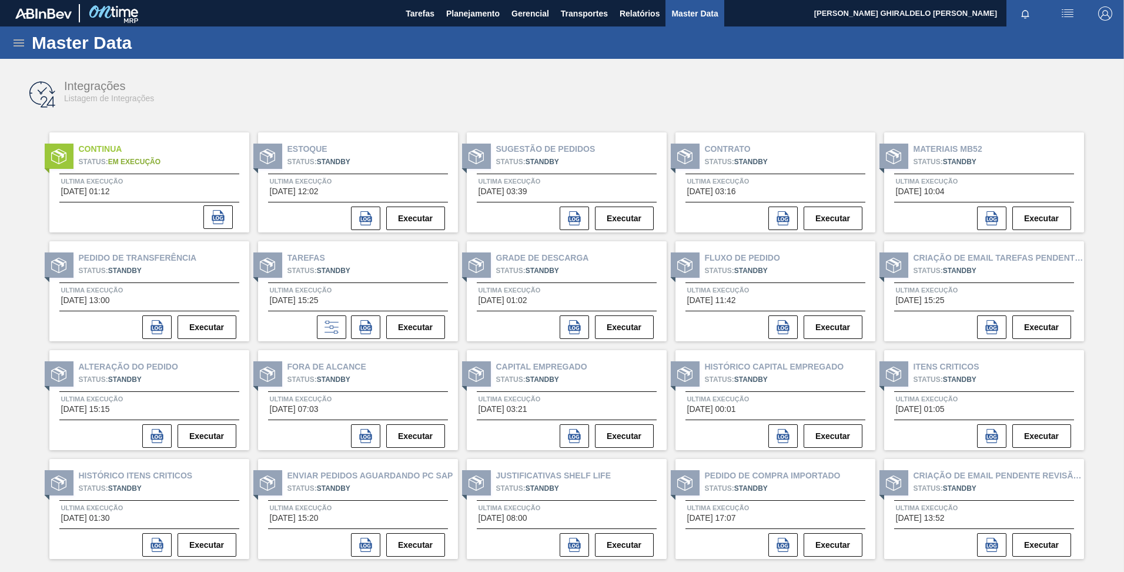
click at [20, 45] on icon at bounding box center [19, 42] width 11 height 7
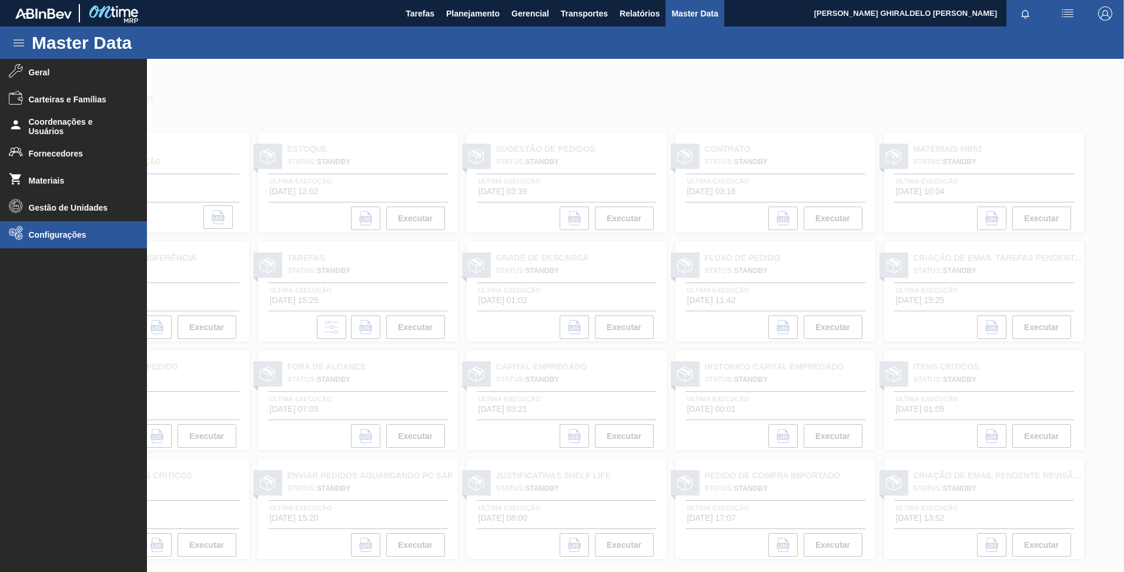
click at [61, 229] on li "Configurações" at bounding box center [73, 234] width 147 height 27
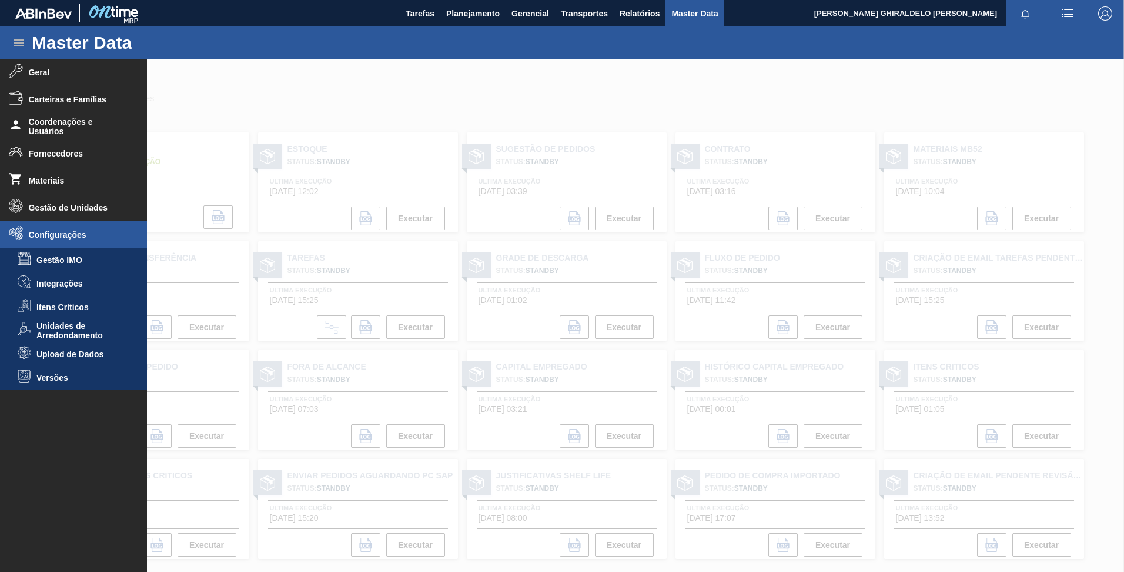
click at [75, 350] on span "Upload de Dados" at bounding box center [81, 353] width 91 height 9
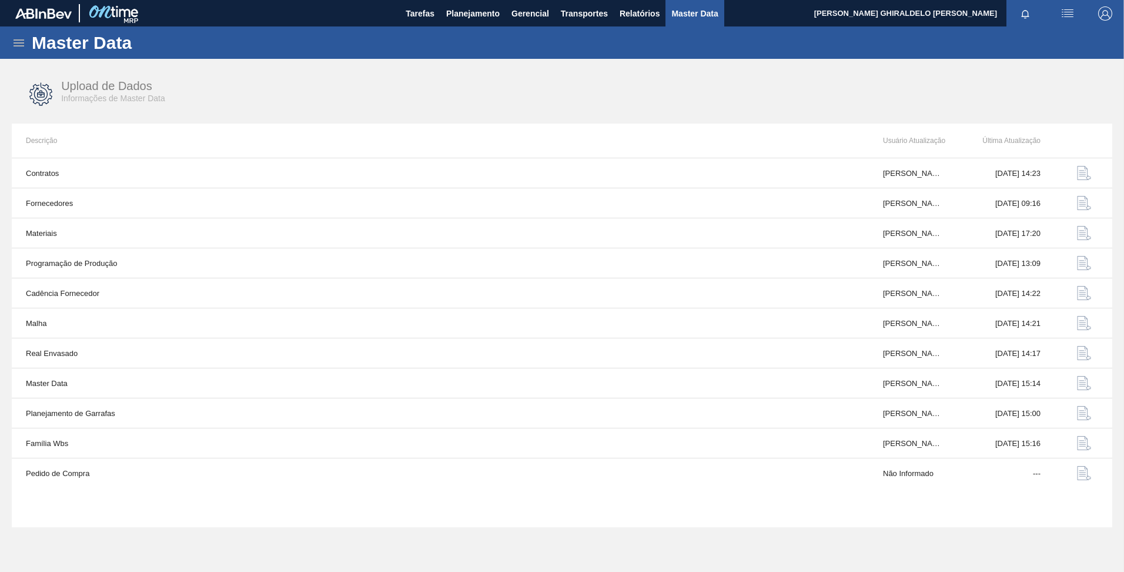
click at [14, 45] on icon at bounding box center [19, 43] width 14 height 14
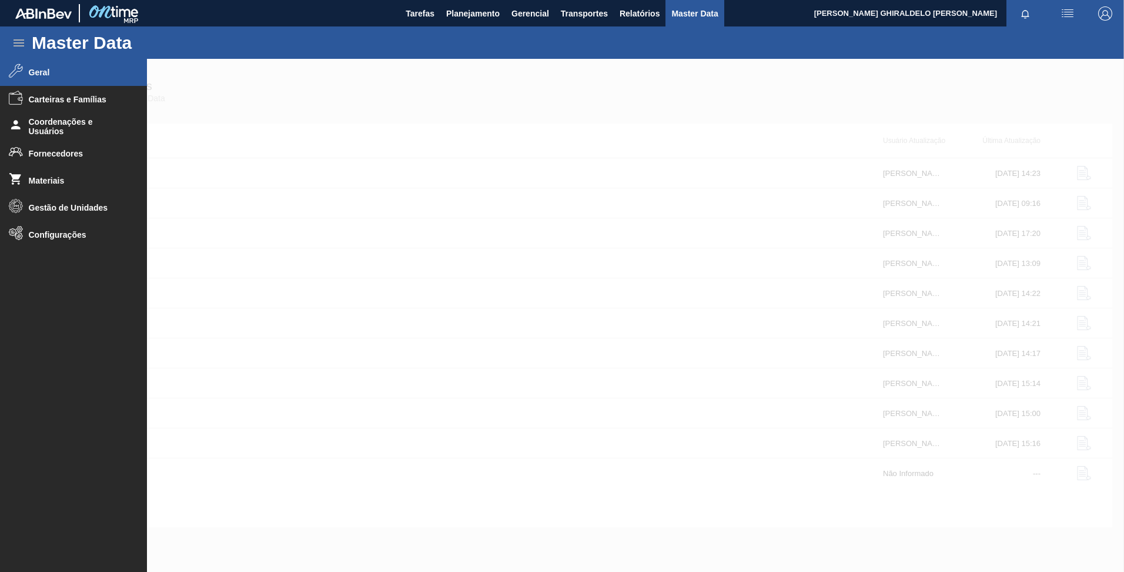
click at [61, 72] on span "Geral" at bounding box center [77, 72] width 97 height 9
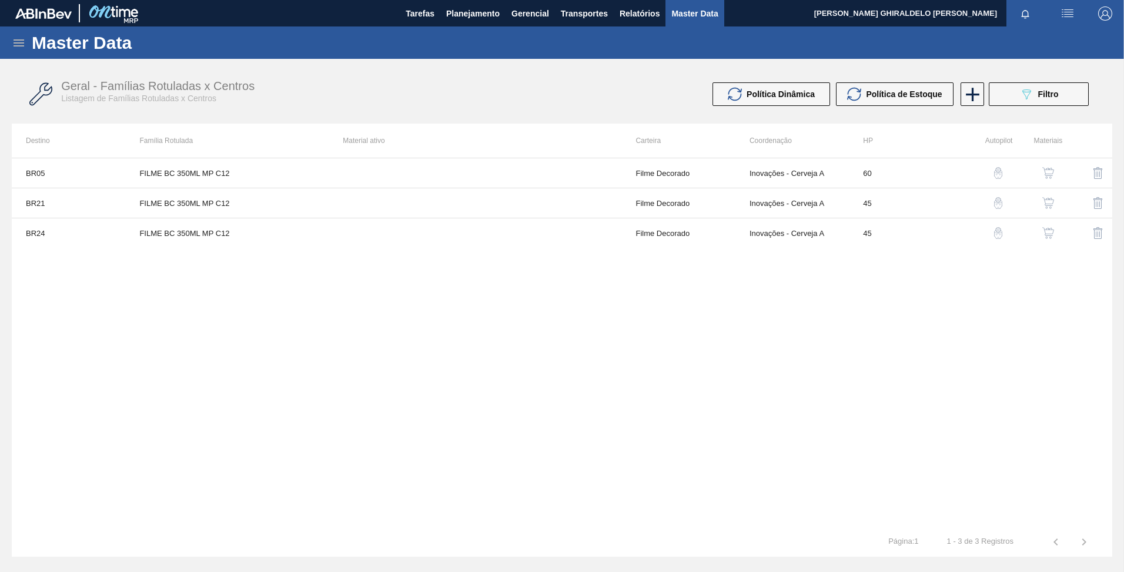
click at [22, 45] on icon at bounding box center [19, 43] width 14 height 14
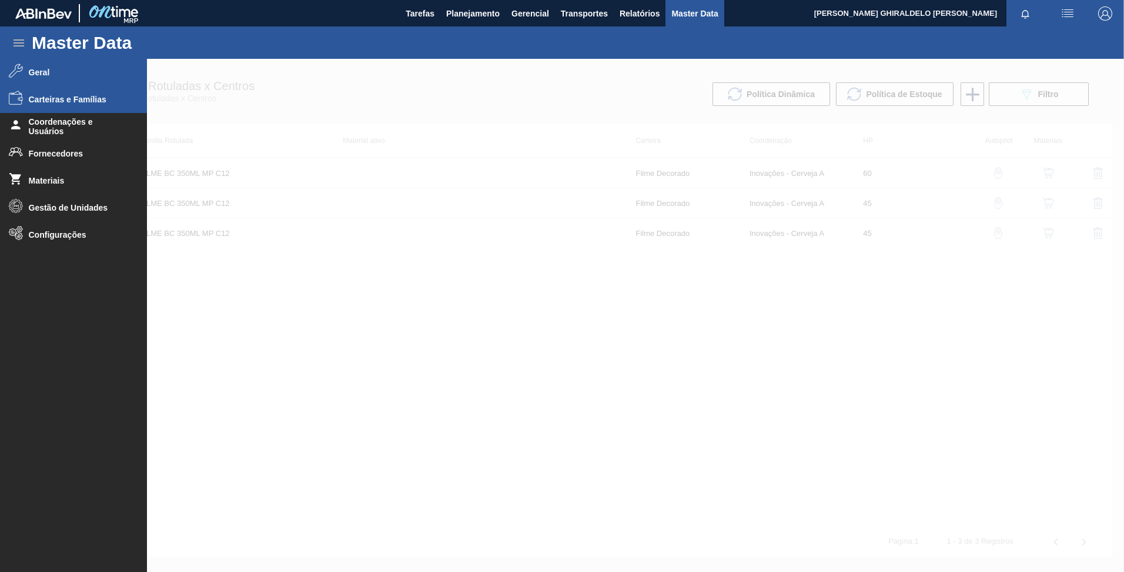
click at [78, 111] on li "Carteiras e Famílias" at bounding box center [73, 99] width 147 height 27
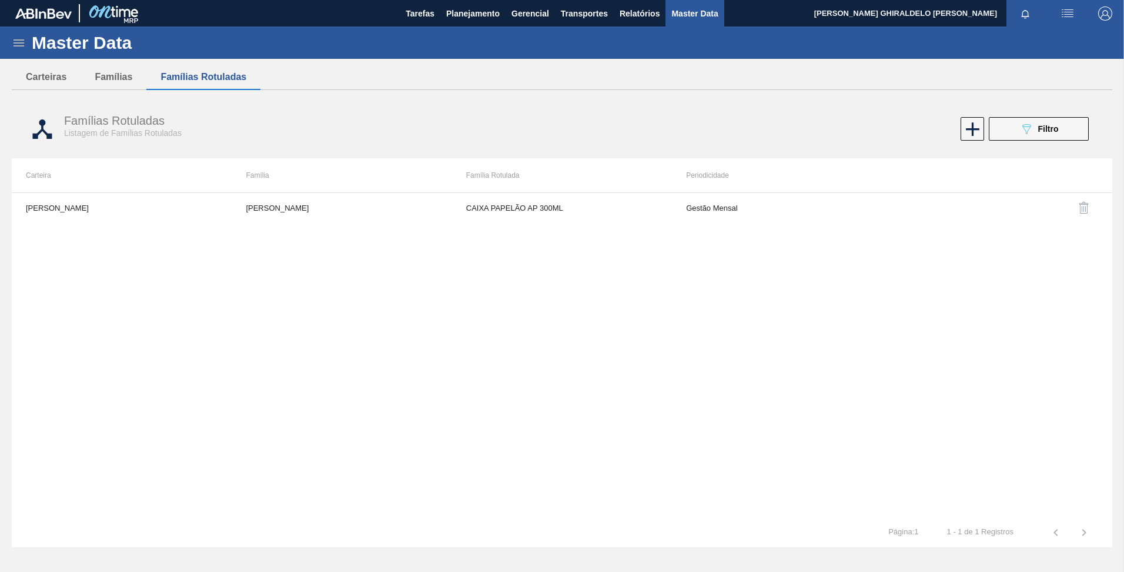
click at [11, 47] on div "Master Data" at bounding box center [562, 42] width 1124 height 32
click at [16, 45] on icon at bounding box center [19, 42] width 11 height 7
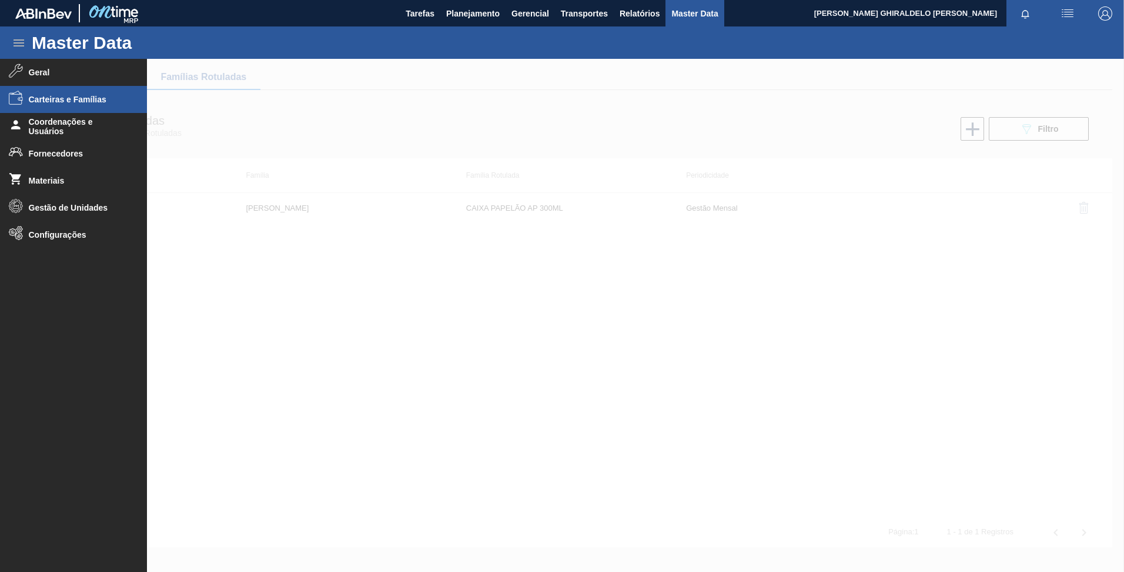
click at [85, 101] on span "Carteiras e Famílias" at bounding box center [77, 99] width 97 height 9
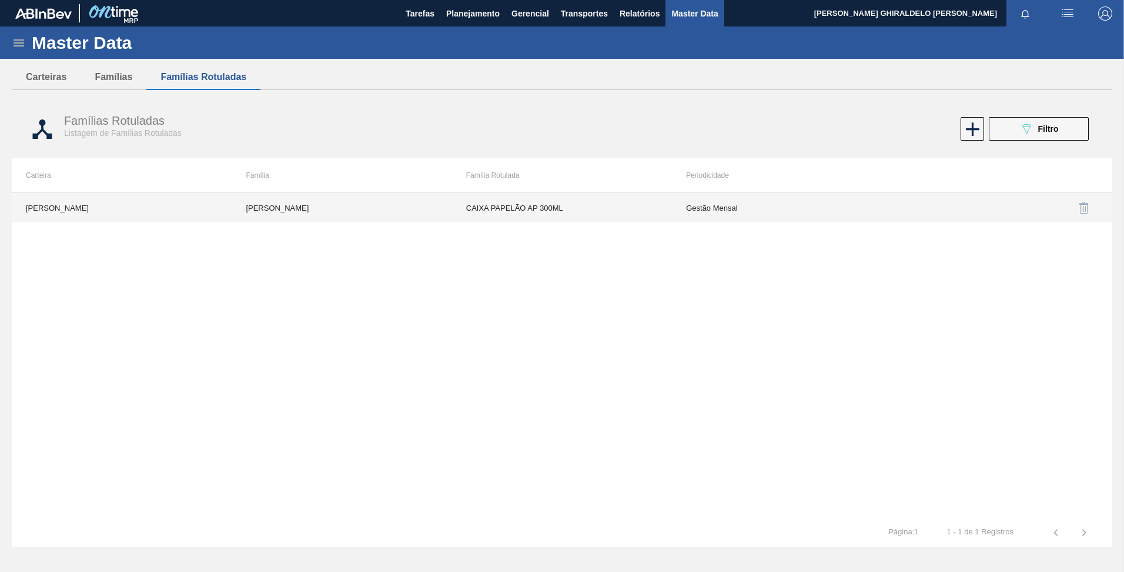
click at [552, 211] on td "CAIXA PAPELÃO AP 300ML" at bounding box center [562, 207] width 220 height 29
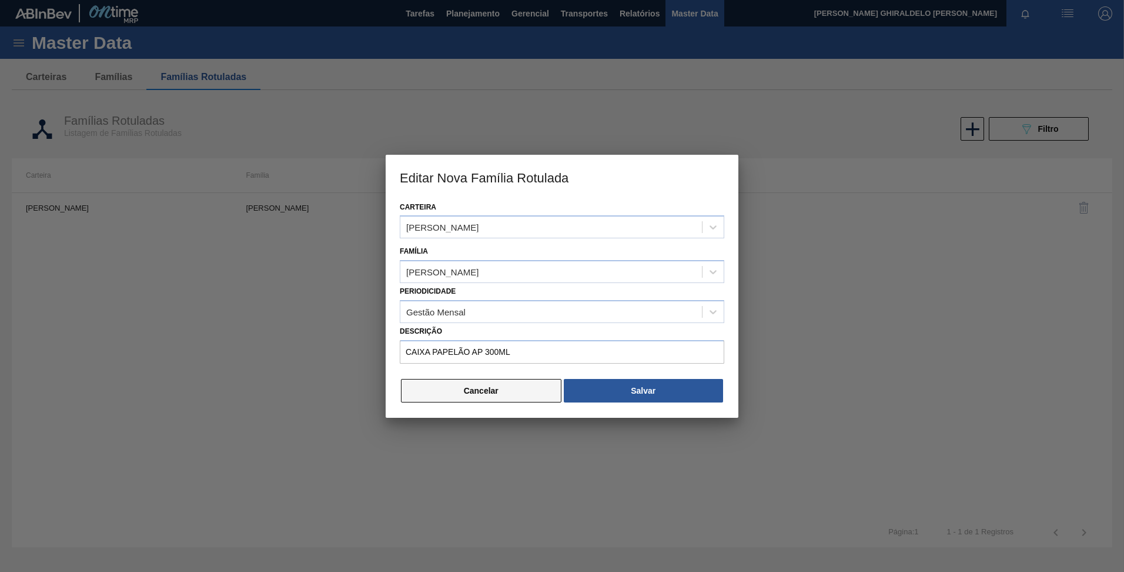
click at [520, 386] on button "Cancelar" at bounding box center [481, 391] width 161 height 24
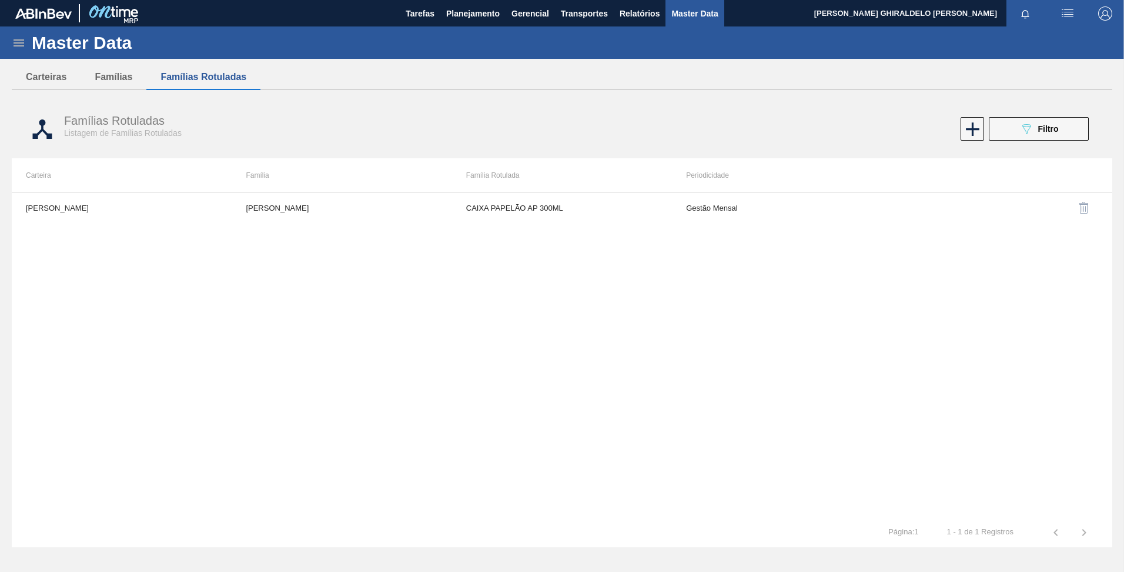
click at [1014, 142] on div "Famílias Rotuladas Listagem de Famílias Rotuladas 089F7B8B-B2A5-4AFE-B5C0-19BA5…" at bounding box center [562, 129] width 1101 height 44
click at [1013, 138] on button "089F7B8B-B2A5-4AFE-B5C0-19BA573D28AC Filtro" at bounding box center [1039, 129] width 100 height 24
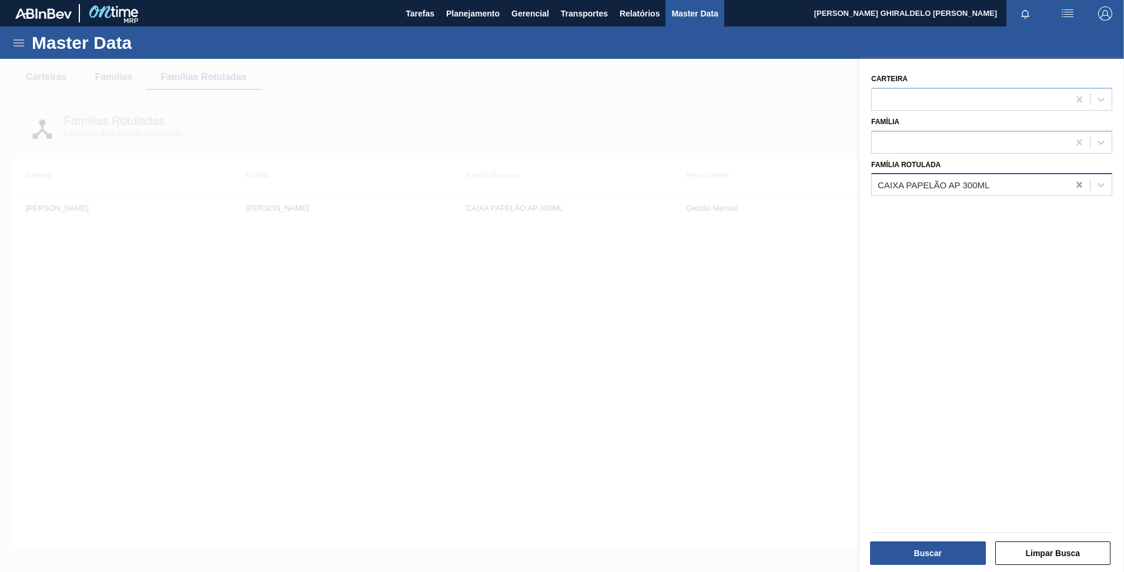
click at [1070, 185] on div at bounding box center [1079, 184] width 21 height 21
click at [109, 269] on div at bounding box center [562, 345] width 1124 height 572
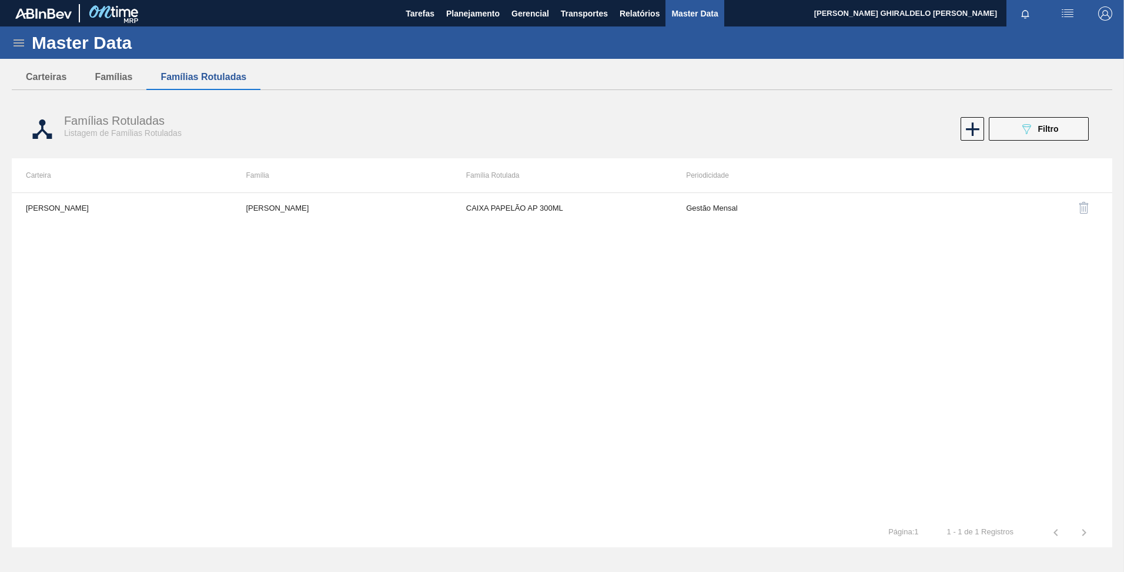
click at [22, 46] on icon at bounding box center [19, 42] width 11 height 7
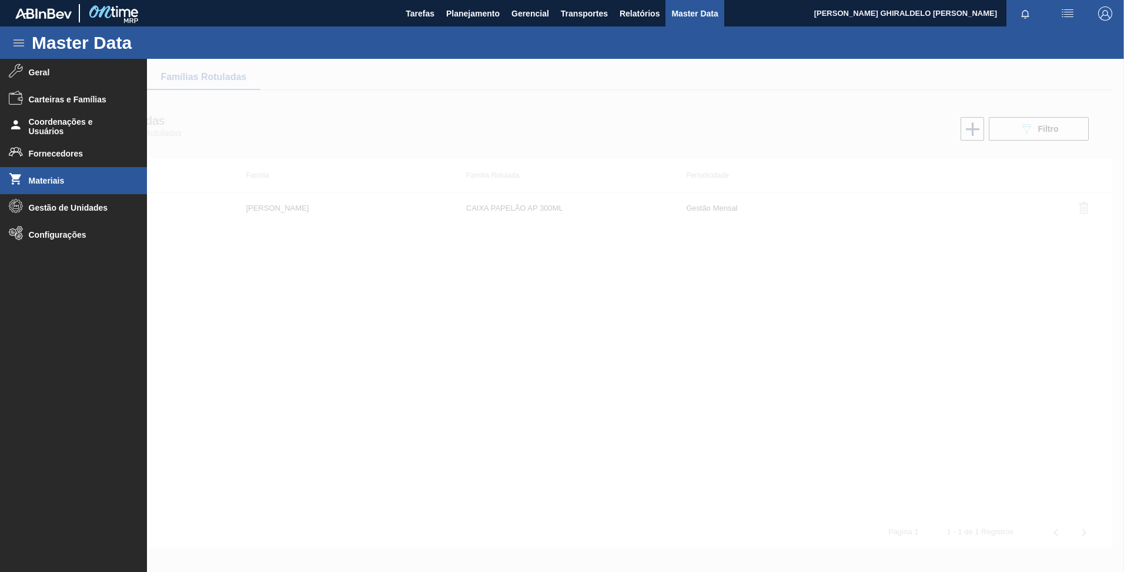
click at [96, 178] on span "Materiais" at bounding box center [77, 180] width 97 height 9
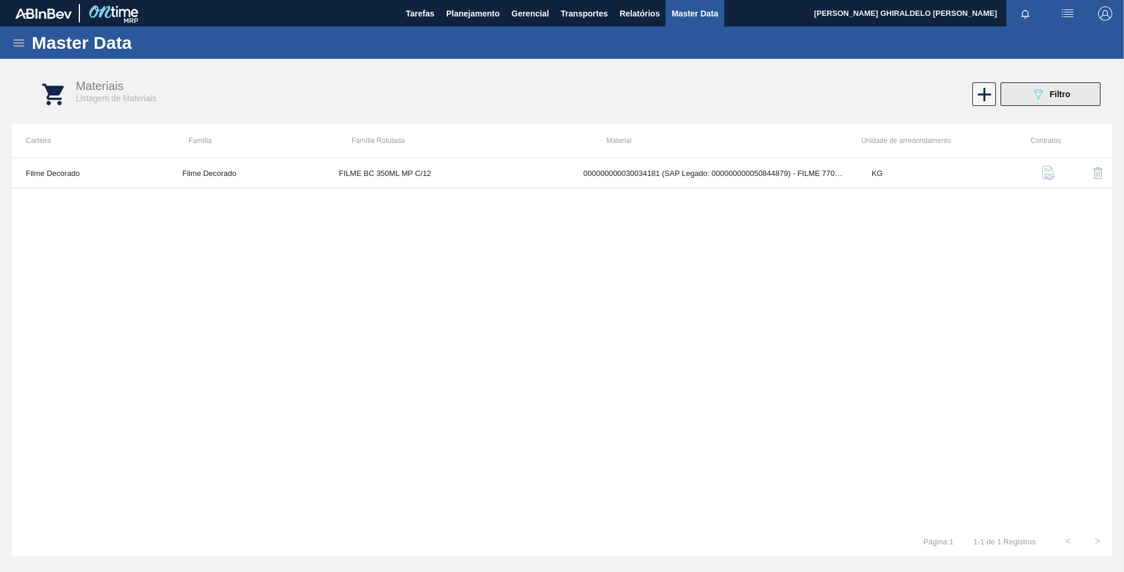
click at [1041, 98] on icon "089F7B8B-B2A5-4AFE-B5C0-19BA573D28AC" at bounding box center [1038, 94] width 14 height 14
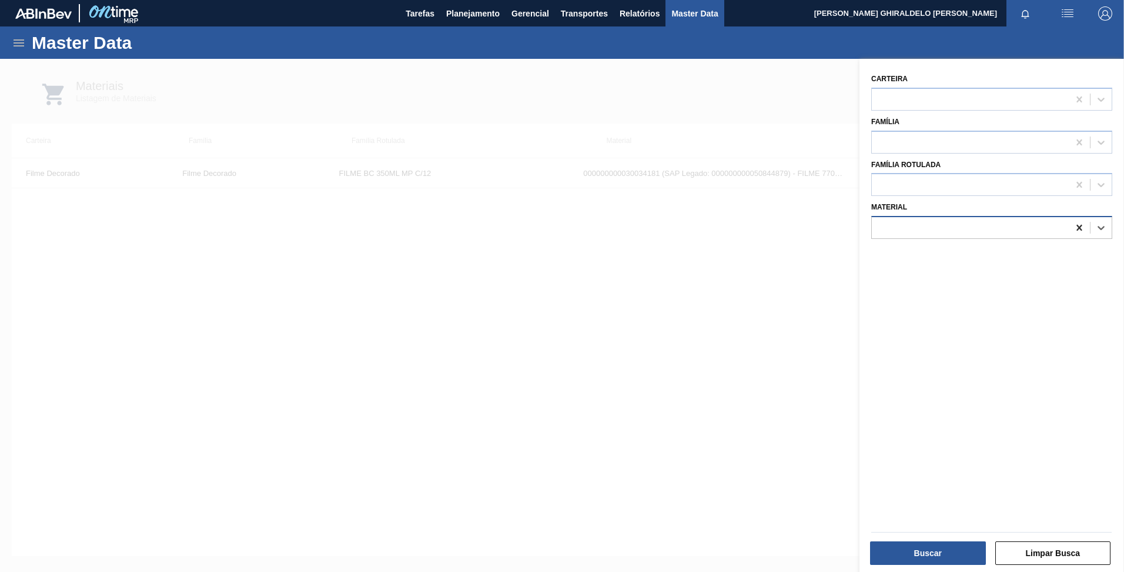
click at [1081, 229] on icon at bounding box center [1080, 228] width 12 height 12
paste input "30029828"
type input "30029828"
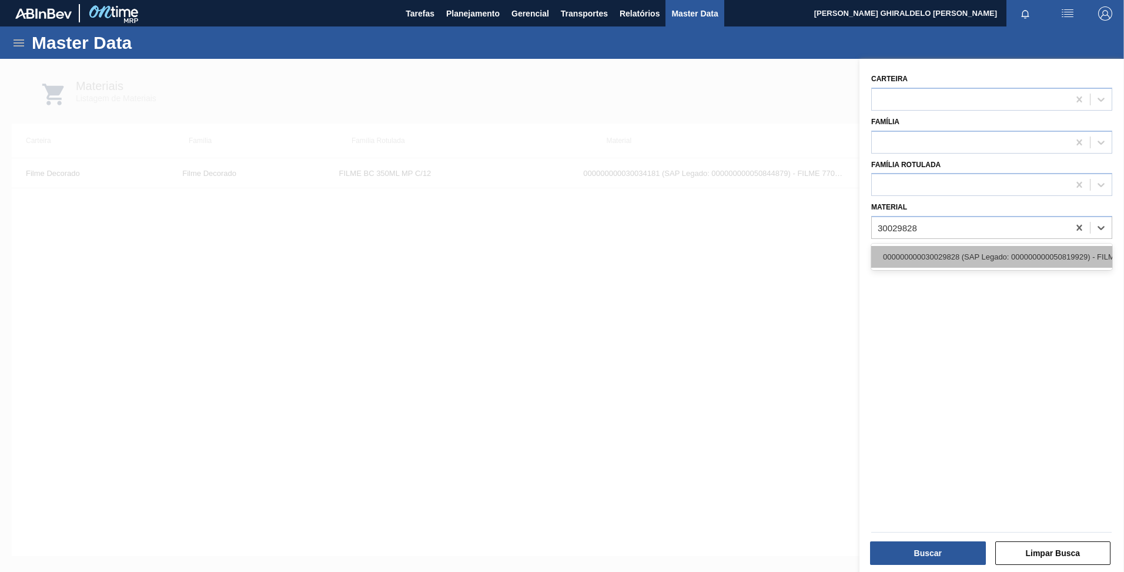
click at [931, 252] on div "000000000030029828 (SAP Legado: 000000000050819929) - FILME CONT 800X65 AP MP 4…" at bounding box center [991, 257] width 241 height 22
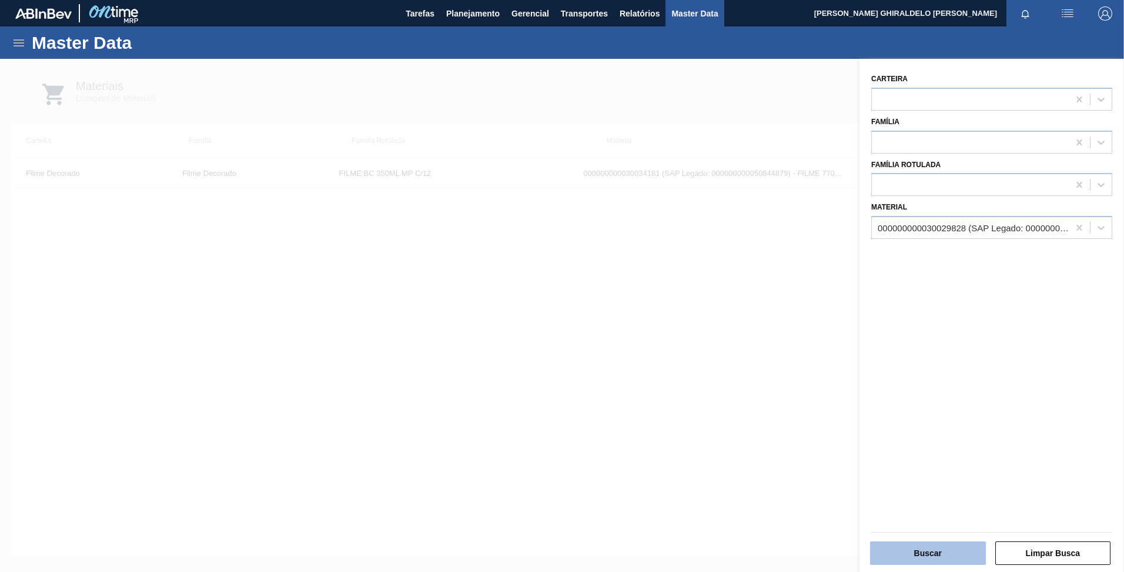
click at [950, 553] on button "Buscar" at bounding box center [928, 553] width 116 height 24
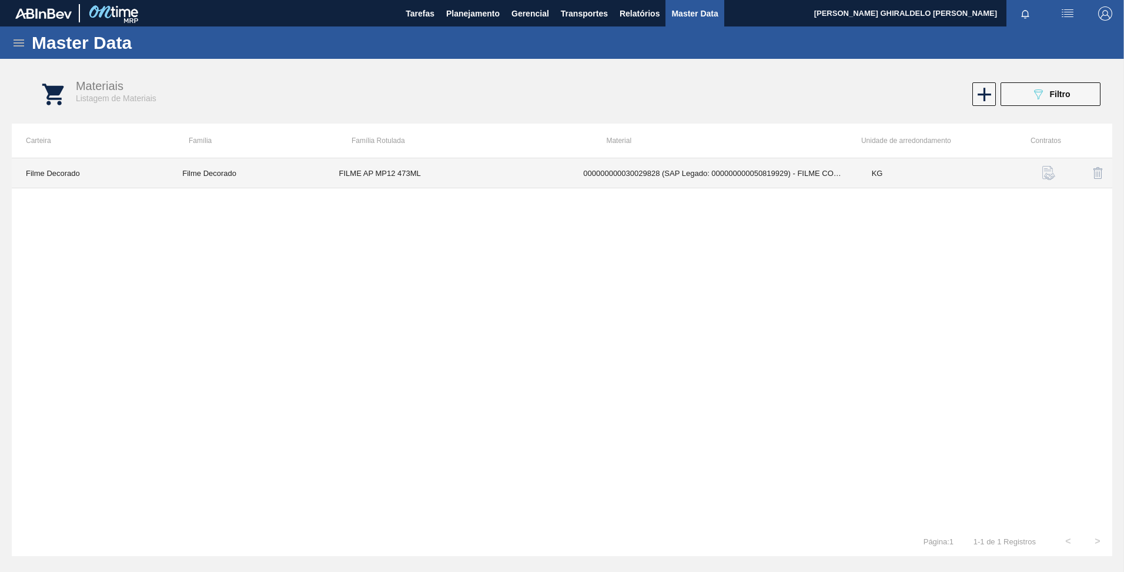
click at [414, 172] on td "FILME AP MP12 473ML" at bounding box center [447, 173] width 245 height 30
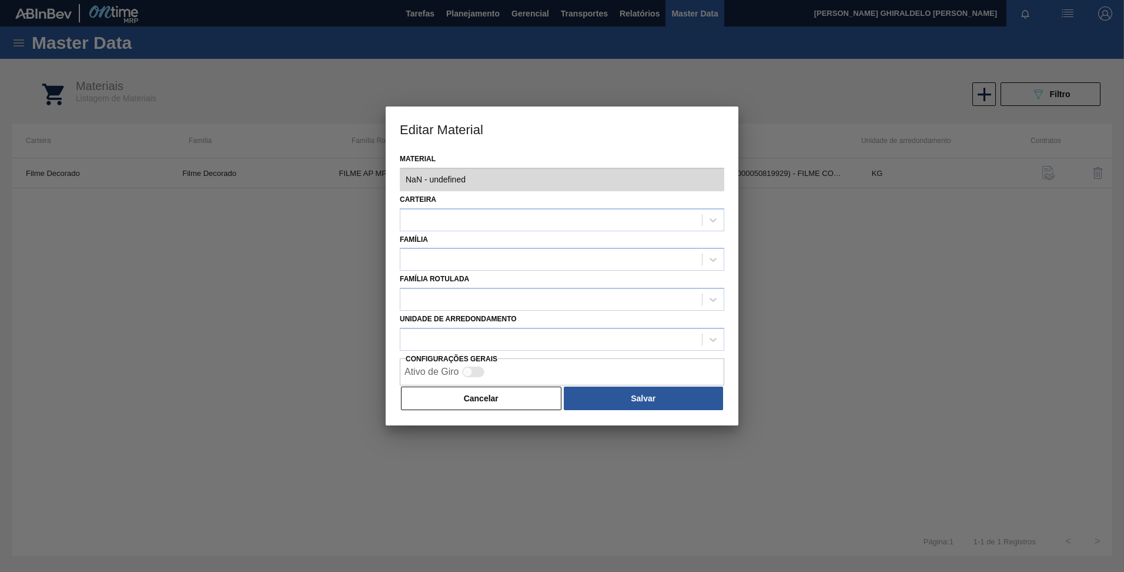
type input "30029828 - 000000000030029828 (SAP Legado: 000000000050819929) - FILME CONT 800…"
click at [502, 392] on button "Cancelar" at bounding box center [481, 398] width 161 height 24
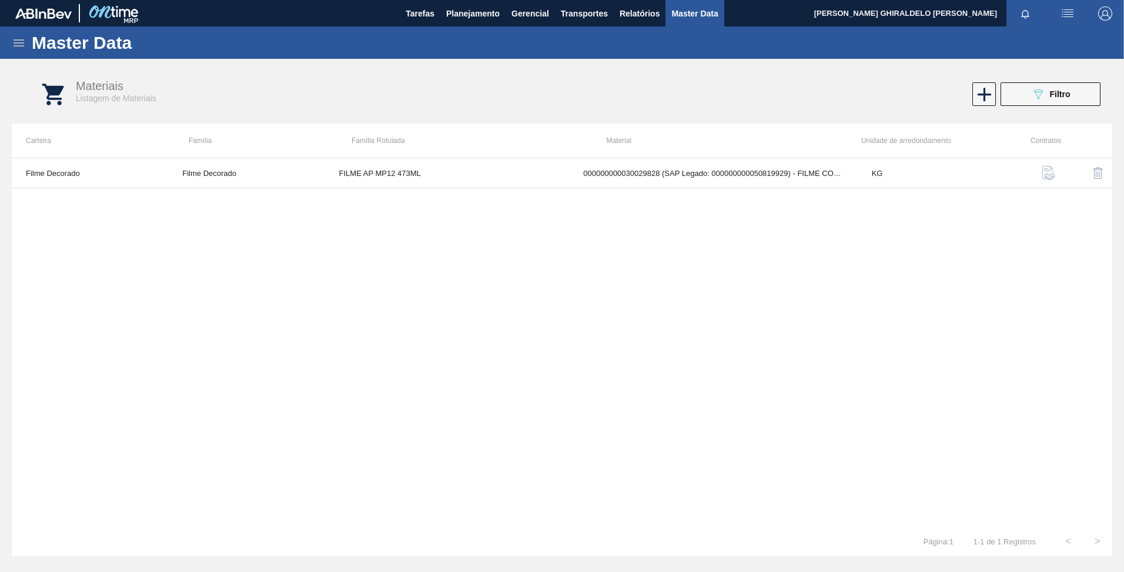
click at [19, 42] on icon at bounding box center [19, 42] width 11 height 7
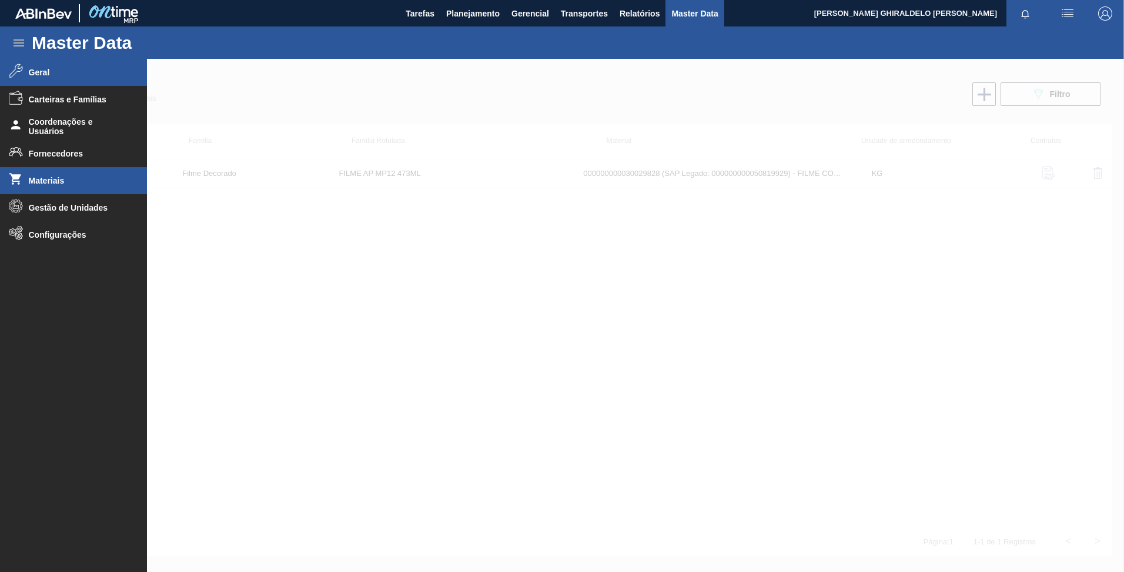
click at [64, 81] on li "Geral" at bounding box center [73, 72] width 147 height 27
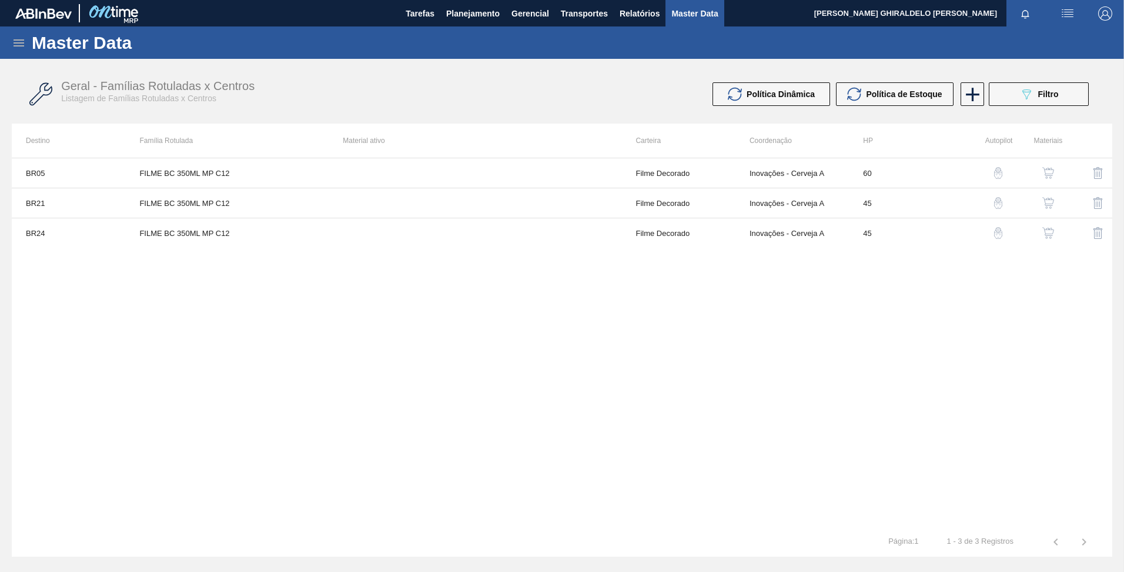
click at [1098, 179] on img "button" at bounding box center [1098, 173] width 14 height 14
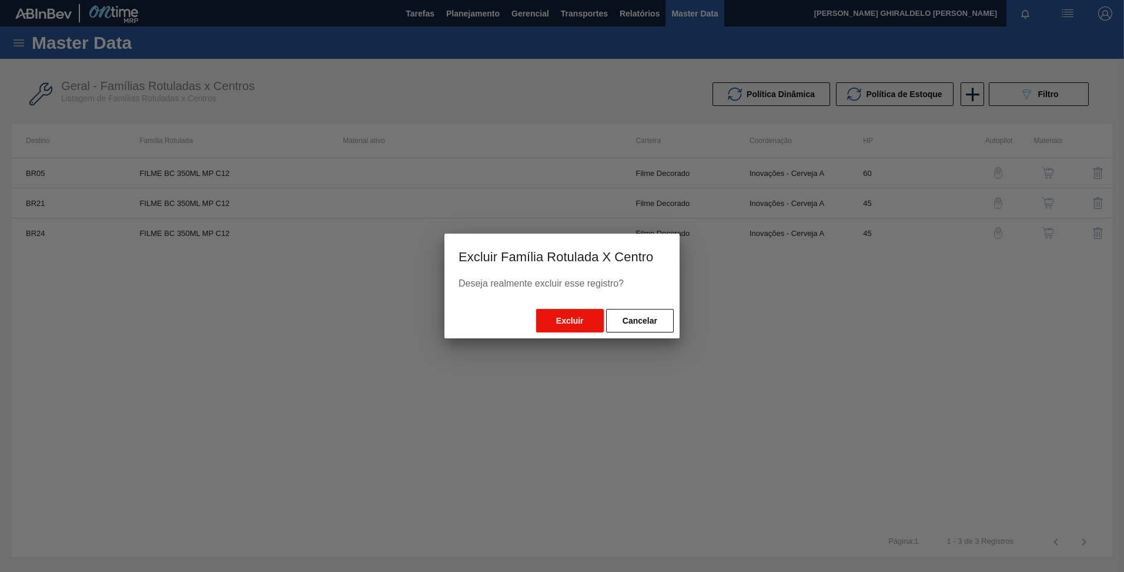
click at [583, 319] on button "Excluir" at bounding box center [570, 321] width 68 height 24
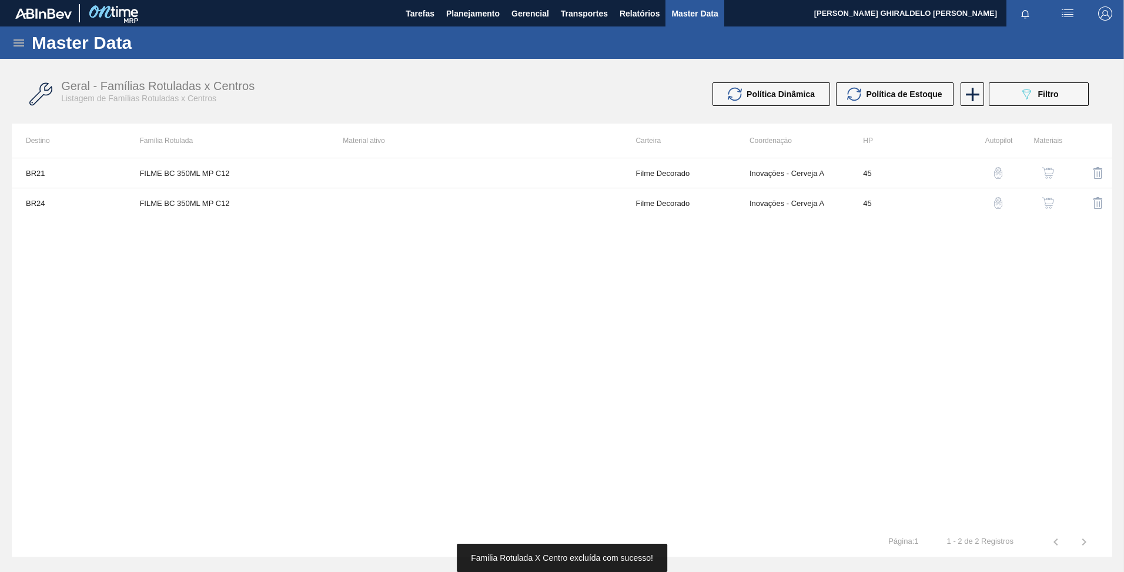
click at [1095, 171] on img "button" at bounding box center [1098, 173] width 14 height 14
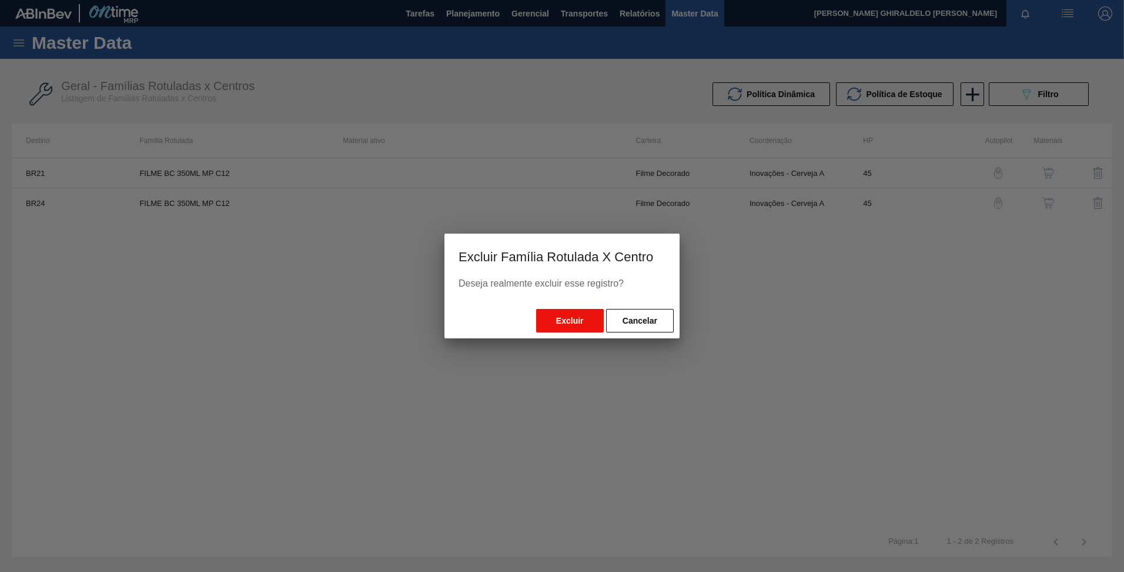
click at [575, 317] on button "Excluir" at bounding box center [570, 321] width 68 height 24
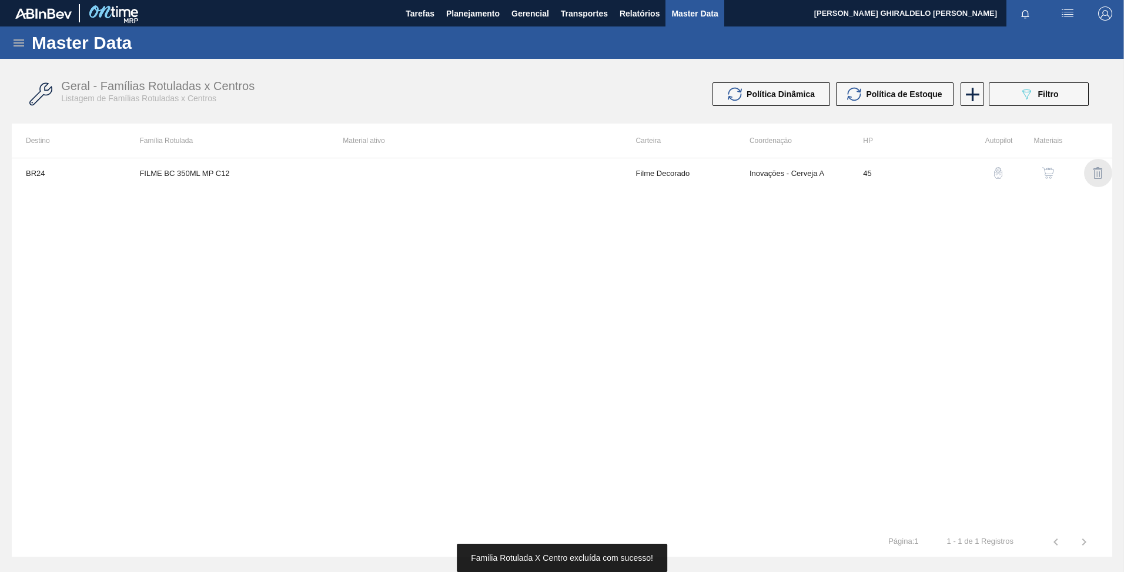
click at [1095, 171] on img "button" at bounding box center [1098, 173] width 14 height 14
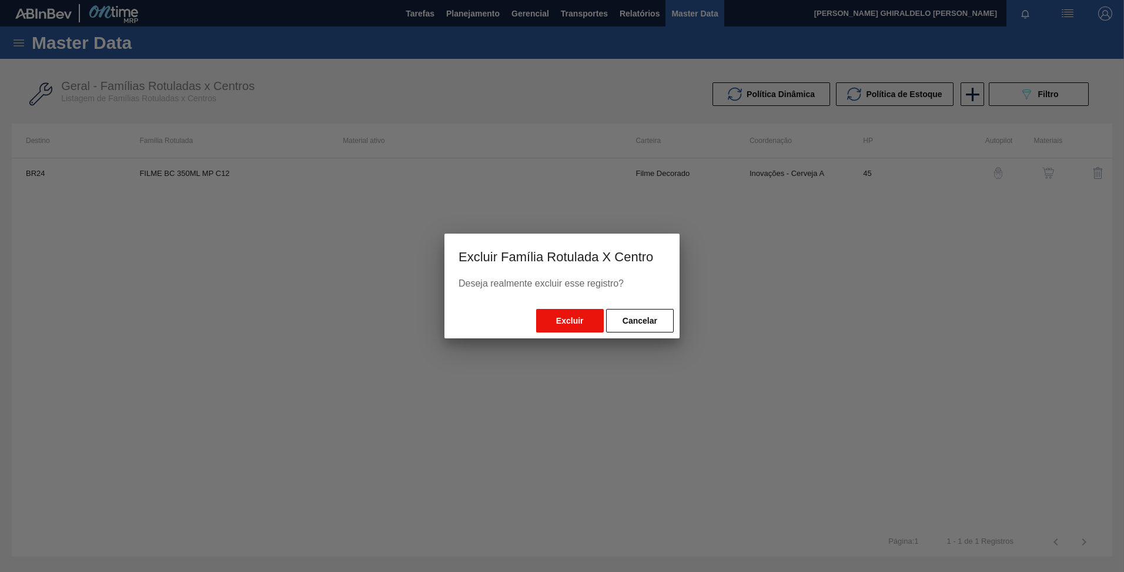
click at [563, 320] on button "Excluir" at bounding box center [570, 321] width 68 height 24
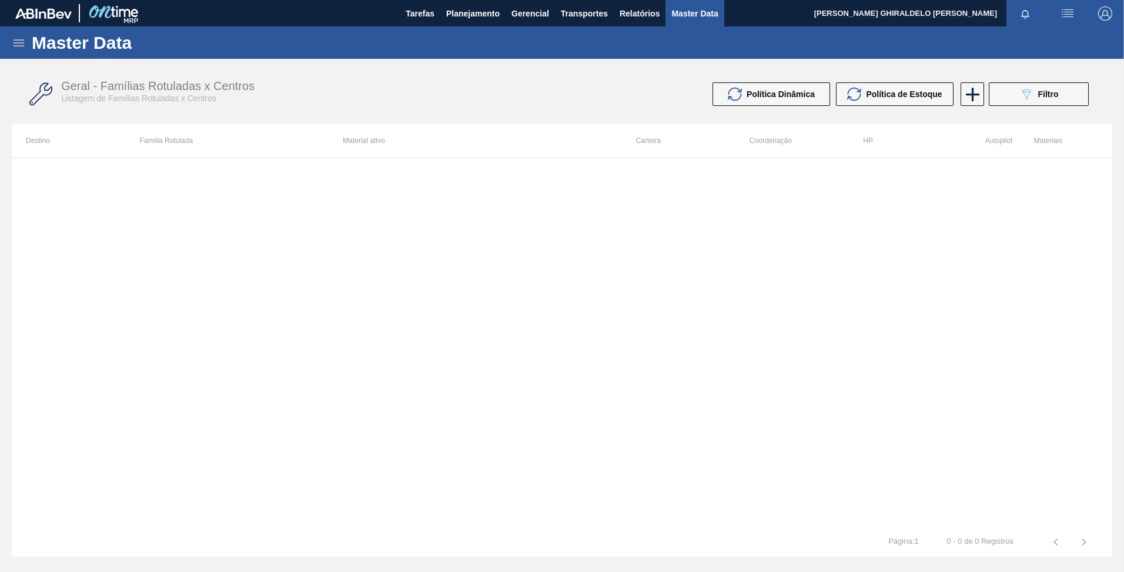
click at [17, 41] on icon at bounding box center [19, 43] width 14 height 14
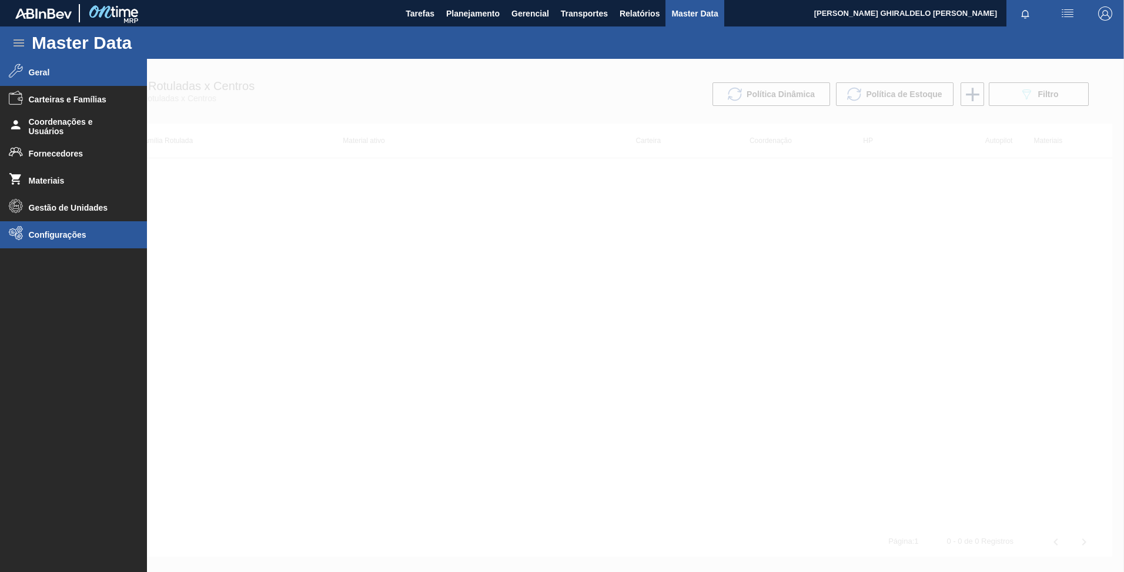
click at [39, 229] on li "Configurações" at bounding box center [73, 234] width 147 height 27
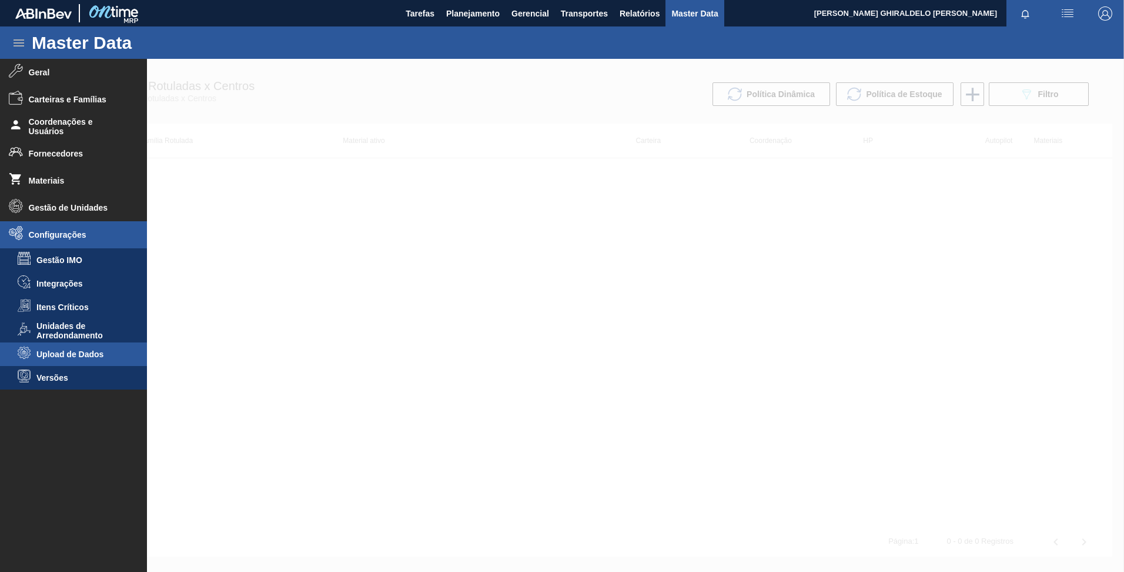
click at [105, 354] on span "Upload de Dados" at bounding box center [81, 353] width 91 height 9
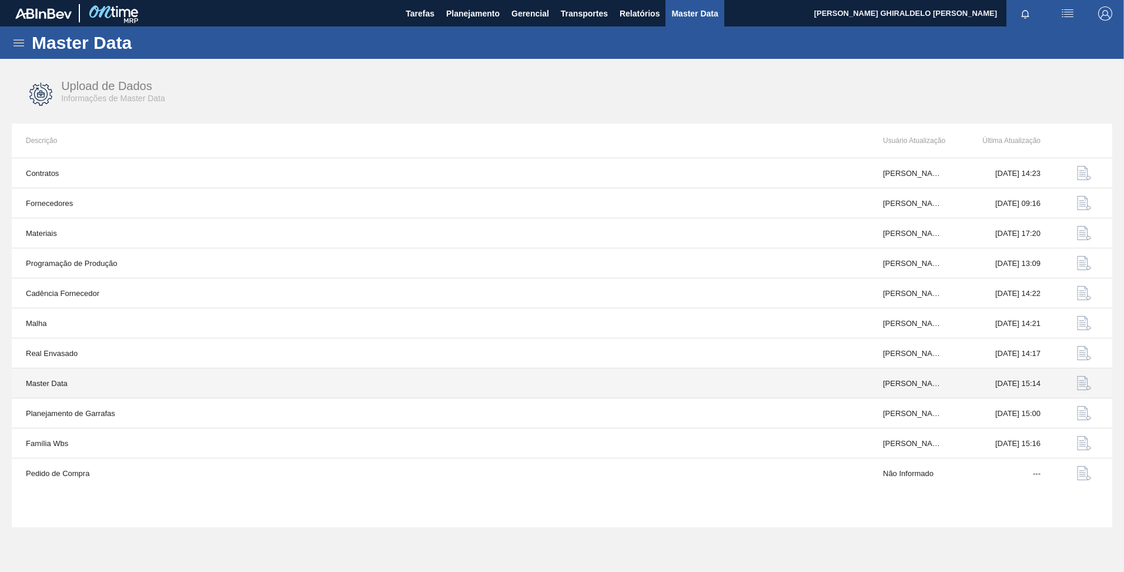
click at [1079, 381] on img "button" at bounding box center [1084, 383] width 14 height 14
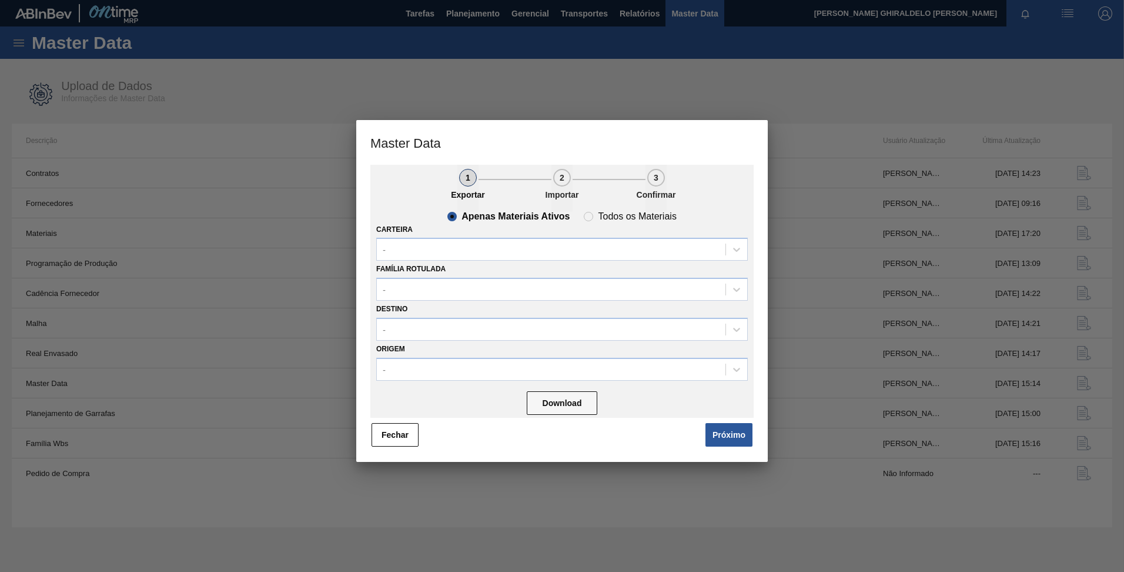
drag, startPoint x: 737, startPoint y: 435, endPoint x: 710, endPoint y: 405, distance: 40.4
click at [737, 435] on button "Próximo" at bounding box center [729, 435] width 47 height 24
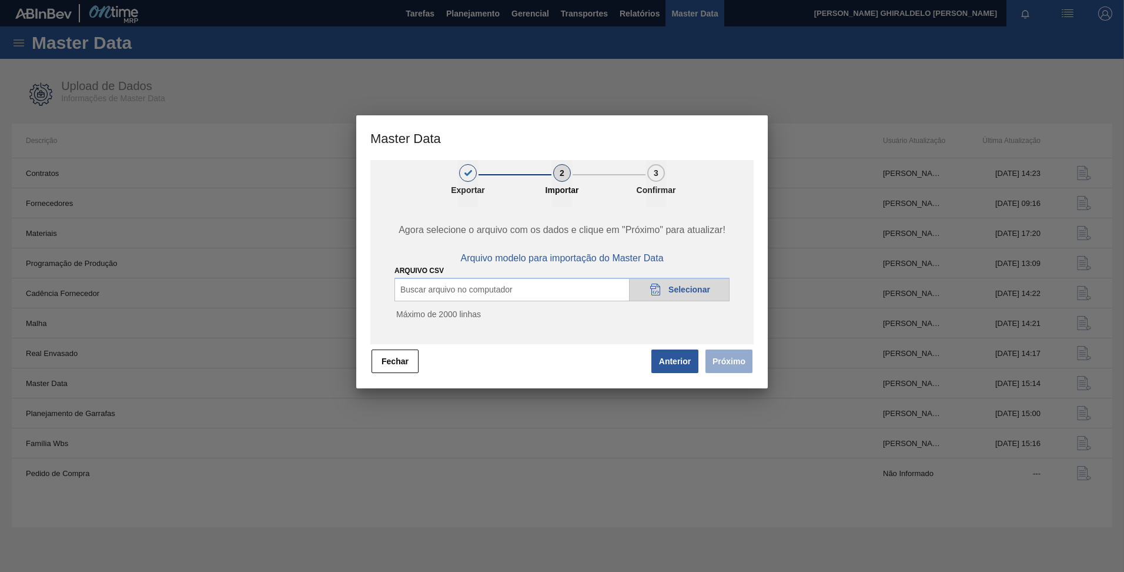
click at [664, 296] on div "20DAD902-3625-4257-8FDA-0C0CB19E2A3D Selecionar" at bounding box center [679, 290] width 101 height 24
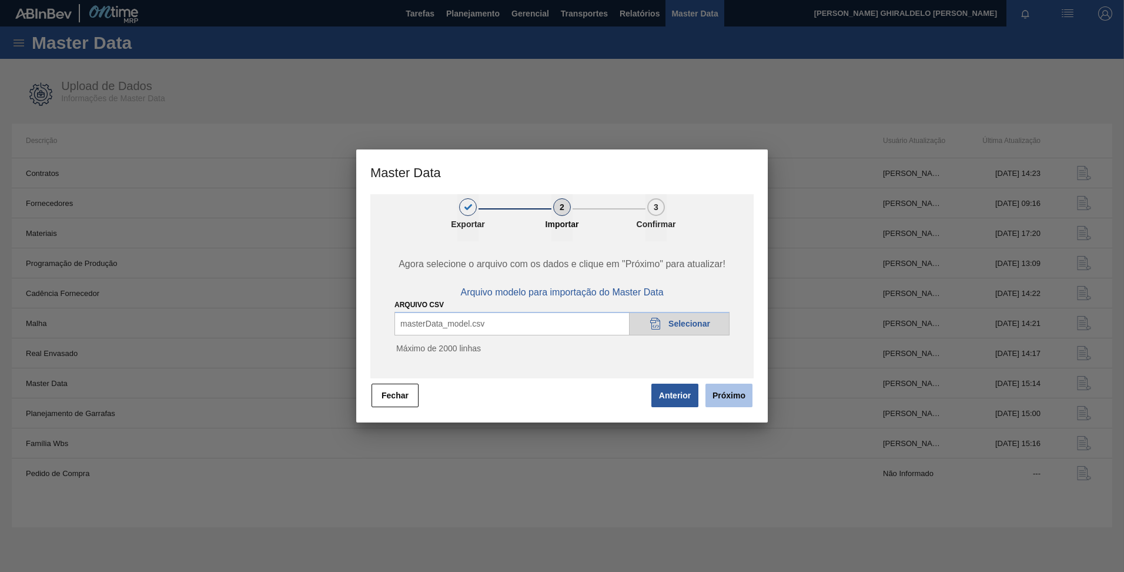
click at [743, 398] on button "Próximo" at bounding box center [729, 395] width 47 height 24
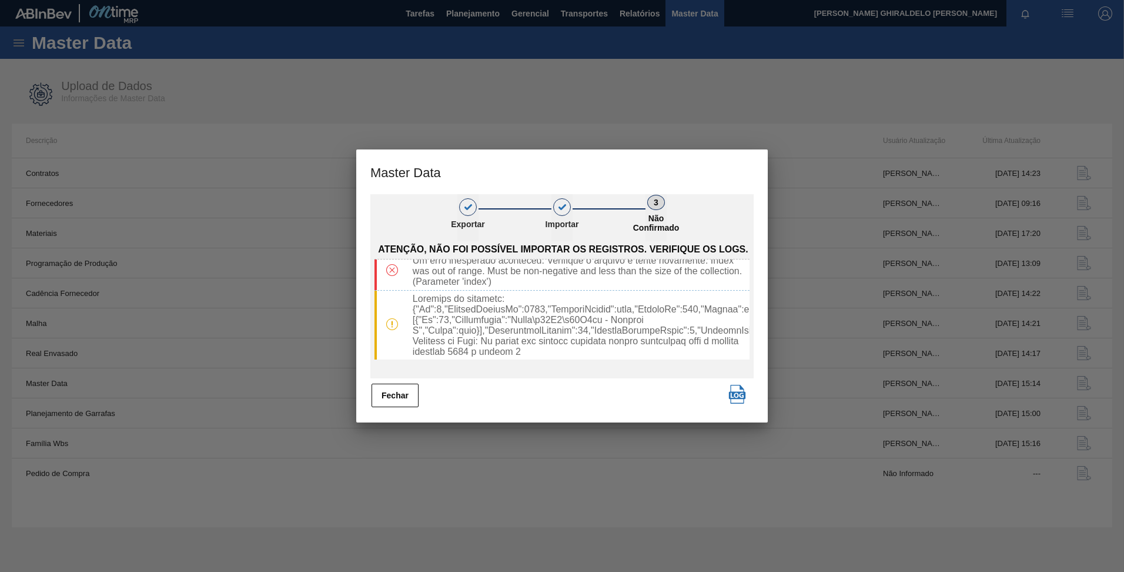
scroll to position [338, 0]
drag, startPoint x: 403, startPoint y: 402, endPoint x: 408, endPoint y: 395, distance: 8.7
click at [403, 402] on button "Fechar" at bounding box center [395, 395] width 47 height 24
